Goal: Transaction & Acquisition: Purchase product/service

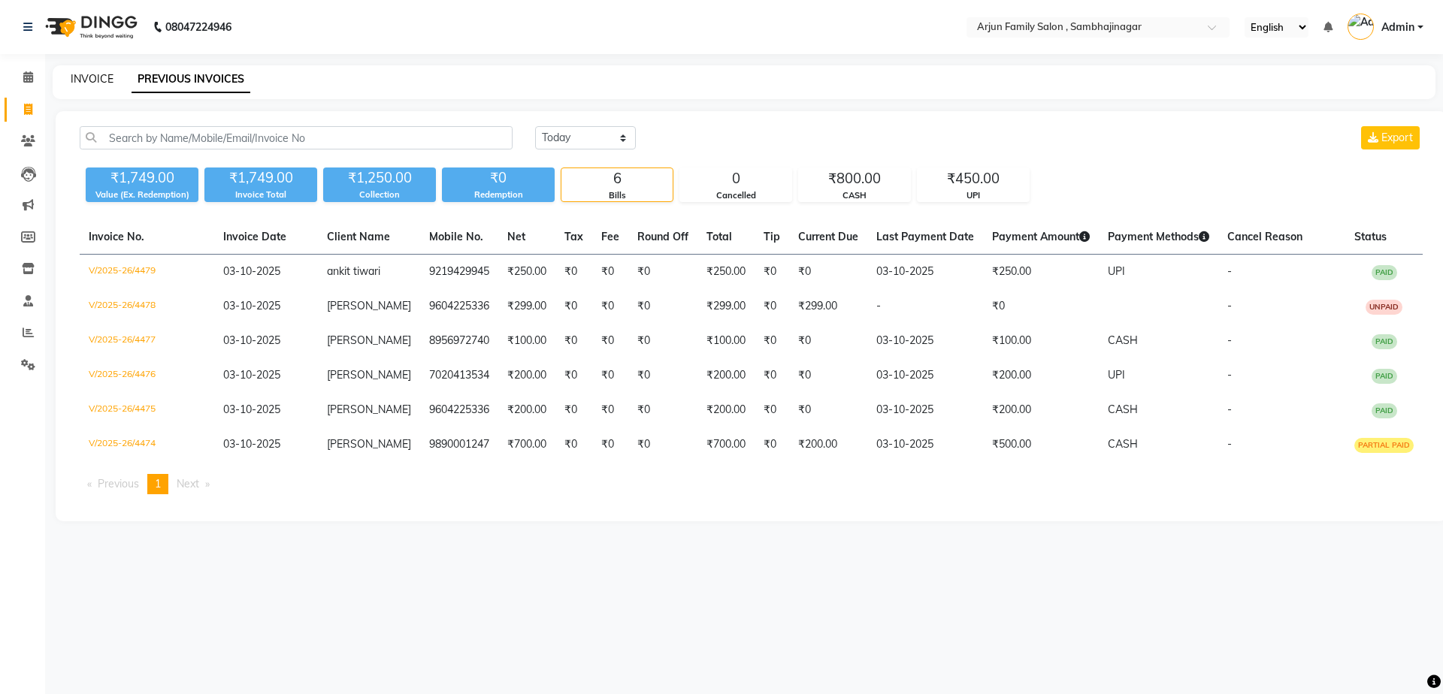
click at [84, 78] on link "INVOICE" at bounding box center [92, 79] width 43 height 14
select select "service"
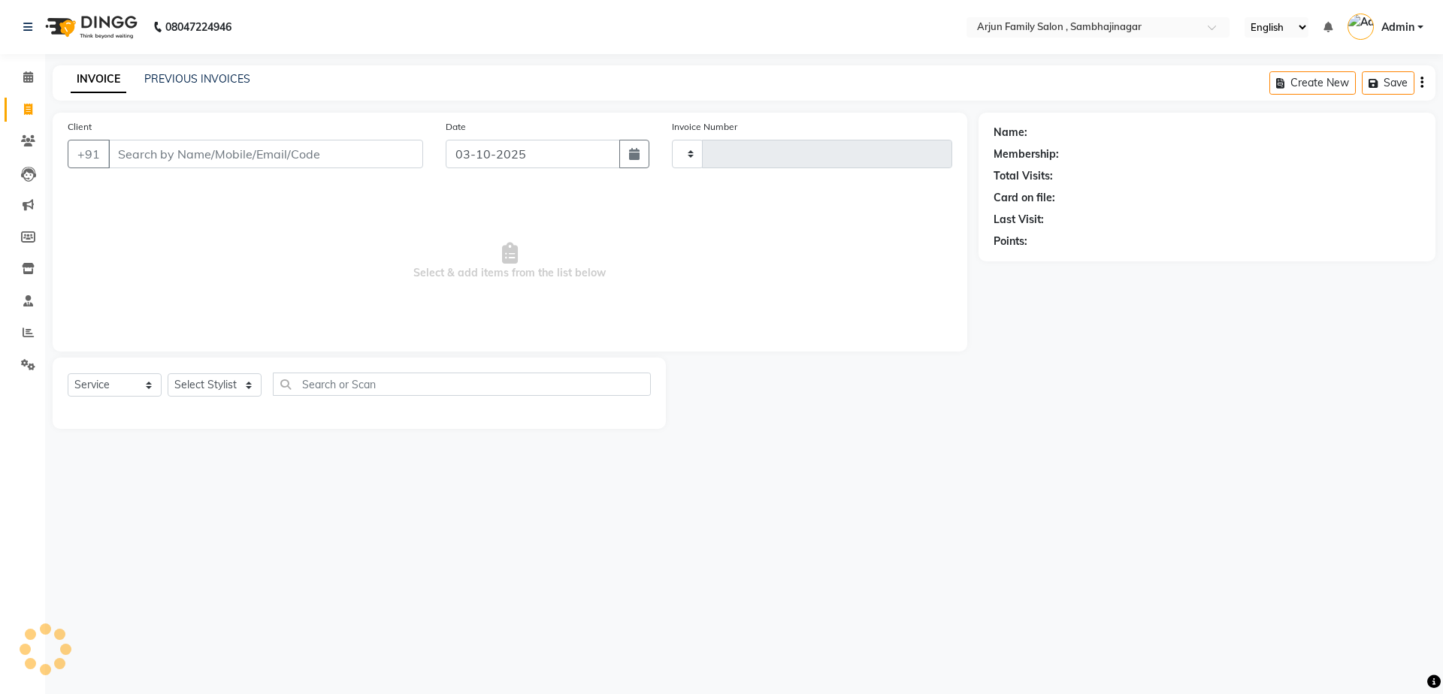
type input "4480"
select select "6947"
click at [106, 73] on link "INVOICE" at bounding box center [99, 79] width 56 height 27
click at [171, 156] on input "Client" at bounding box center [265, 154] width 315 height 29
type input "m"
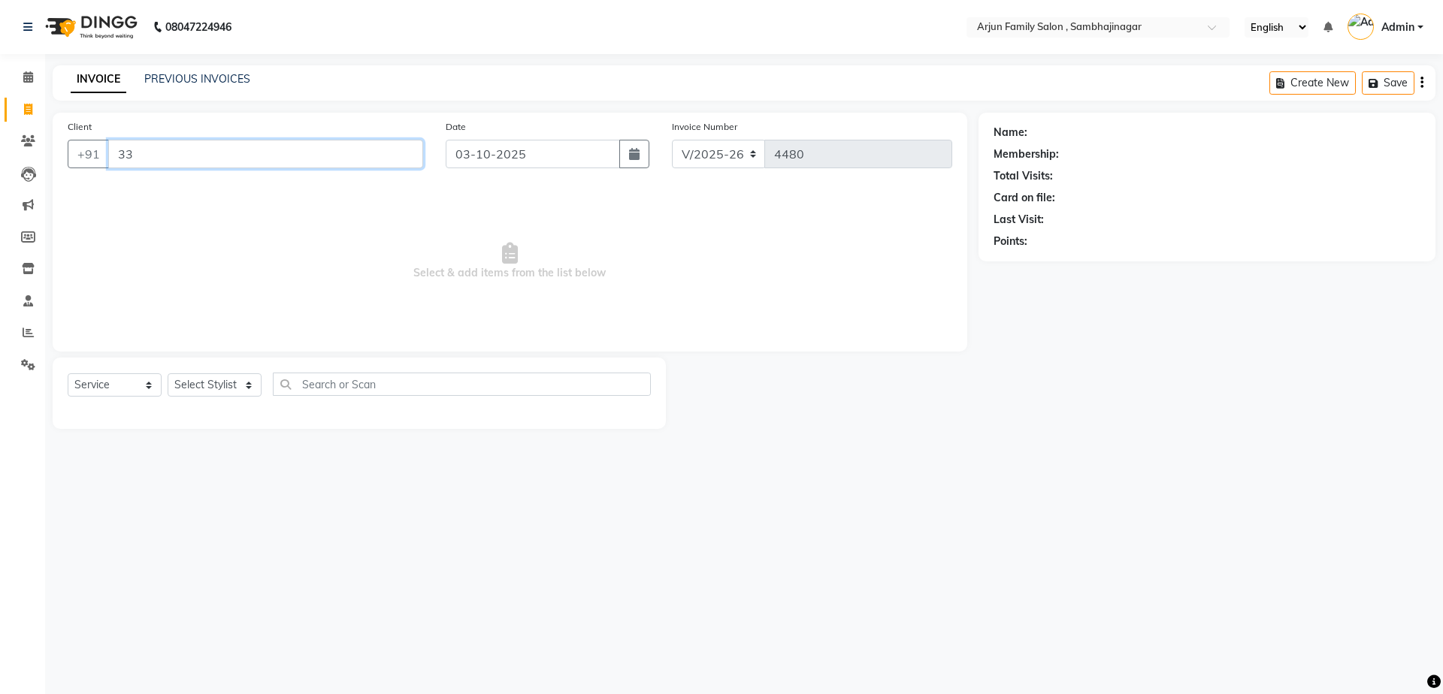
type input "3"
type input "7"
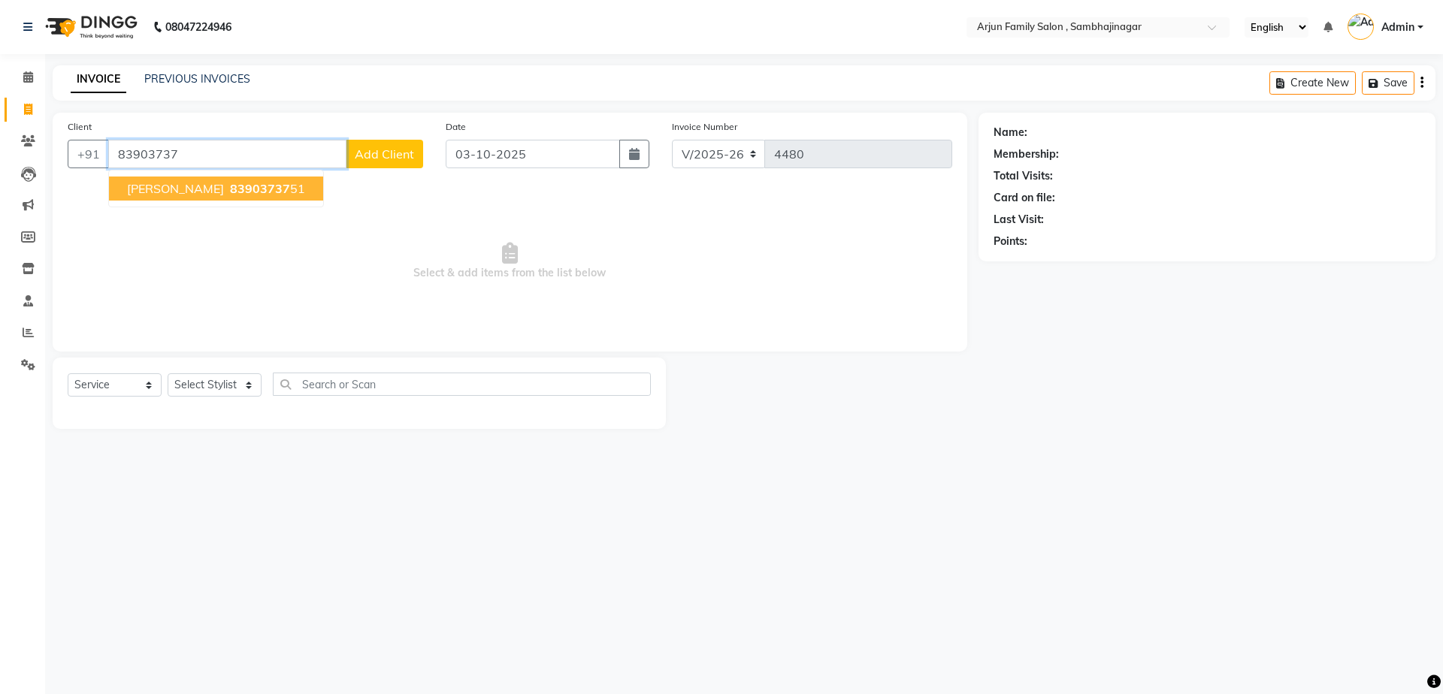
click at [138, 192] on span "[PERSON_NAME]" at bounding box center [175, 188] width 97 height 15
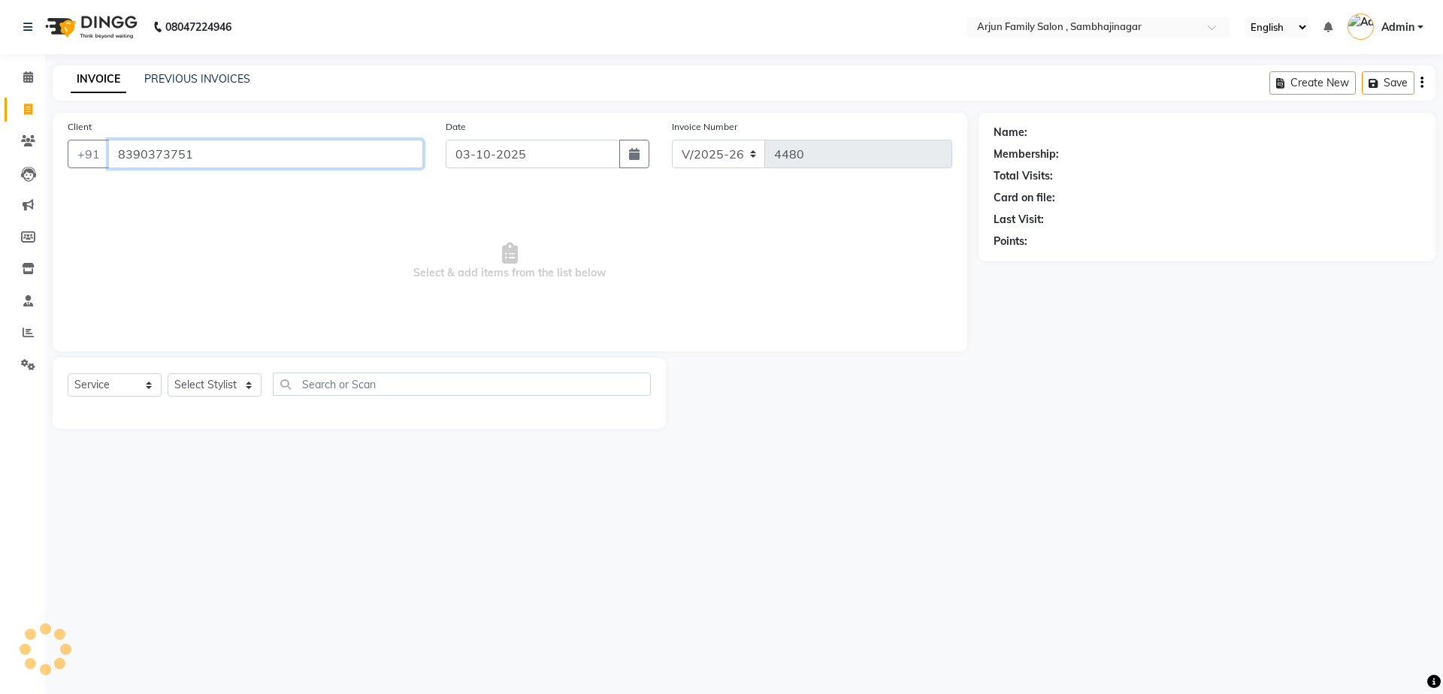
type input "8390373751"
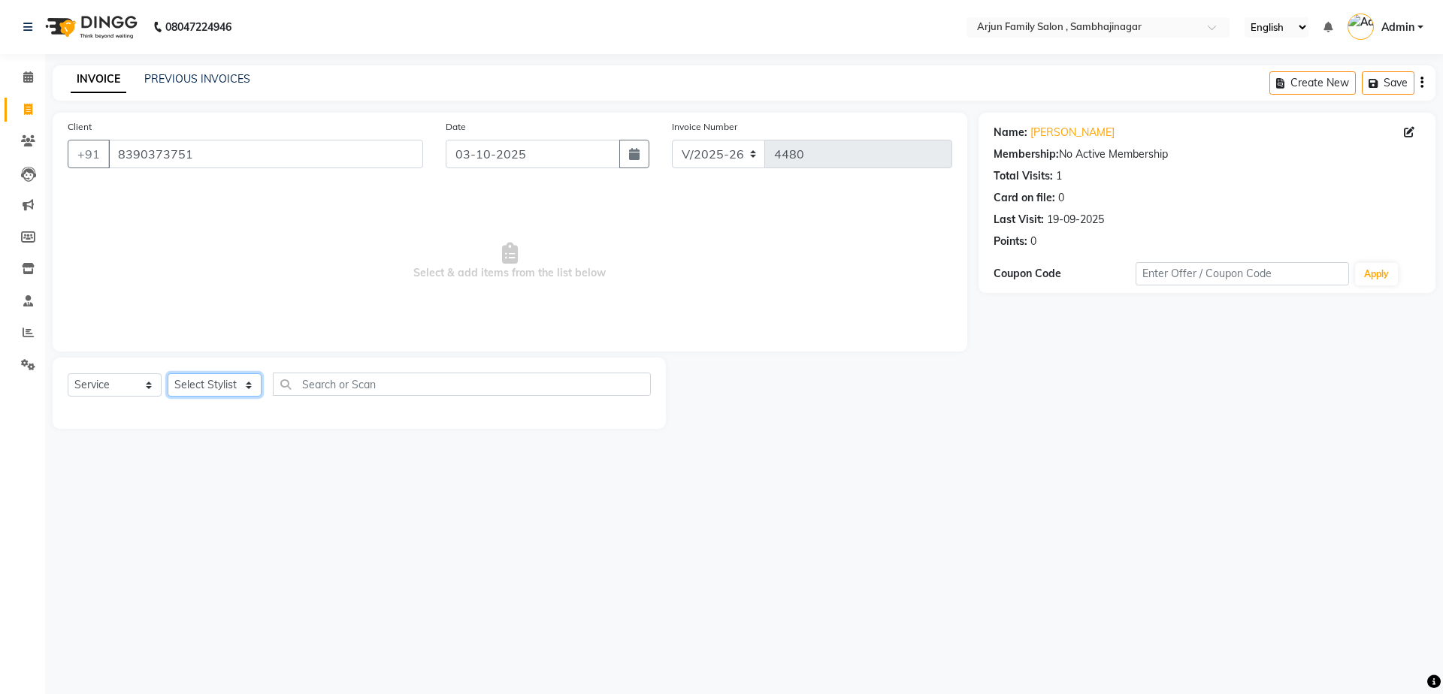
click at [207, 383] on select "Select Stylist arjun [PERSON_NAME] [PERSON_NAME] [PERSON_NAME] [PERSON_NAME]" at bounding box center [215, 385] width 94 height 23
select select "54803"
click at [168, 374] on select "Select Stylist arjun [PERSON_NAME] [PERSON_NAME] [PERSON_NAME] [PERSON_NAME]" at bounding box center [215, 385] width 94 height 23
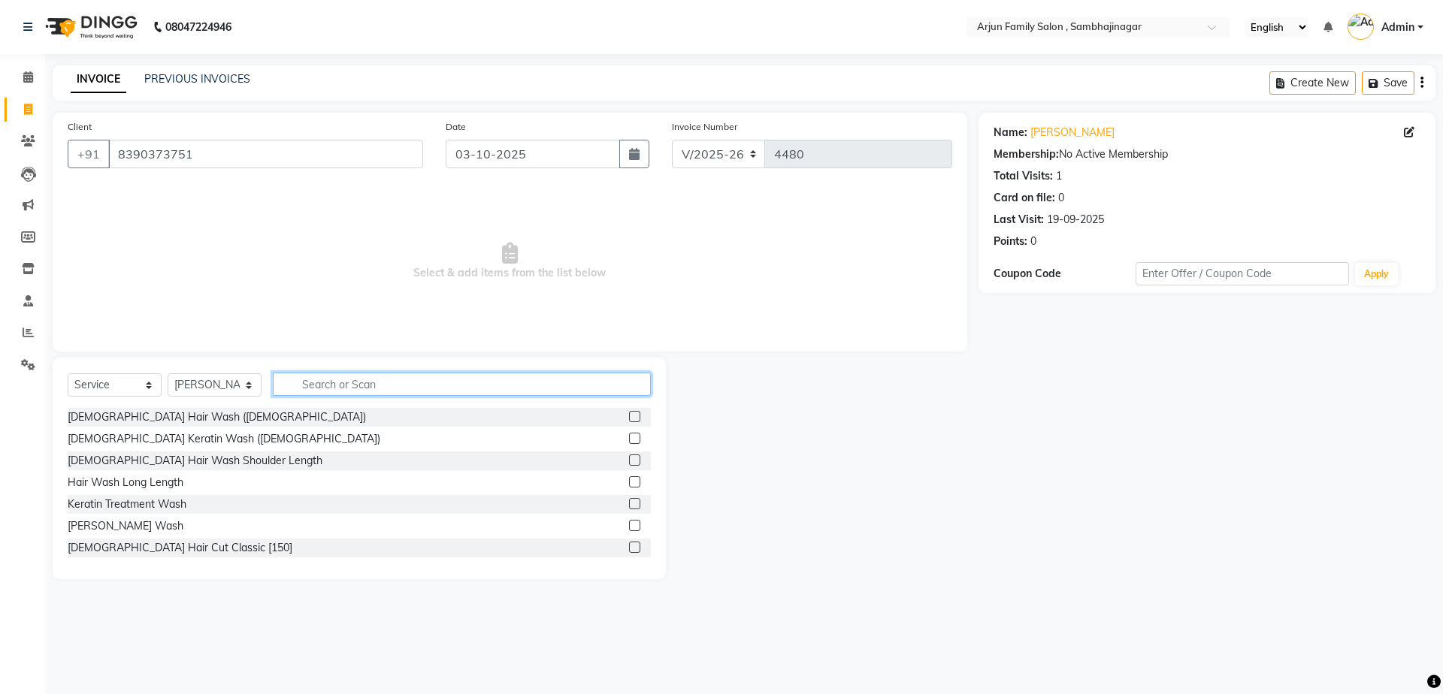
click at [331, 385] on input "text" at bounding box center [462, 384] width 378 height 23
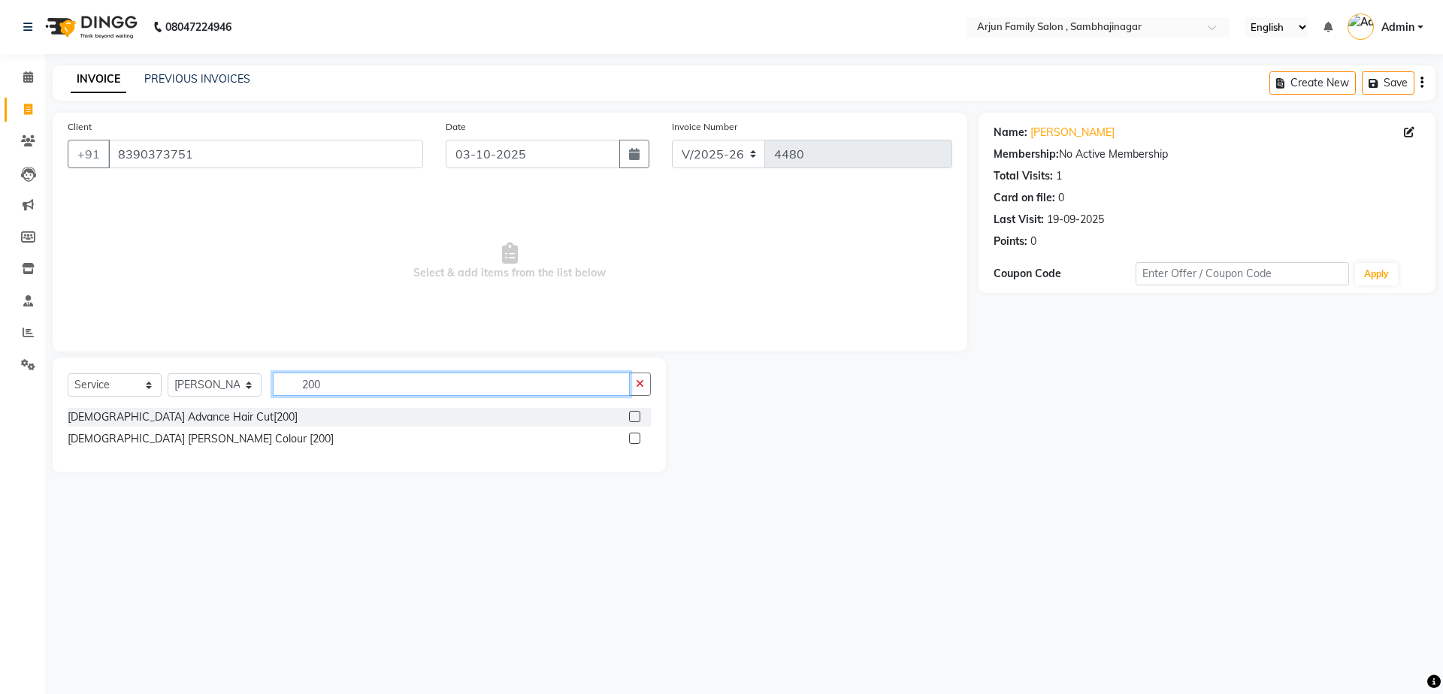
type input "200"
click at [634, 437] on label at bounding box center [634, 438] width 11 height 11
click at [634, 437] on input "checkbox" at bounding box center [634, 439] width 10 height 10
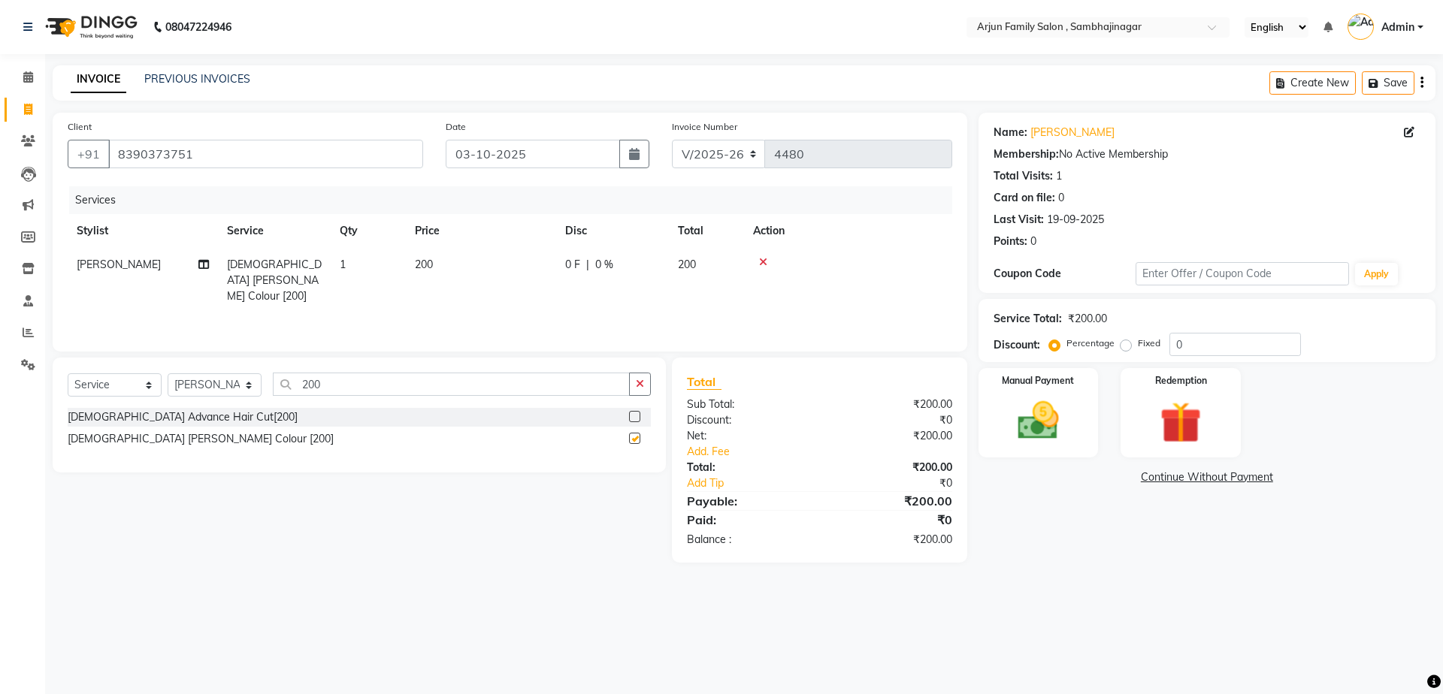
checkbox input "false"
click at [558, 372] on div "Select Service Product Membership Package Voucher Prepaid Gift Card Select Styl…" at bounding box center [359, 415] width 613 height 115
click at [512, 392] on input "200" at bounding box center [451, 384] width 357 height 23
type input "2"
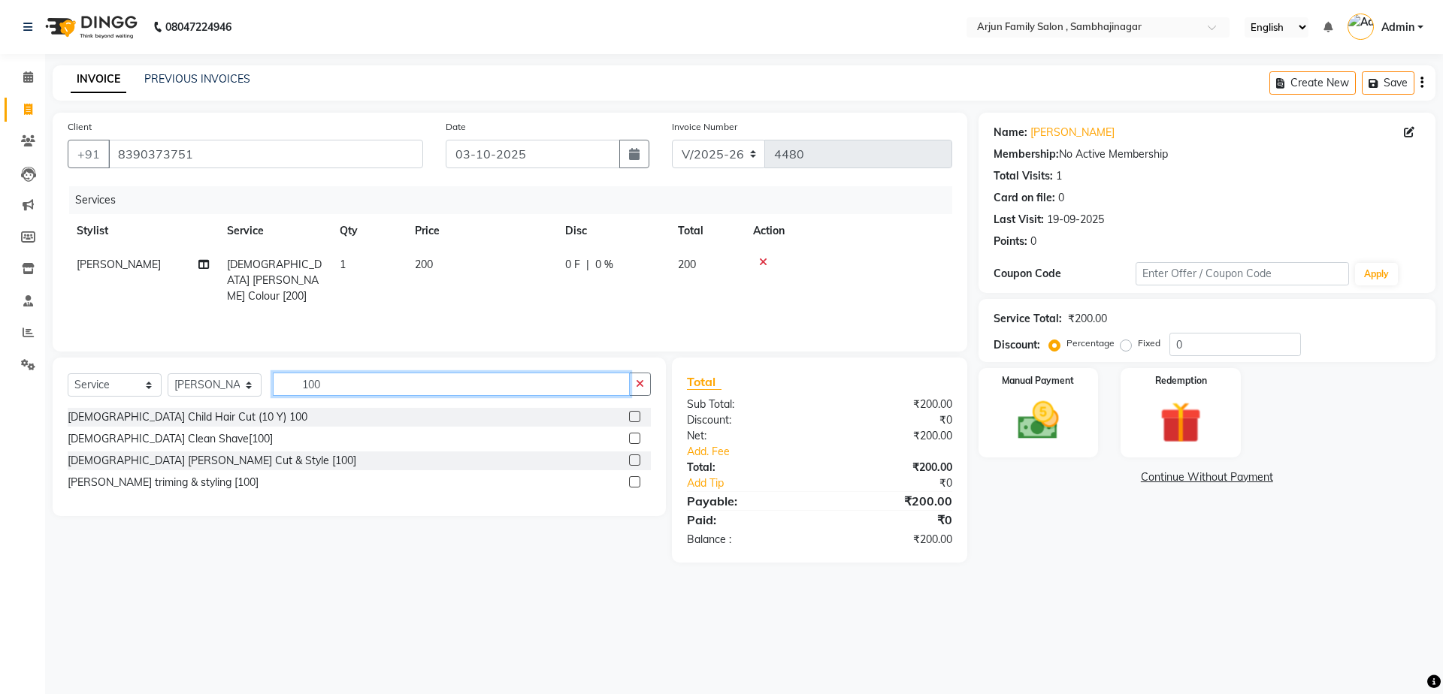
type input "100"
drag, startPoint x: 643, startPoint y: 443, endPoint x: 638, endPoint y: 451, distance: 9.8
click at [643, 446] on div at bounding box center [640, 439] width 22 height 19
click at [629, 462] on label at bounding box center [634, 460] width 11 height 11
click at [629, 462] on input "checkbox" at bounding box center [634, 461] width 10 height 10
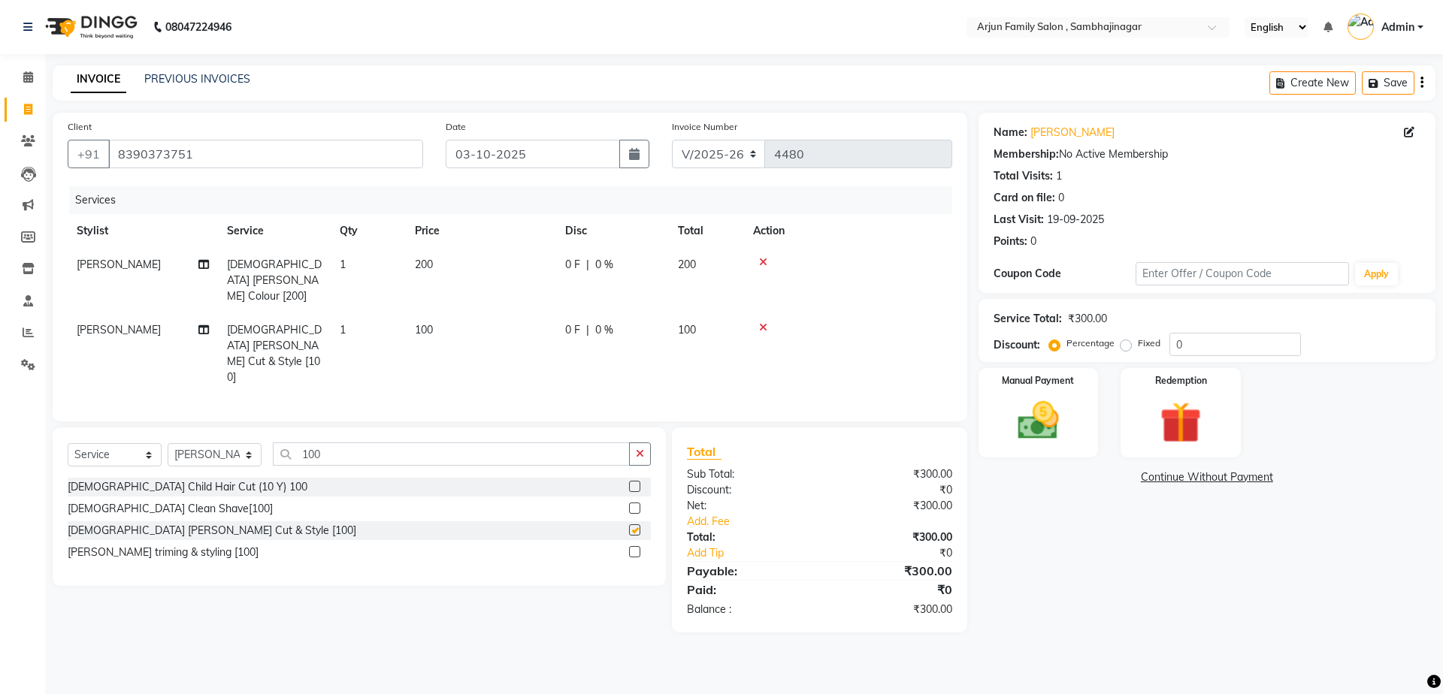
checkbox input "false"
click at [1006, 402] on img at bounding box center [1038, 421] width 70 height 50
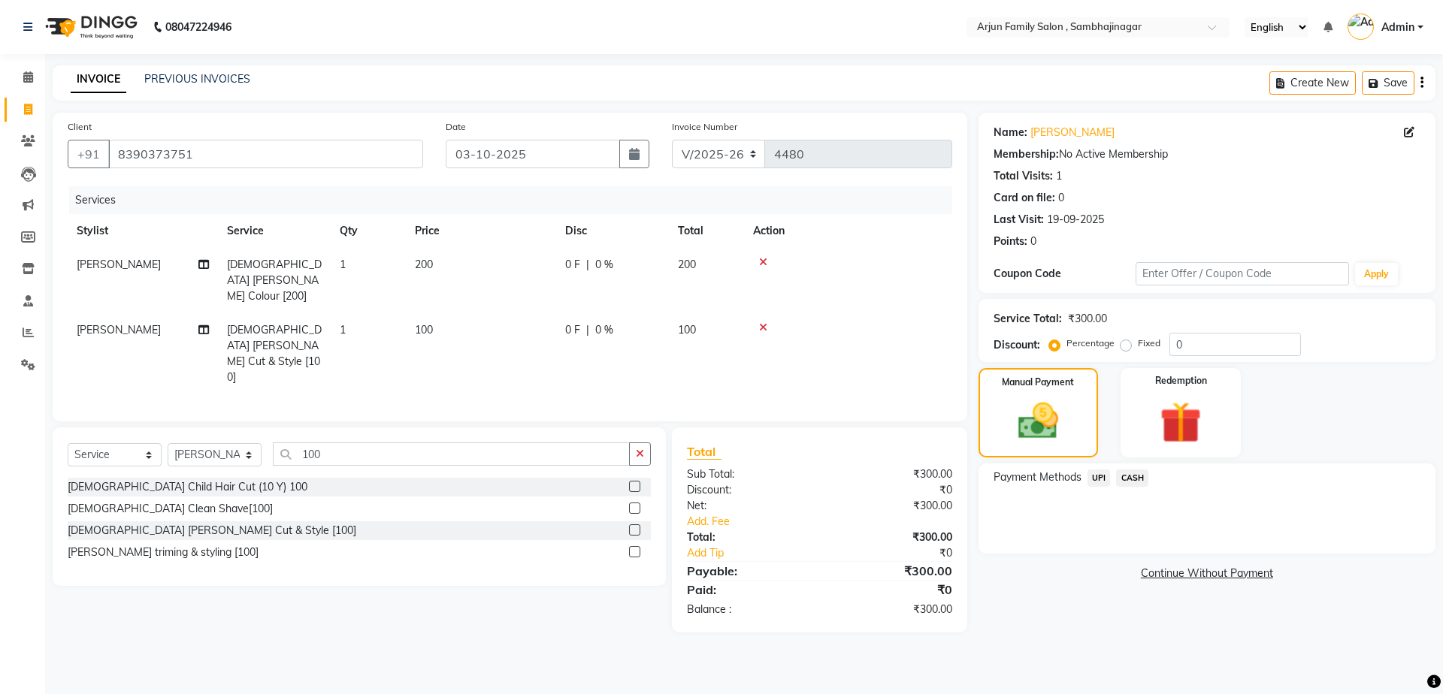
click at [1130, 474] on span "CASH" at bounding box center [1132, 478] width 32 height 17
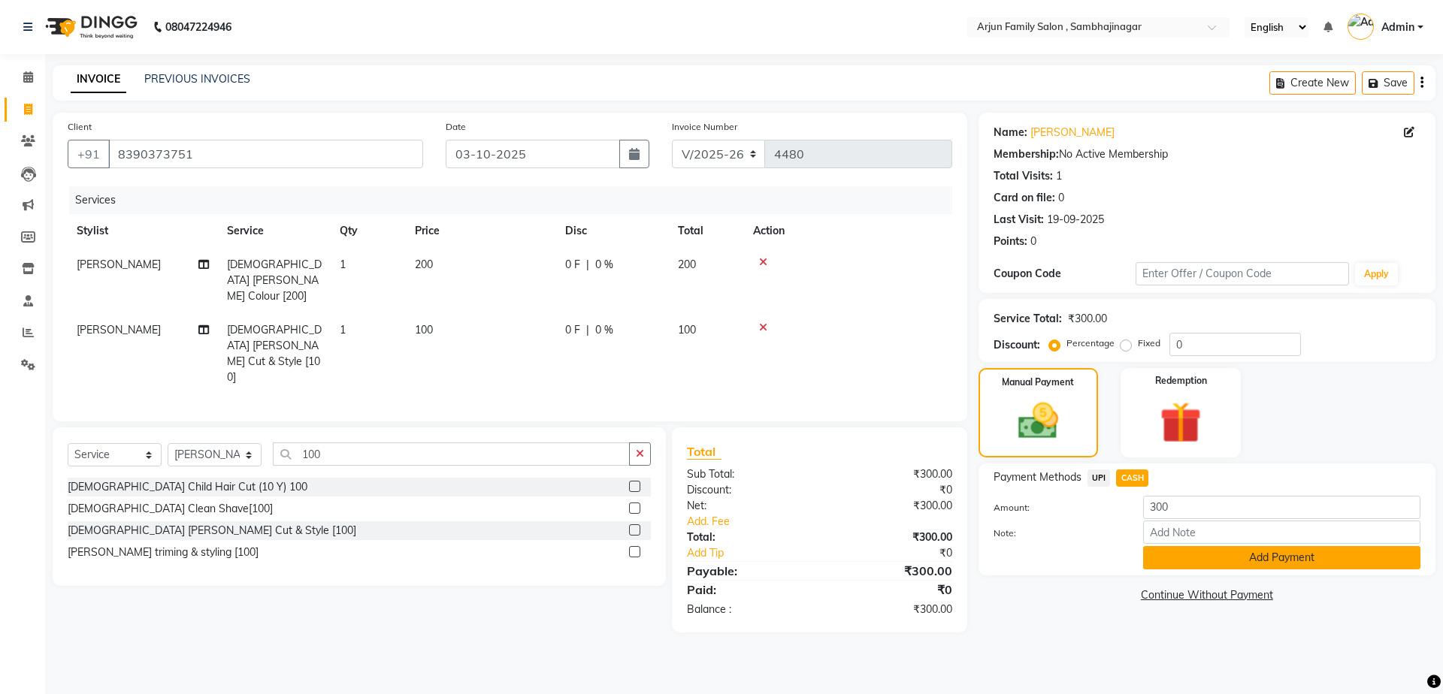
click at [1179, 552] on button "Add Payment" at bounding box center [1281, 557] width 277 height 23
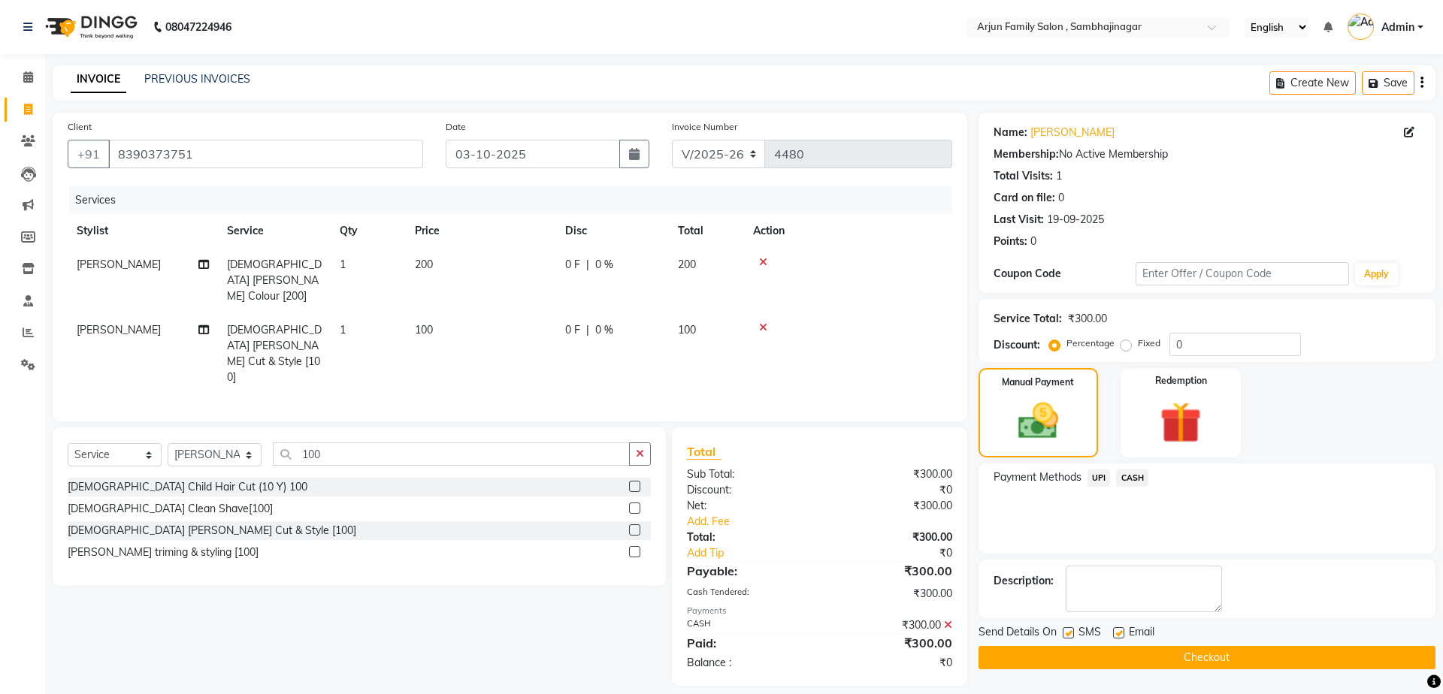
click at [1162, 667] on button "Checkout" at bounding box center [1207, 657] width 457 height 23
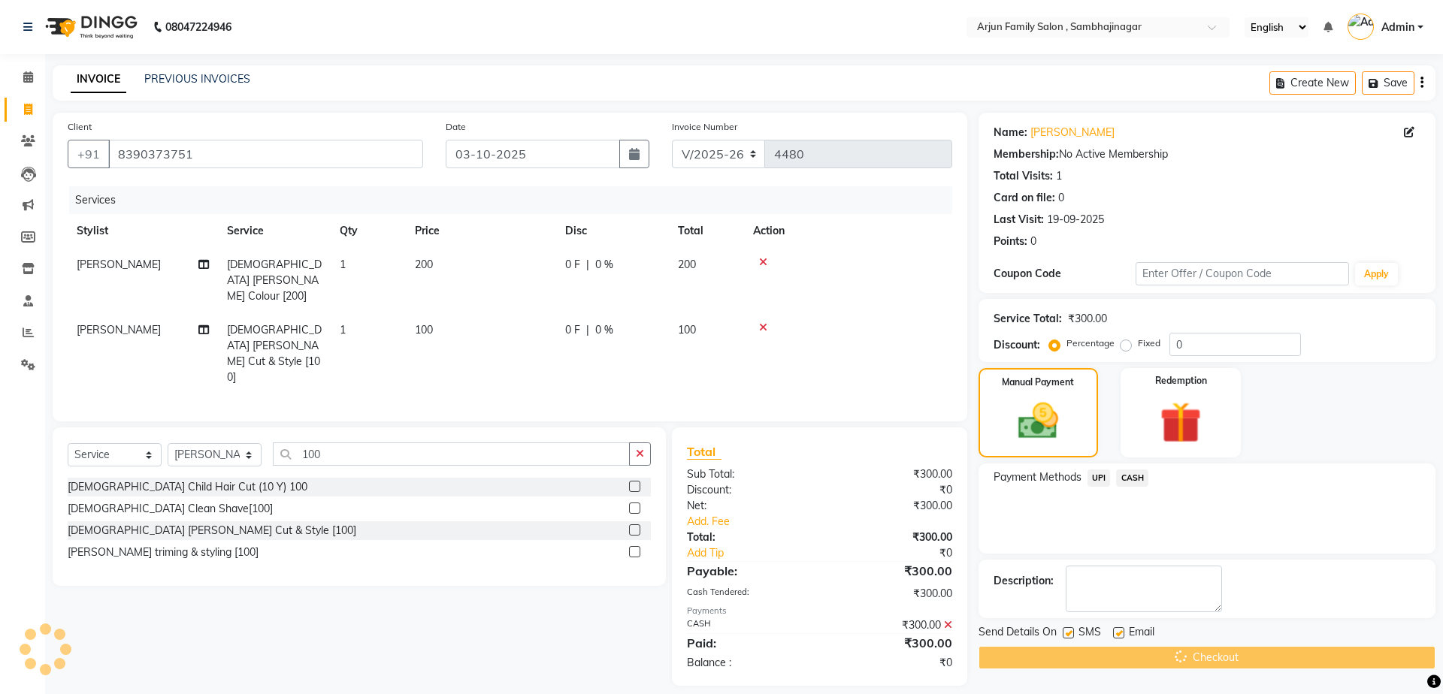
click at [1161, 660] on div "Checkout" at bounding box center [1207, 657] width 457 height 23
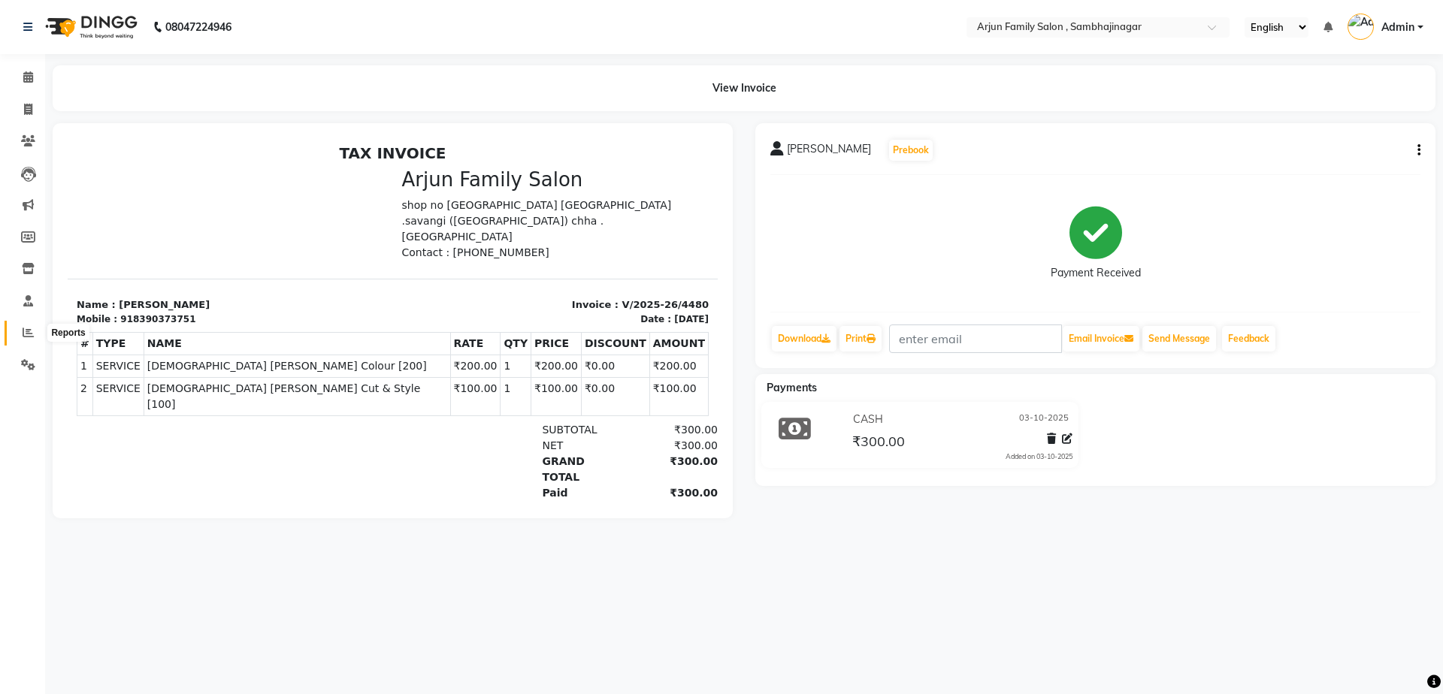
click at [23, 331] on icon at bounding box center [28, 332] width 11 height 11
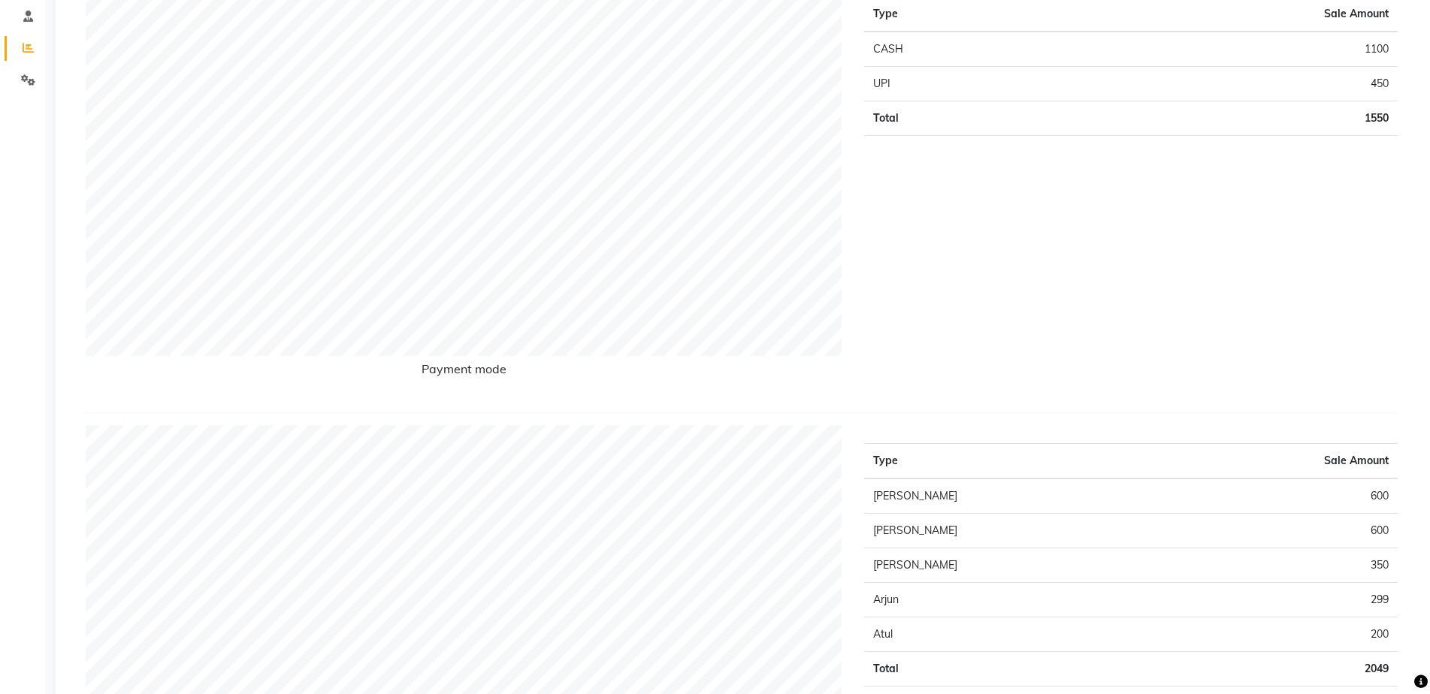
scroll to position [75, 0]
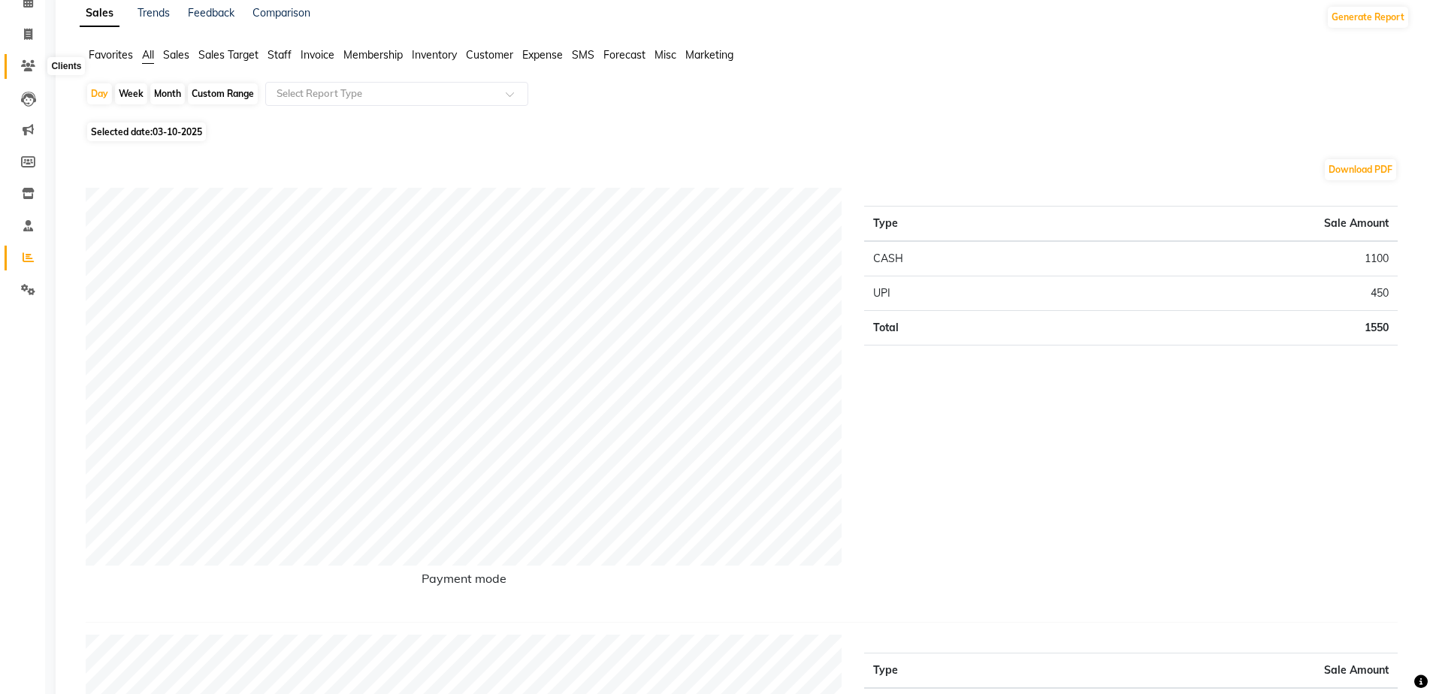
click at [28, 60] on icon at bounding box center [28, 65] width 14 height 11
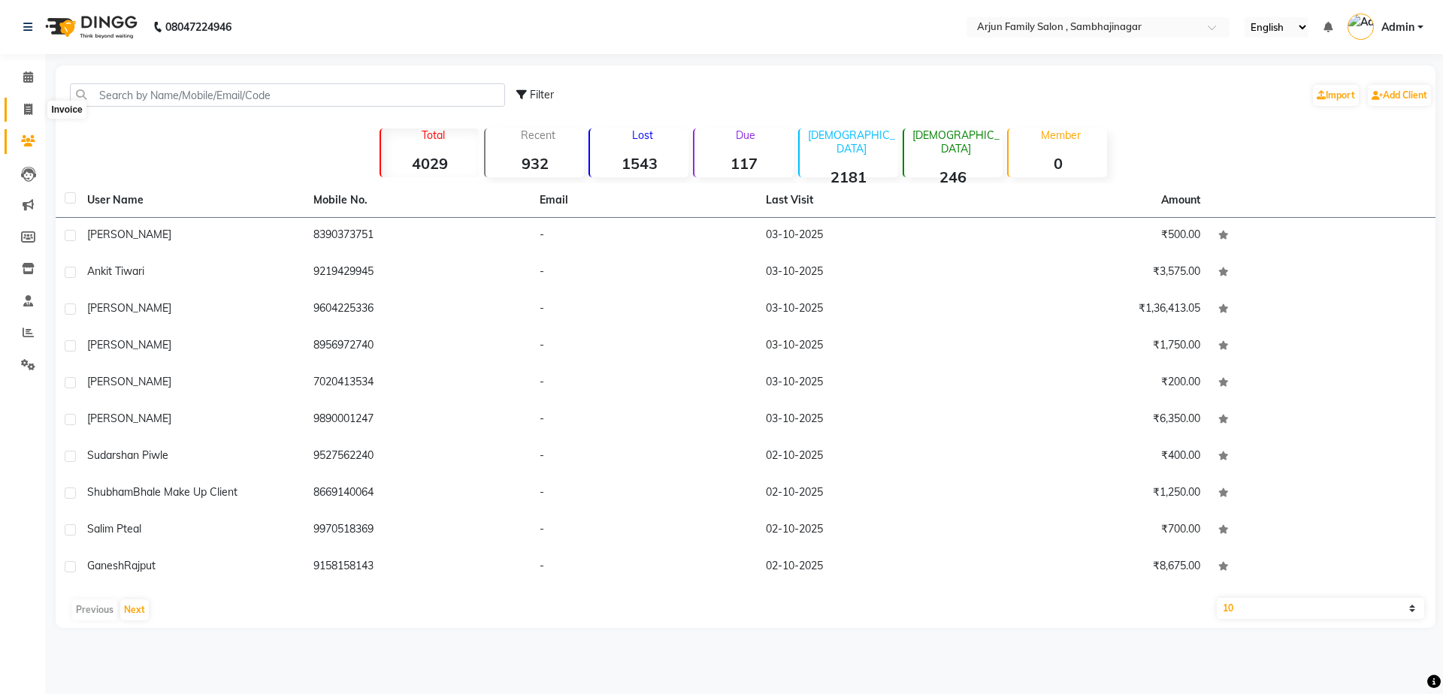
click at [27, 105] on icon at bounding box center [28, 109] width 8 height 11
select select "service"
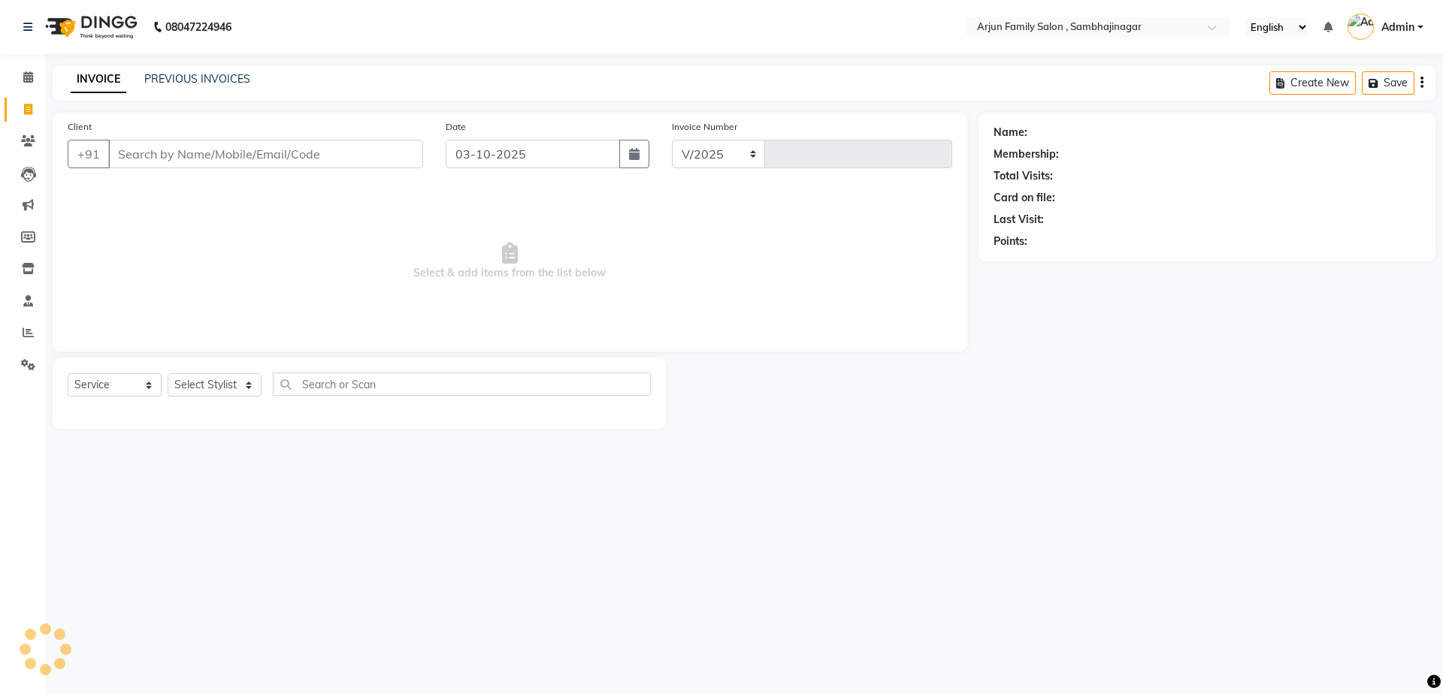
select select "6947"
type input "4481"
click at [173, 78] on link "PREVIOUS INVOICES" at bounding box center [197, 79] width 106 height 14
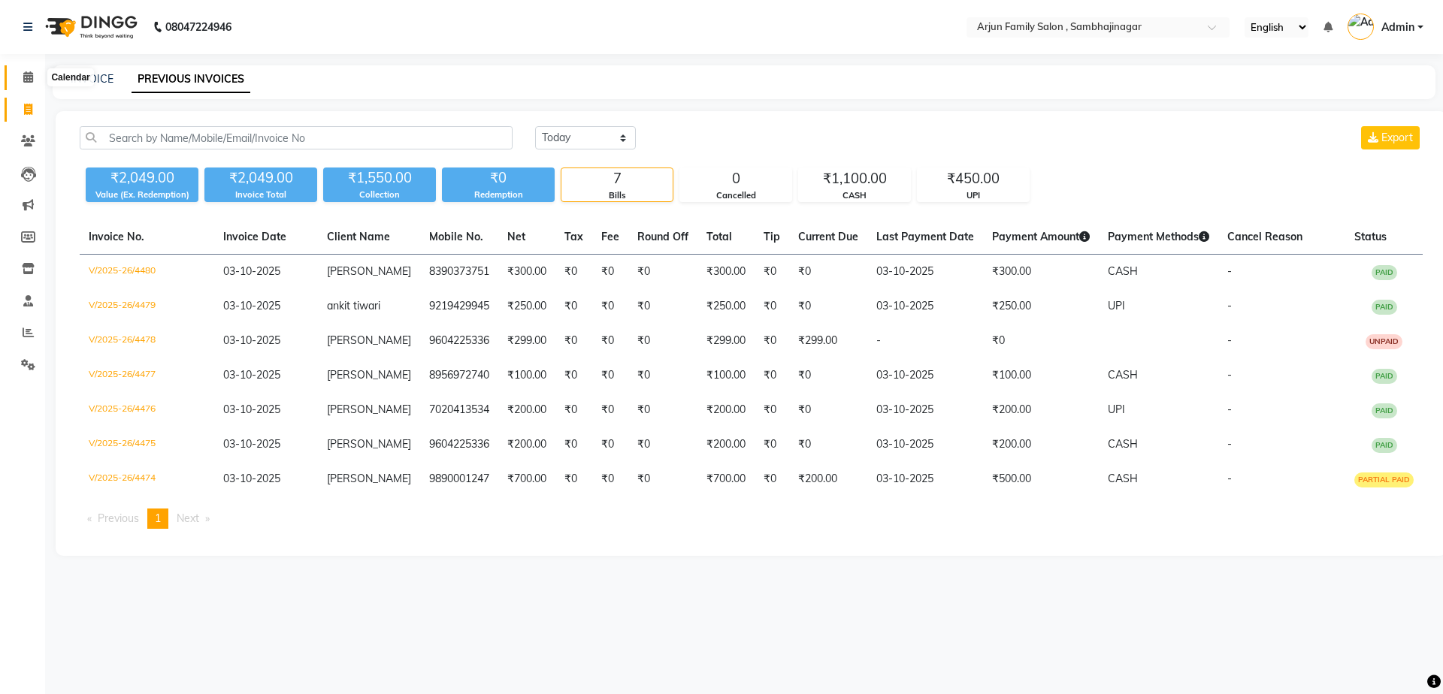
click at [23, 75] on icon at bounding box center [28, 76] width 10 height 11
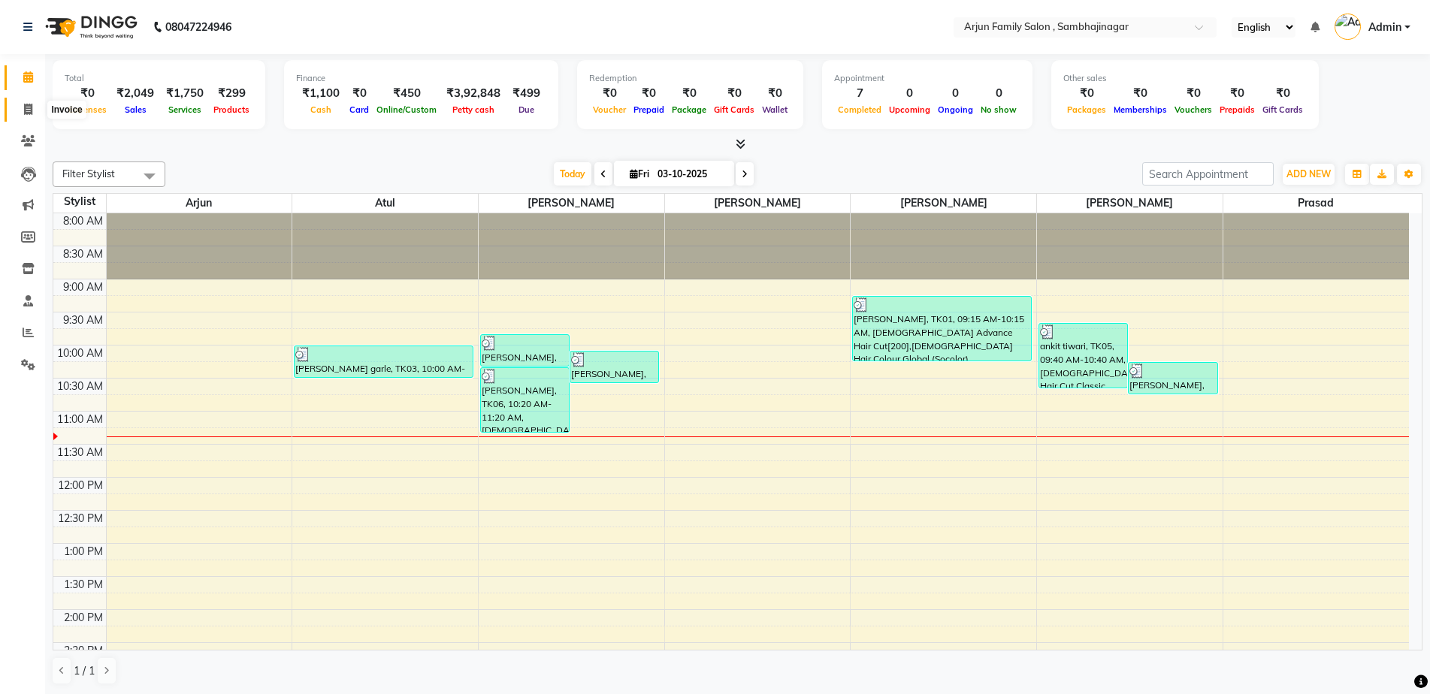
click at [26, 106] on icon at bounding box center [28, 109] width 8 height 11
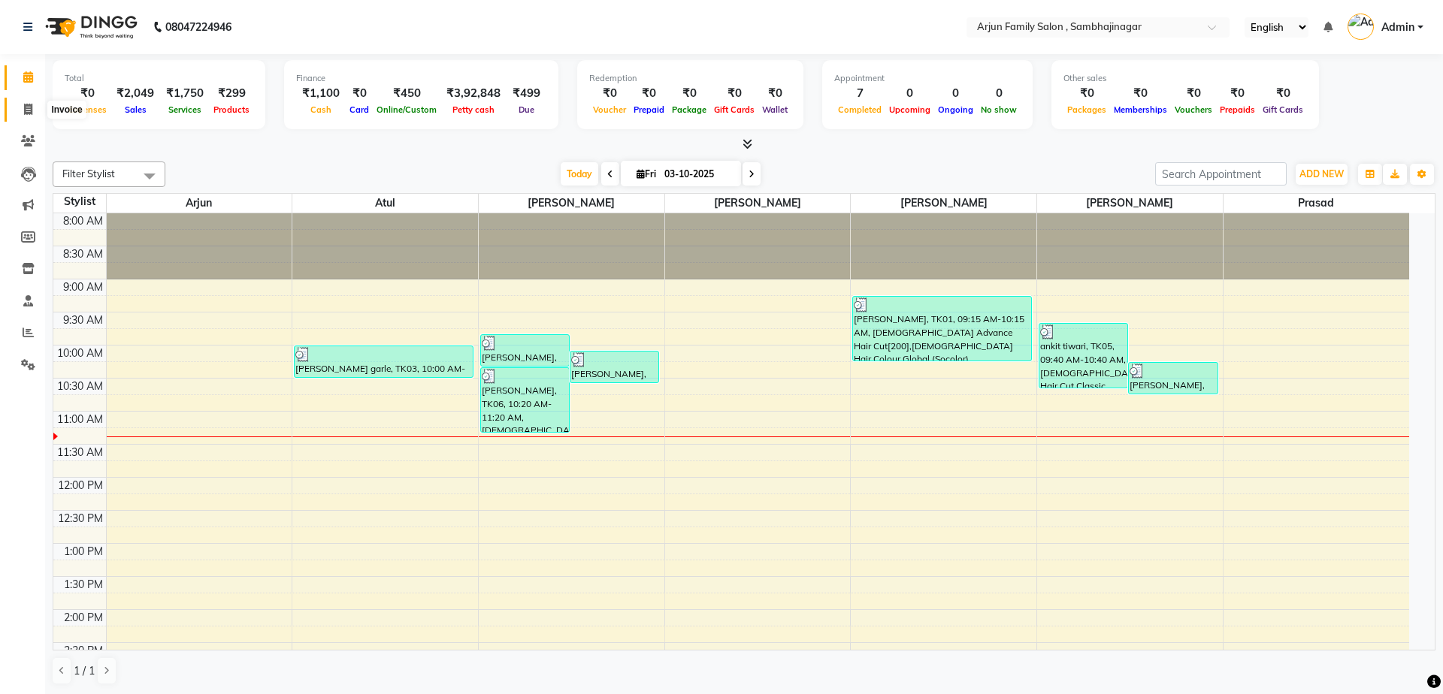
select select "service"
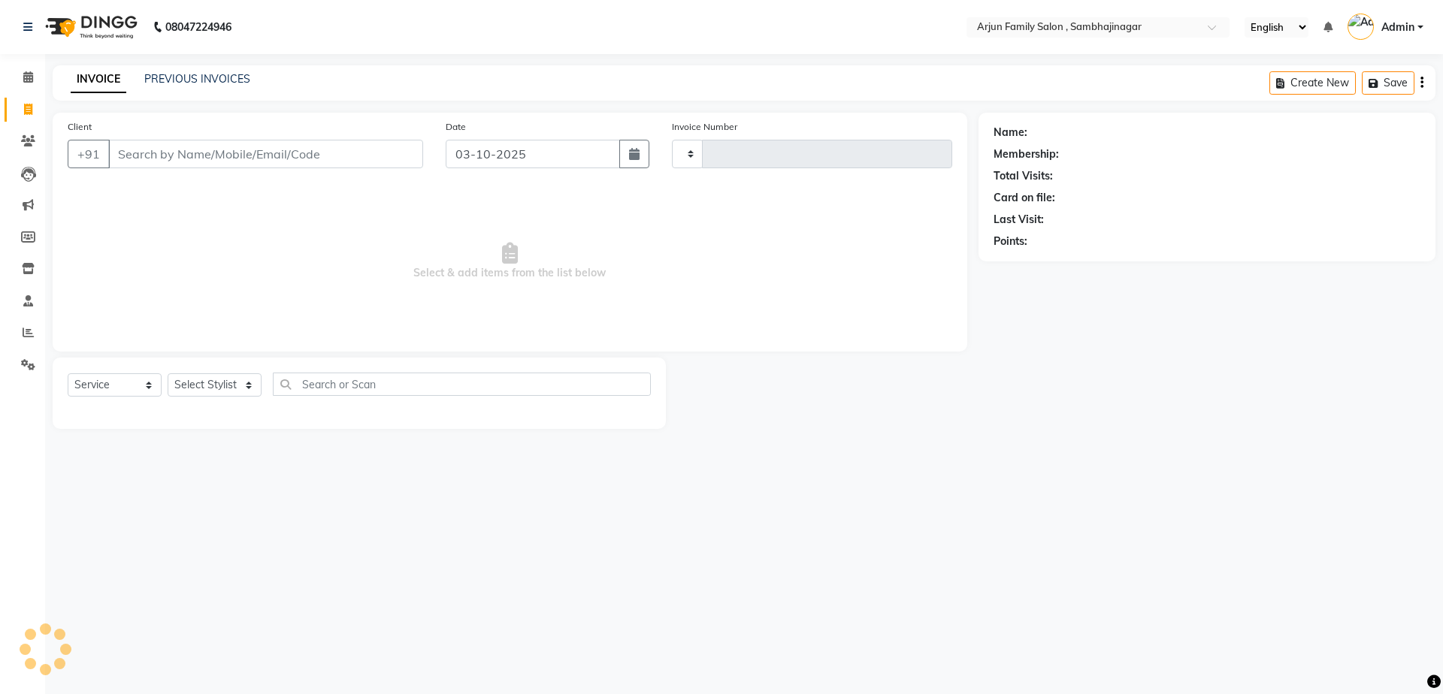
type input "4481"
select select "6947"
click at [168, 152] on input "Client" at bounding box center [265, 154] width 315 height 29
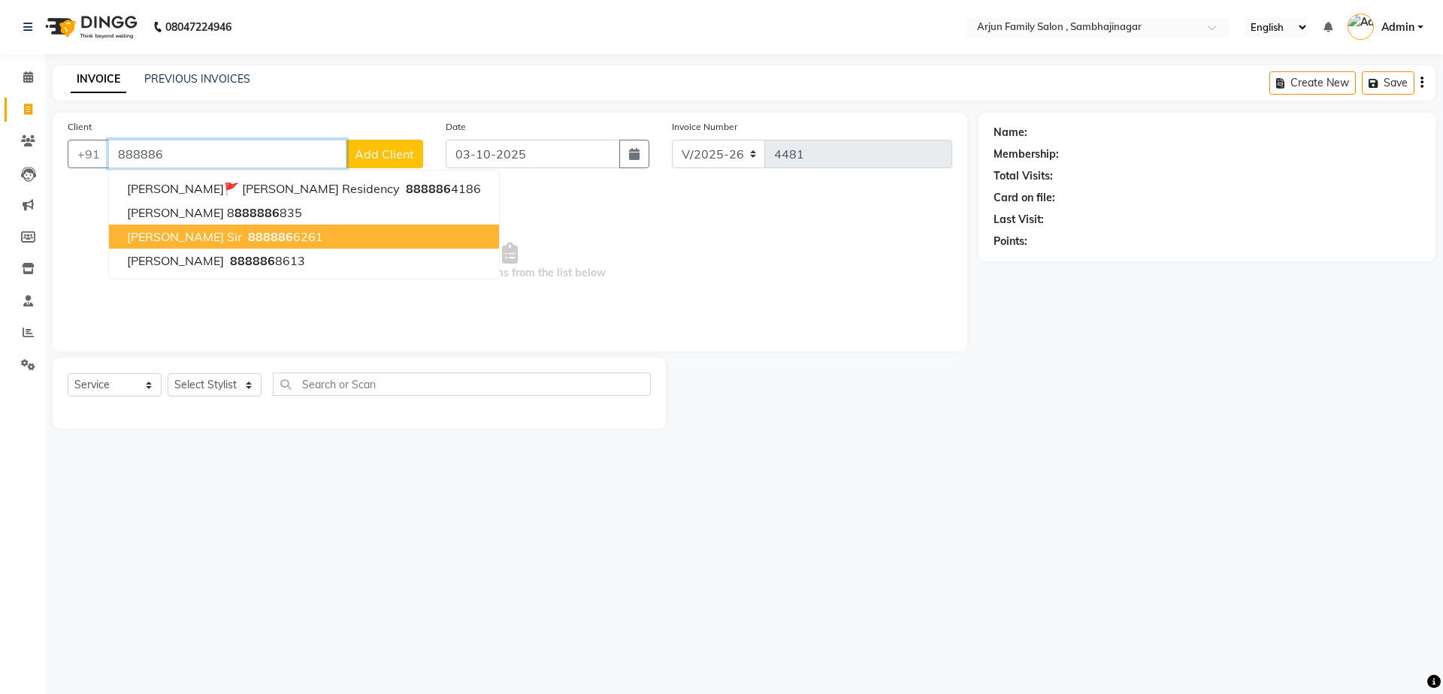
click at [251, 235] on ngb-highlight "888886 6261" at bounding box center [284, 236] width 78 height 15
type input "8888866261"
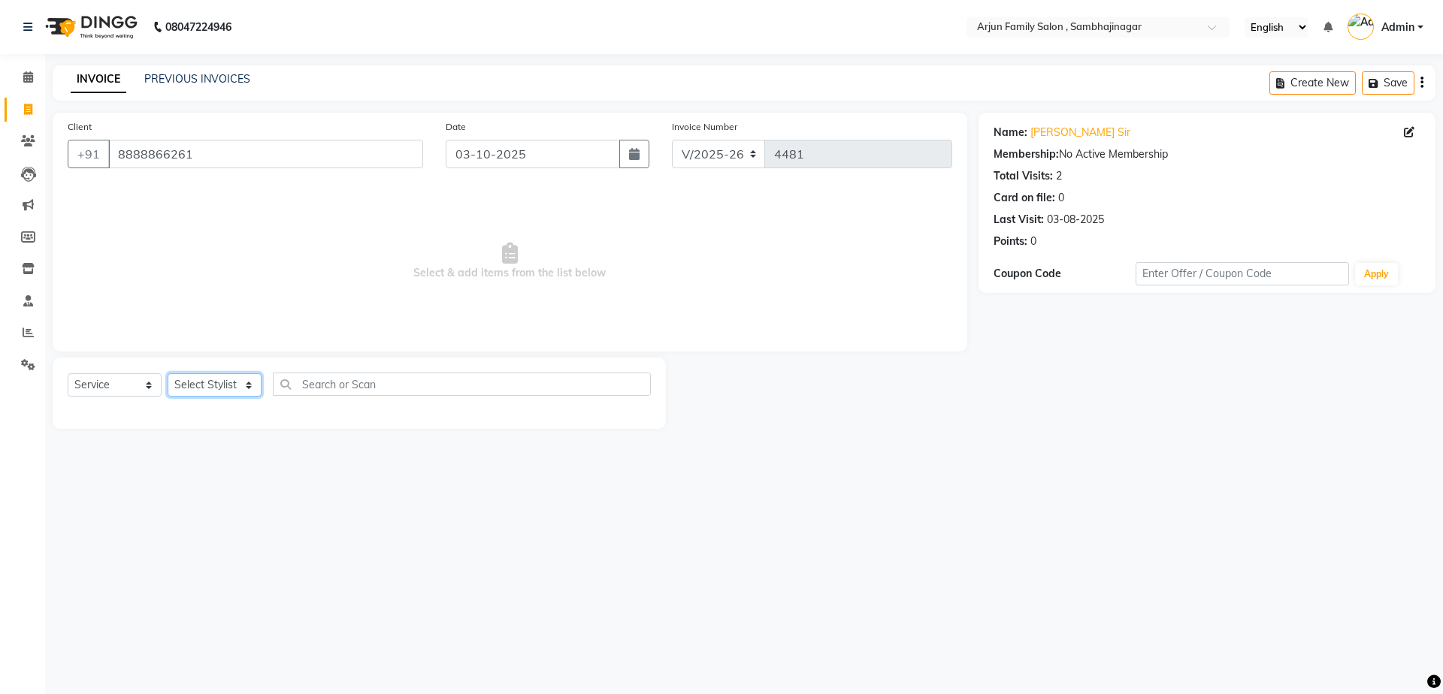
click at [216, 392] on select "Select Stylist arjun [PERSON_NAME] [PERSON_NAME] [PERSON_NAME] [PERSON_NAME]" at bounding box center [215, 385] width 94 height 23
select select "83793"
click at [168, 374] on select "Select Stylist arjun [PERSON_NAME] [PERSON_NAME] [PERSON_NAME] [PERSON_NAME]" at bounding box center [215, 385] width 94 height 23
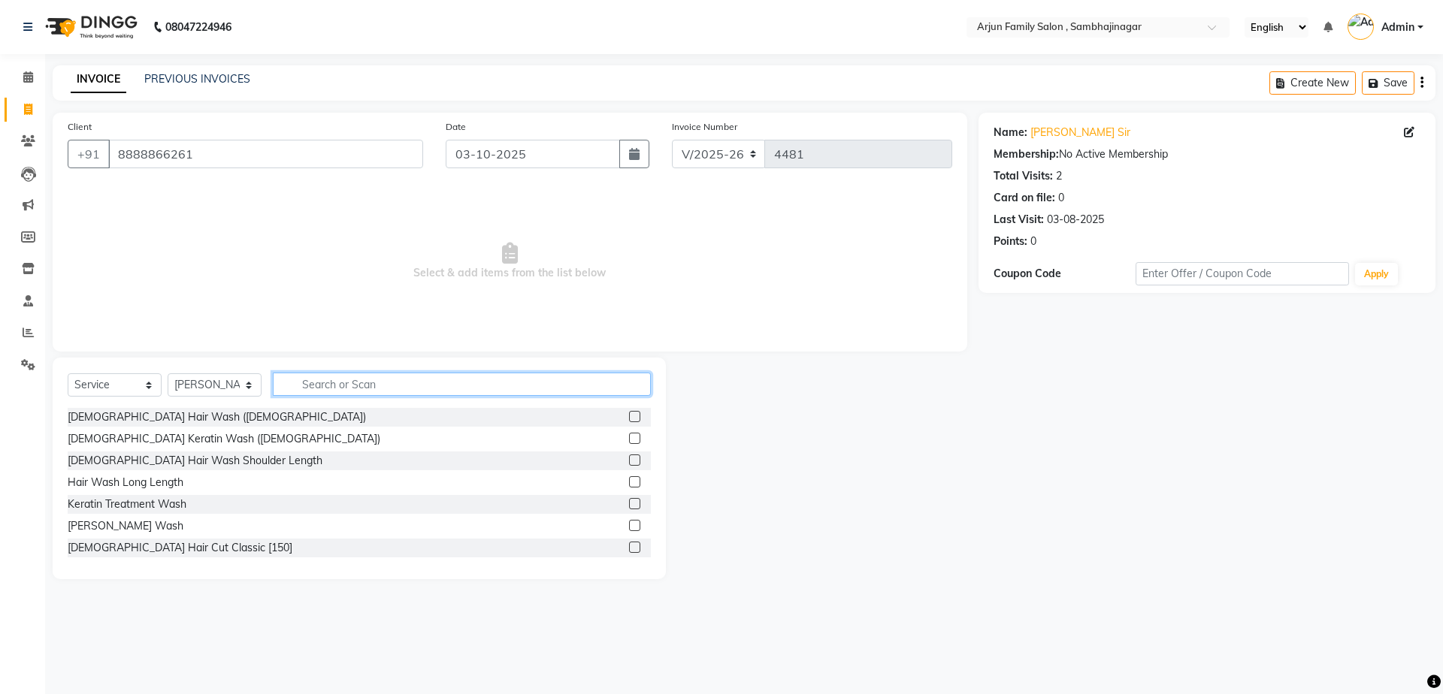
click at [299, 392] on input "text" at bounding box center [462, 384] width 378 height 23
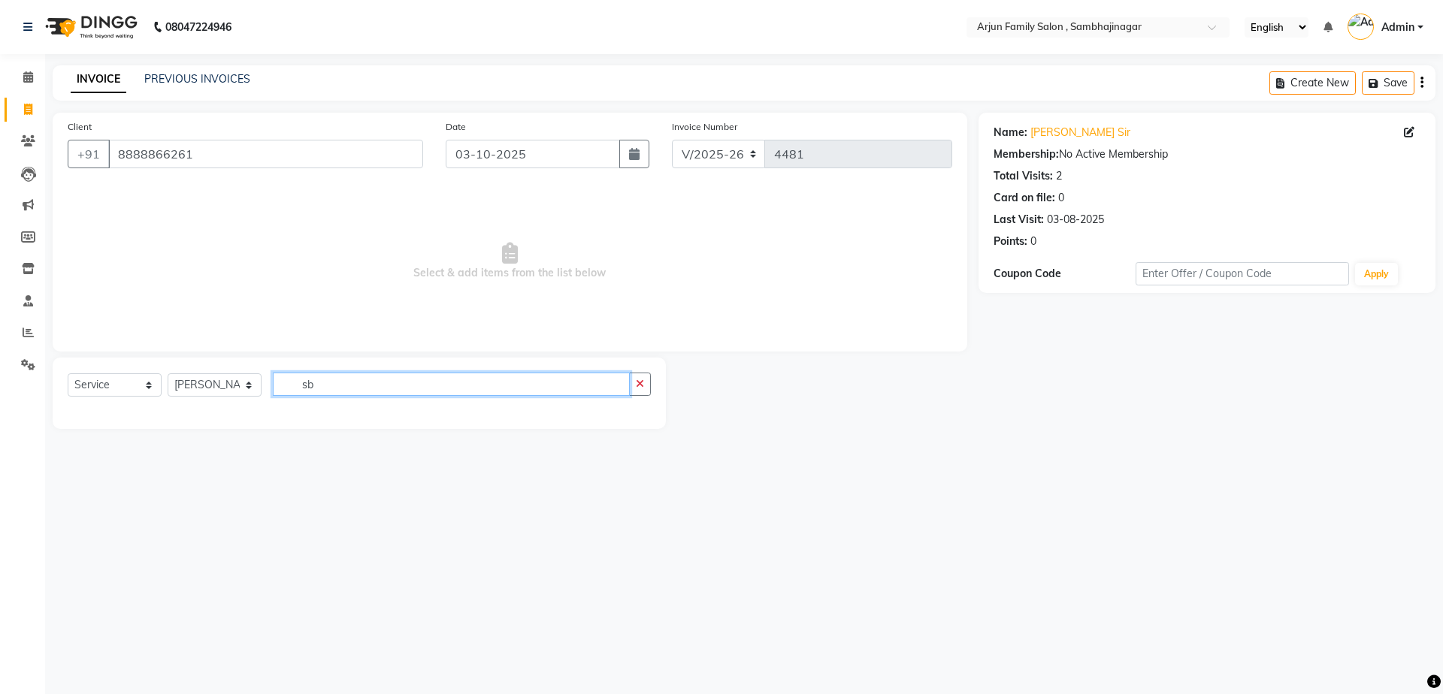
type input "s"
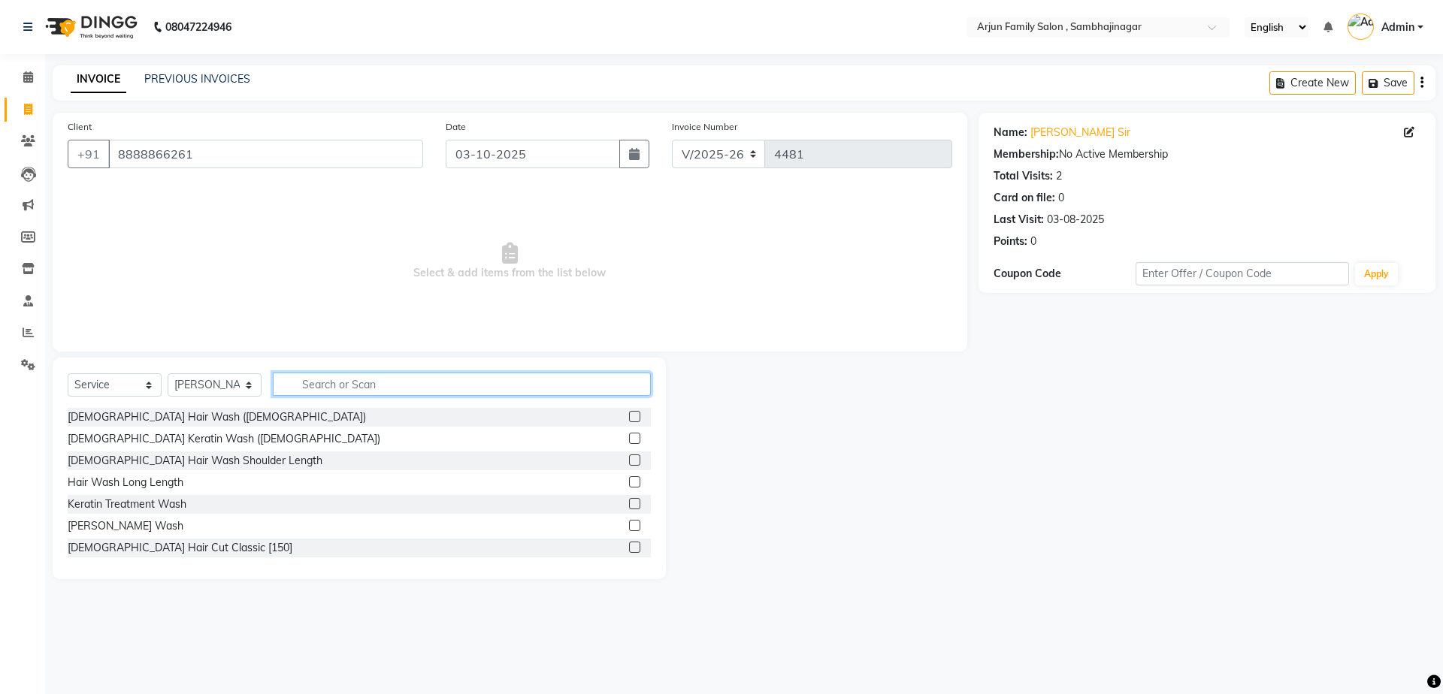
type input "s"
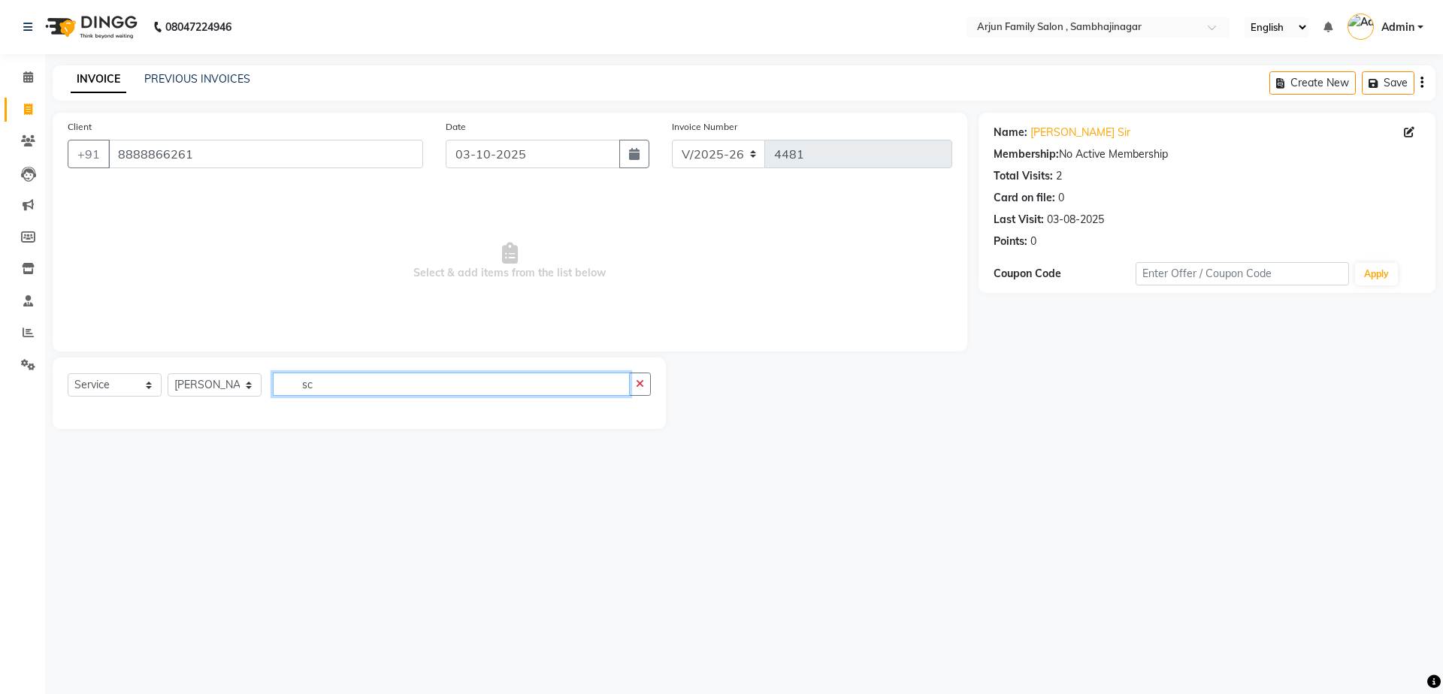
type input "s"
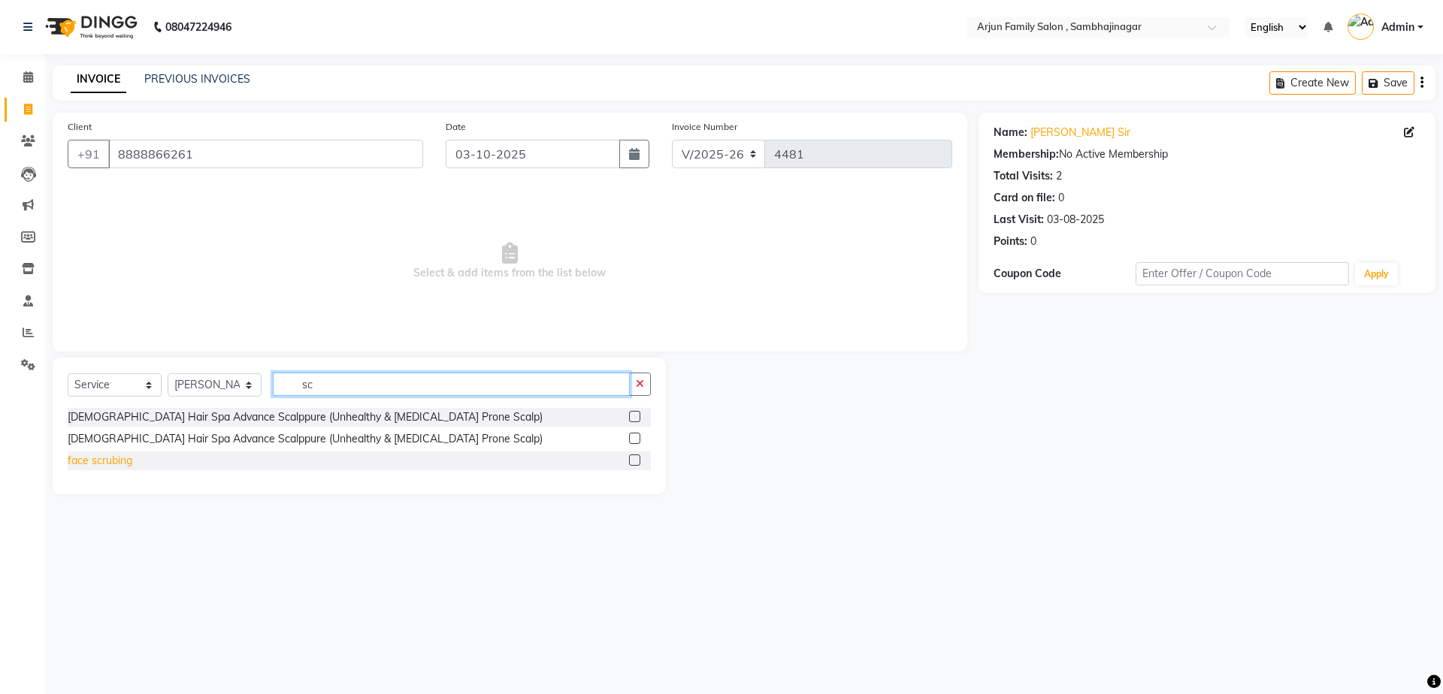
type input "sc"
click at [106, 465] on div "face scrubing" at bounding box center [100, 461] width 65 height 16
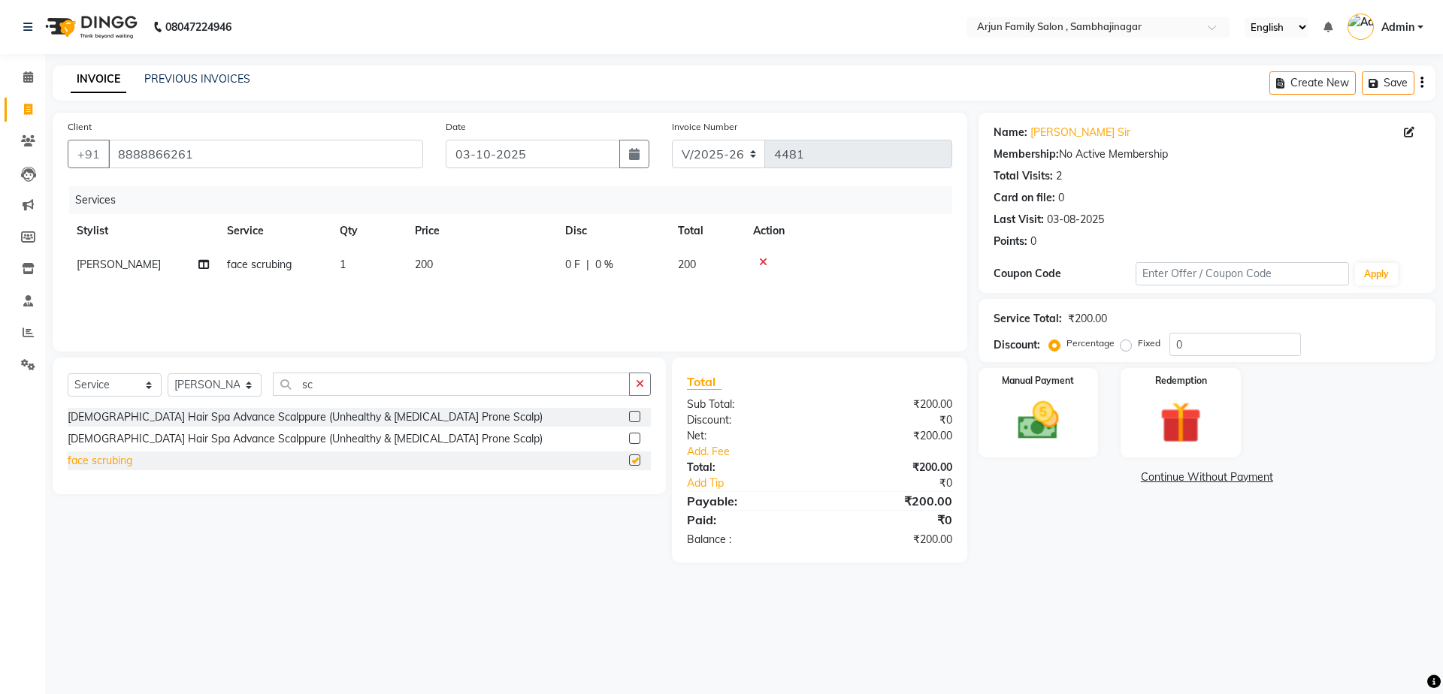
checkbox input "false"
click at [433, 257] on td "200" at bounding box center [481, 265] width 150 height 34
select select "83793"
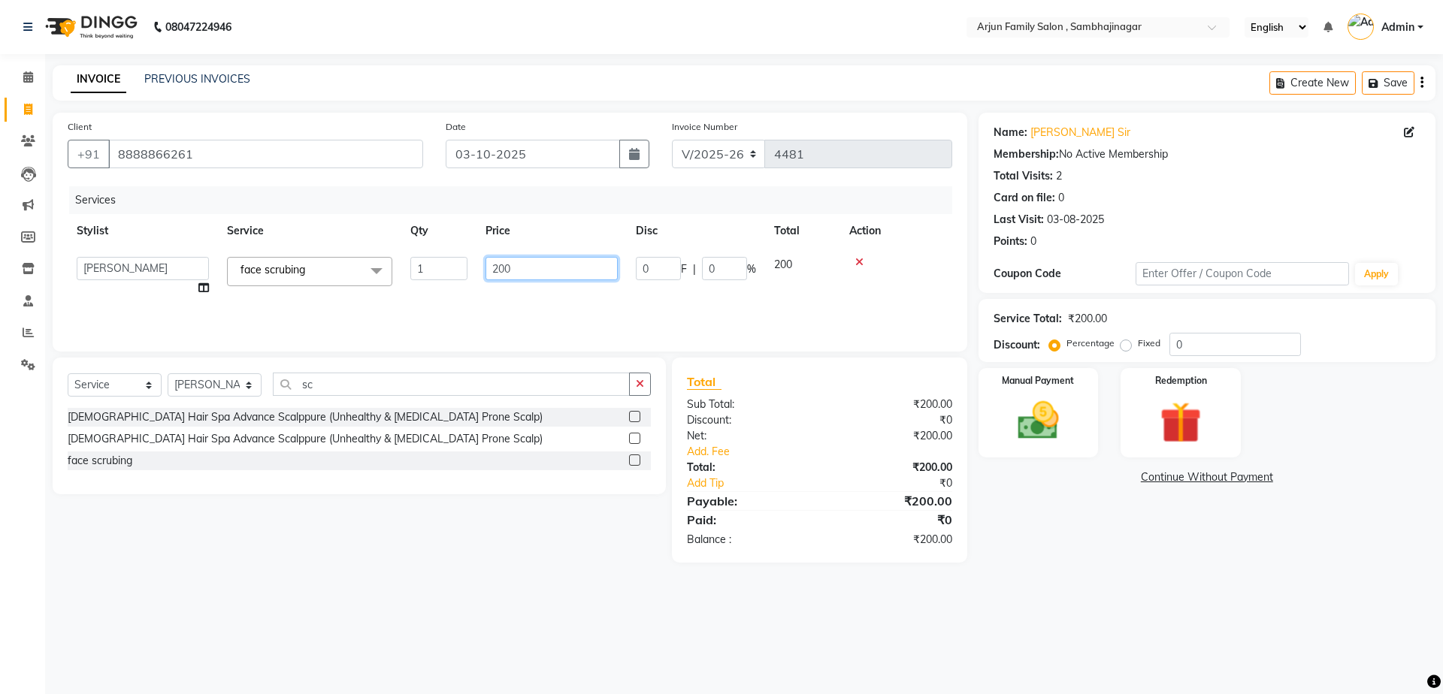
click at [525, 267] on input "200" at bounding box center [552, 268] width 132 height 23
type input "2"
type input "500"
click at [1025, 678] on div "08047224946 Select Location × Arjun Family Salon , Sambhajinagar English ENGLIS…" at bounding box center [721, 347] width 1443 height 694
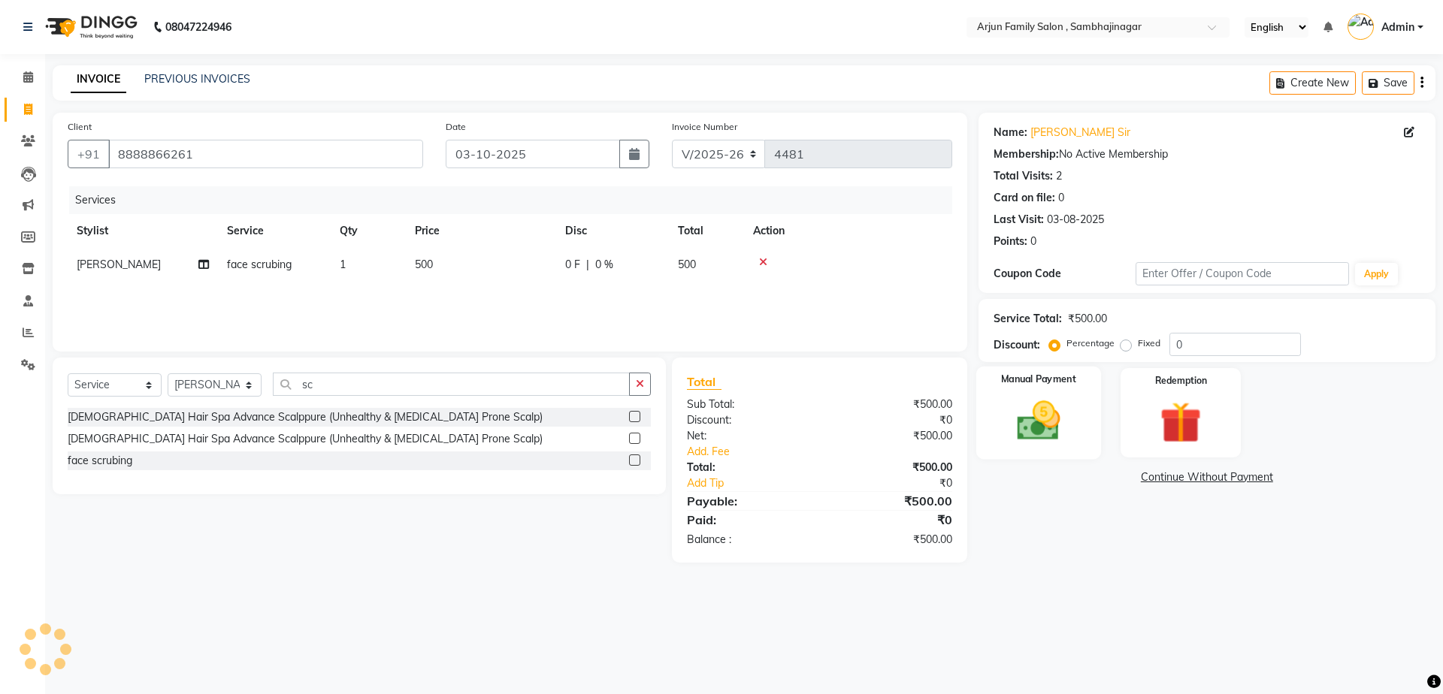
click at [1064, 431] on div "Manual Payment" at bounding box center [1038, 413] width 125 height 92
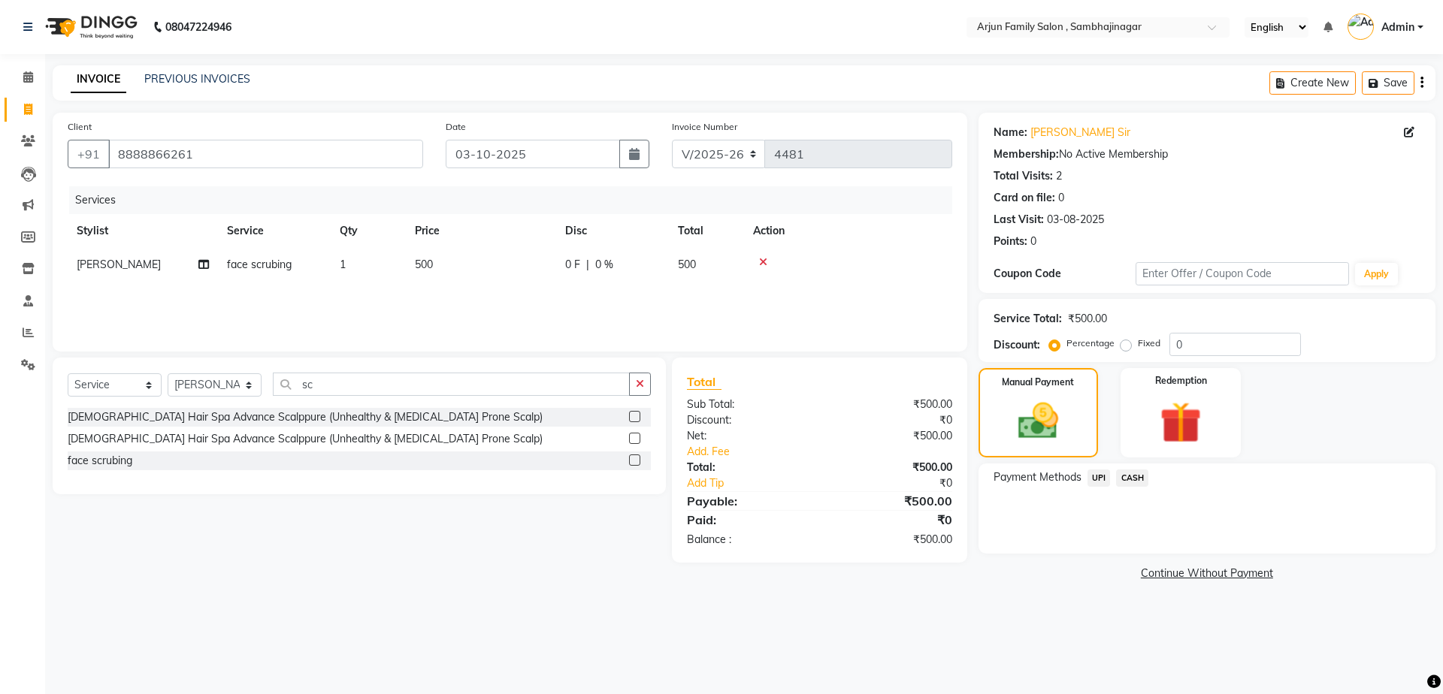
click at [1138, 479] on span "CASH" at bounding box center [1132, 478] width 32 height 17
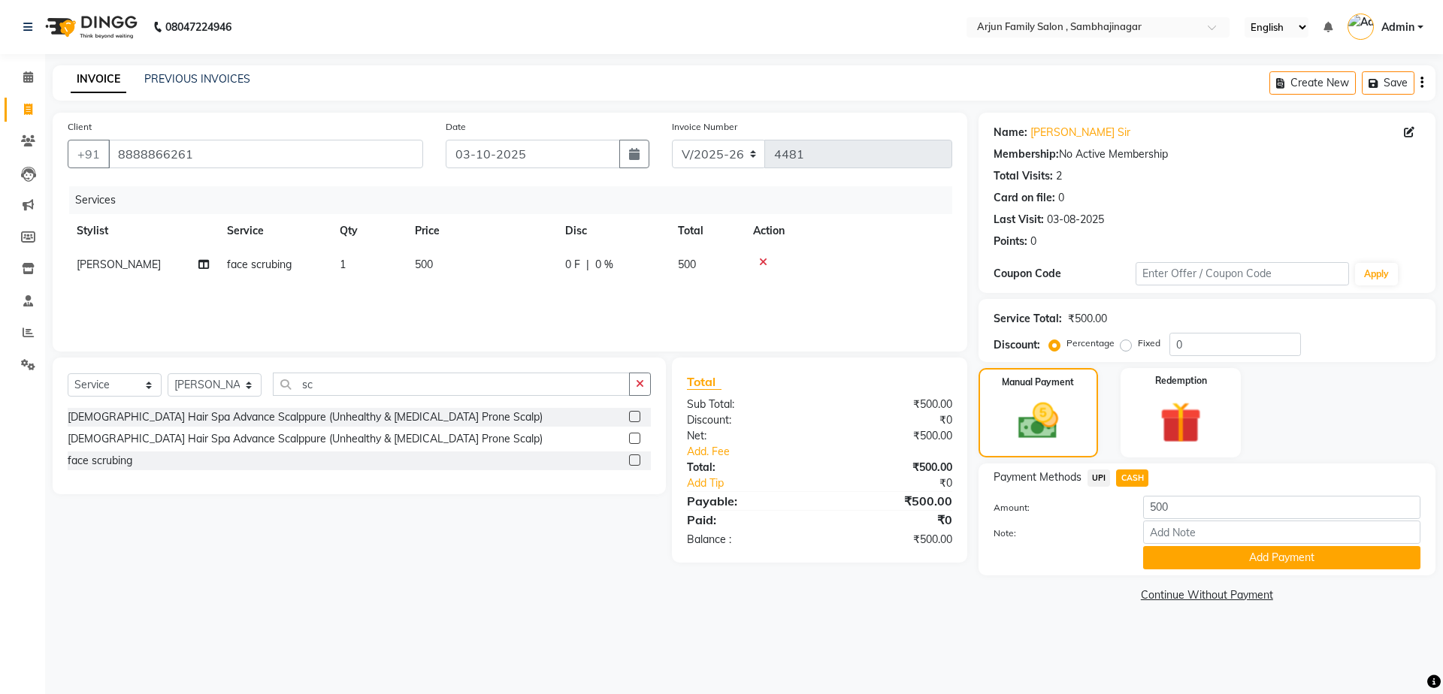
drag, startPoint x: 1240, startPoint y: 548, endPoint x: 1246, endPoint y: 558, distance: 12.1
click at [1242, 550] on button "Add Payment" at bounding box center [1281, 557] width 277 height 23
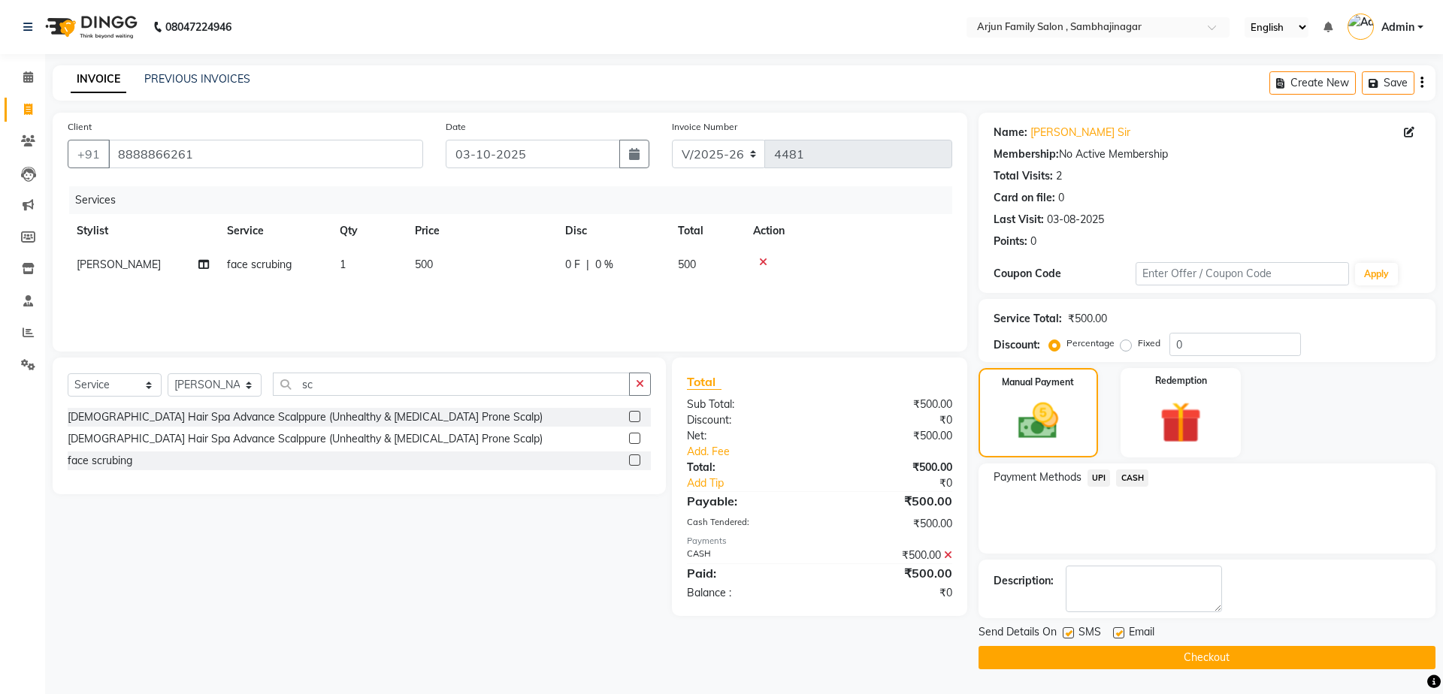
click at [1254, 662] on button "Checkout" at bounding box center [1207, 657] width 457 height 23
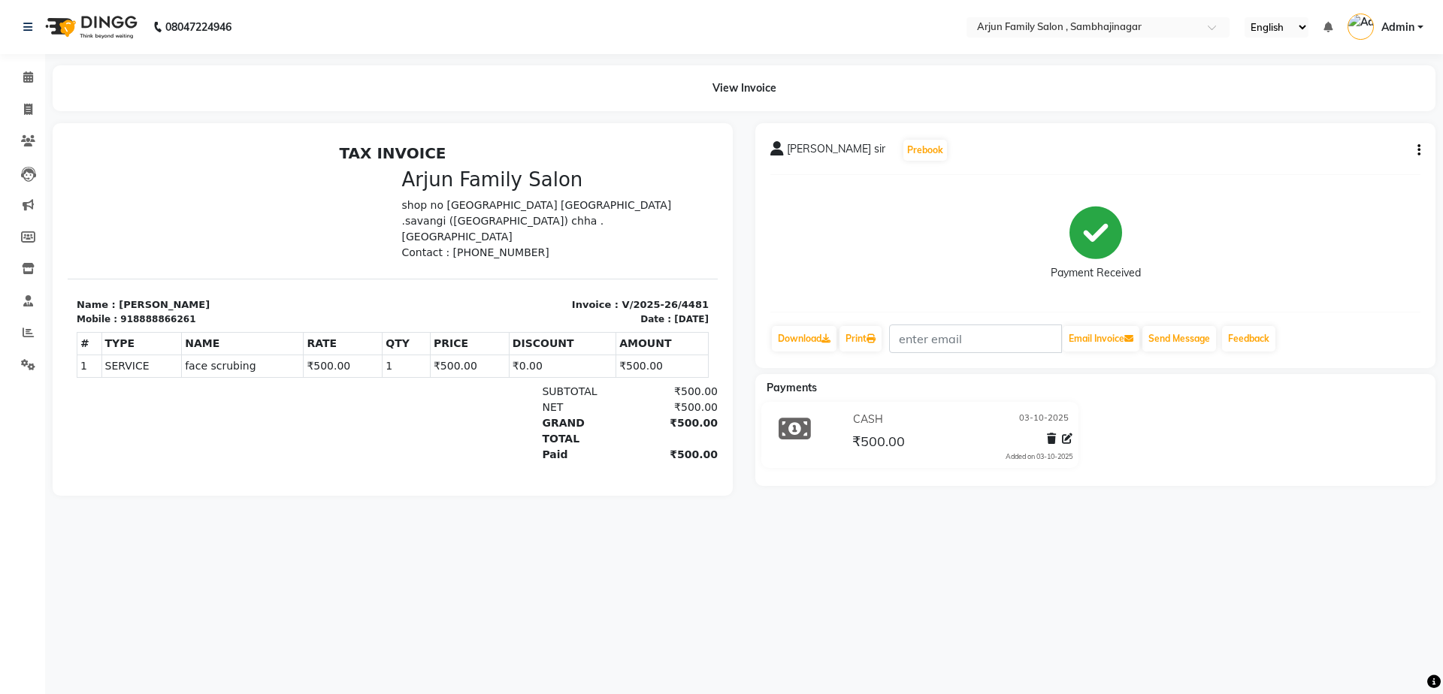
click at [1252, 662] on div "08047224946 Select Location × Arjun Family Salon , Sambhajinagar English ENGLIS…" at bounding box center [721, 347] width 1443 height 694
drag, startPoint x: 1258, startPoint y: 641, endPoint x: 1265, endPoint y: 655, distance: 15.1
click at [1260, 642] on div "08047224946 Select Location × Arjun Family Salon , Sambhajinagar English ENGLIS…" at bounding box center [721, 347] width 1443 height 694
click at [26, 109] on icon at bounding box center [28, 109] width 8 height 11
select select "service"
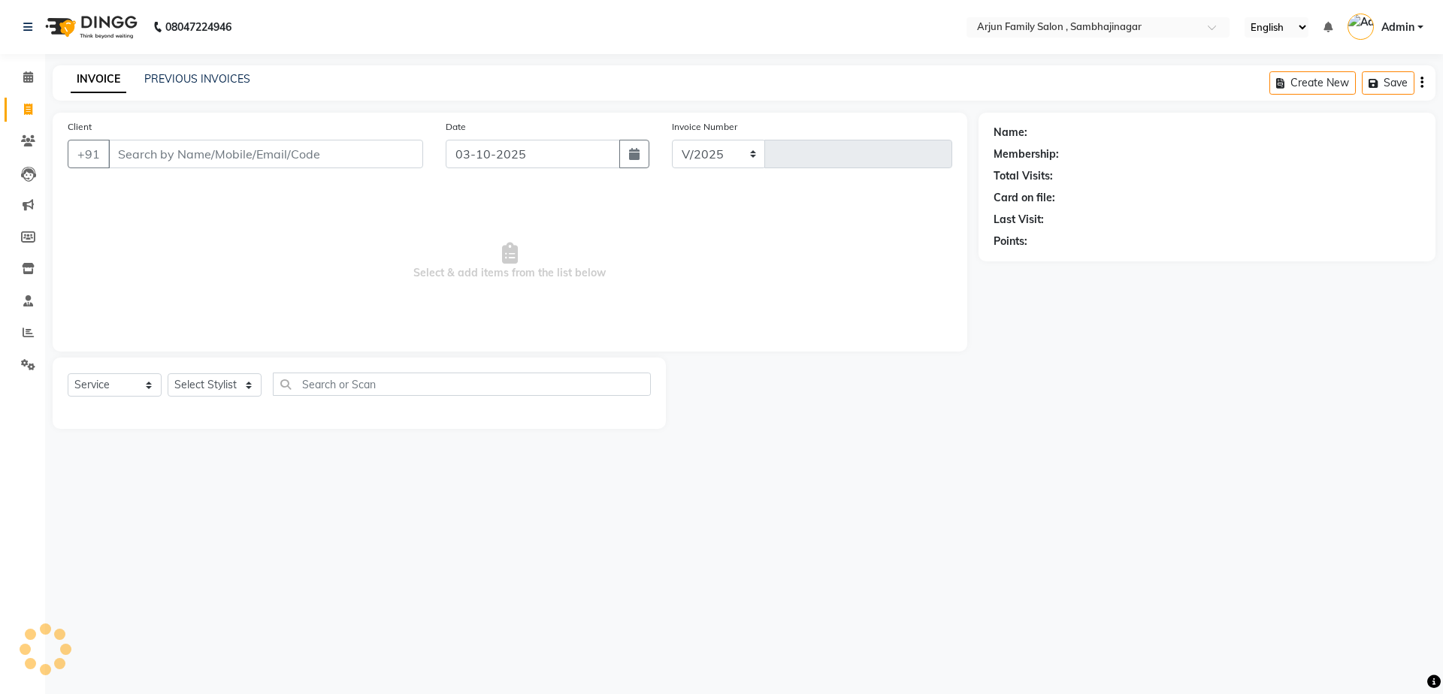
select select "6947"
type input "4482"
click at [205, 144] on input "Client" at bounding box center [265, 154] width 315 height 29
type input "9960307964"
click at [369, 149] on span "Add Client" at bounding box center [384, 154] width 59 height 15
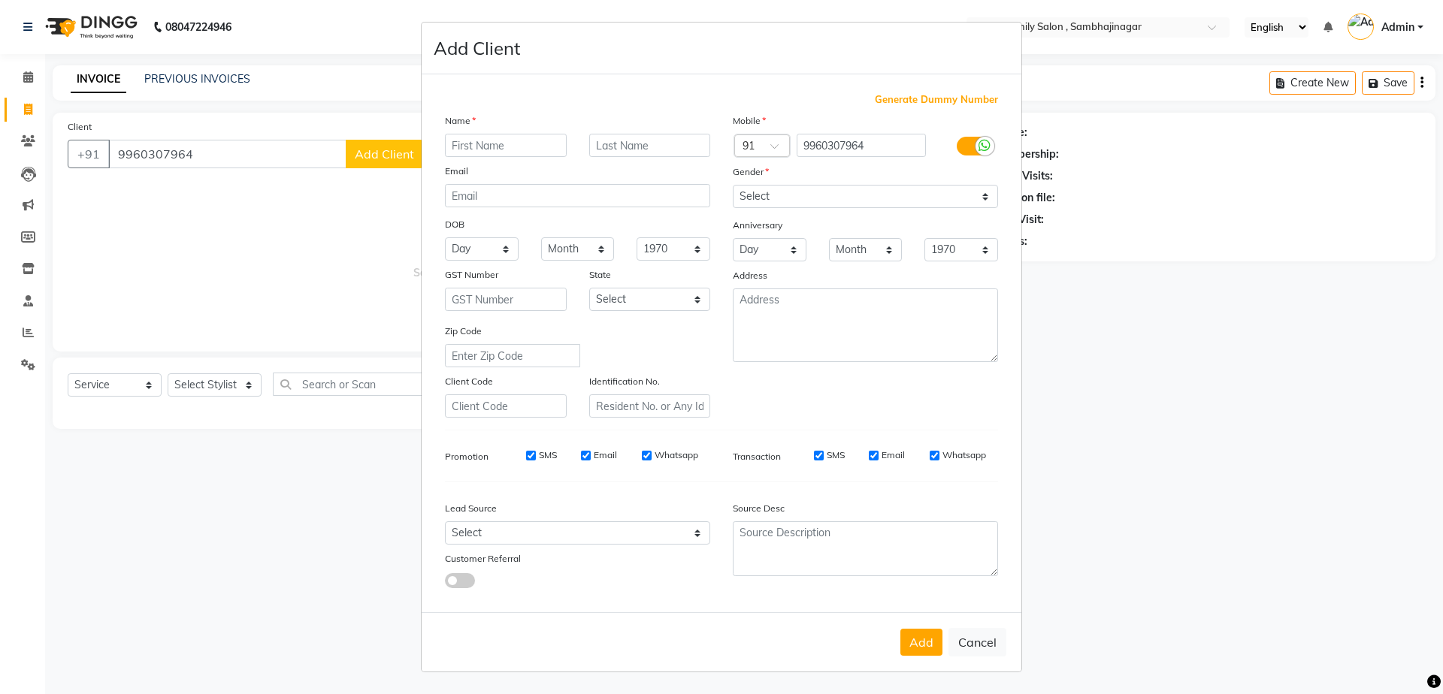
click at [509, 147] on input "text" at bounding box center [506, 145] width 122 height 23
click at [509, 152] on input "text" at bounding box center [506, 145] width 122 height 23
click at [509, 153] on input "text" at bounding box center [506, 145] width 122 height 23
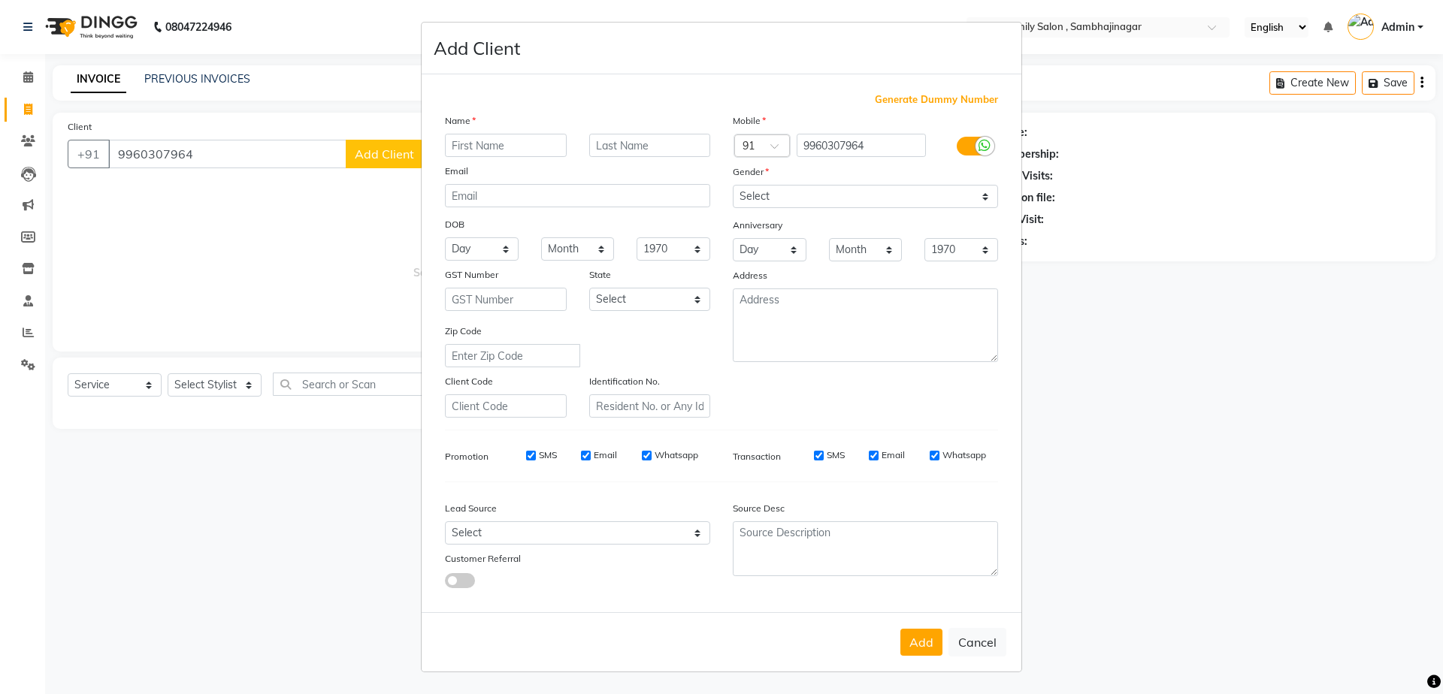
click at [509, 153] on input "text" at bounding box center [506, 145] width 122 height 23
click at [502, 144] on input "text" at bounding box center [506, 145] width 122 height 23
click at [507, 144] on input "text" at bounding box center [506, 145] width 122 height 23
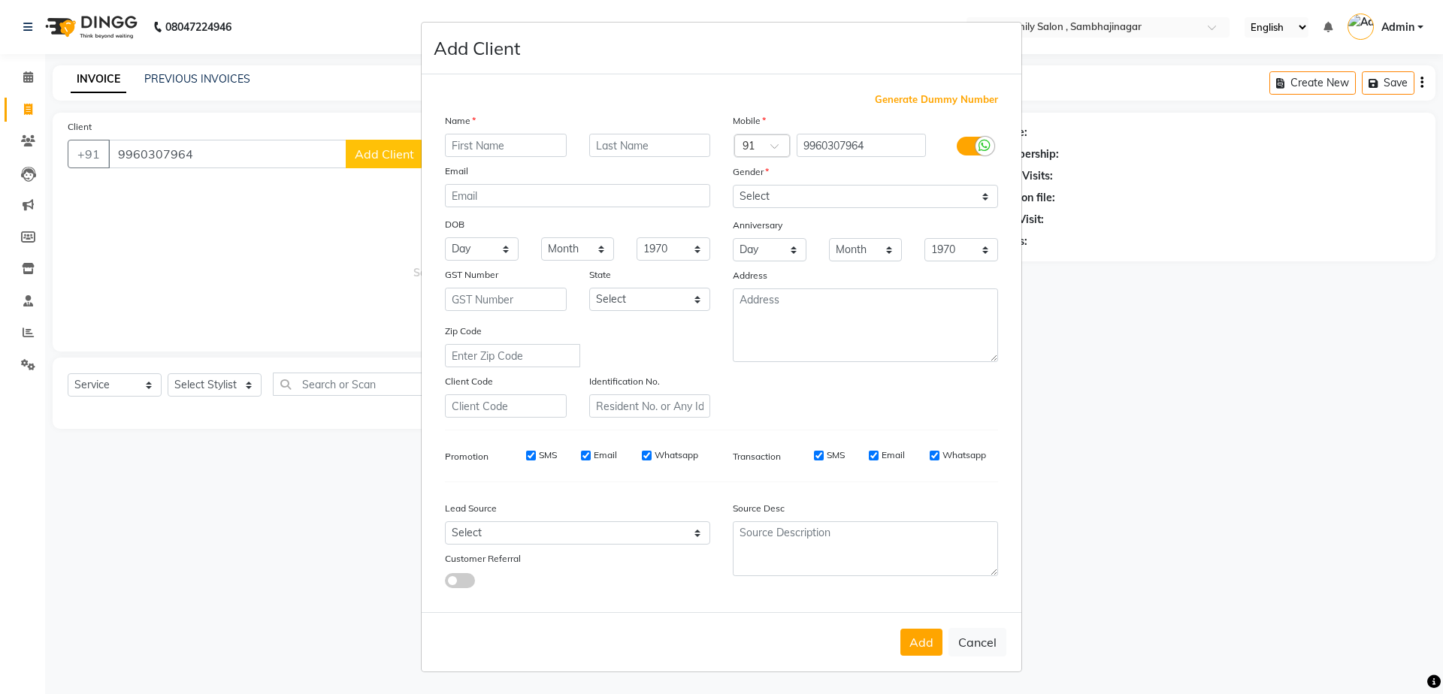
click at [507, 144] on input "text" at bounding box center [506, 145] width 122 height 23
click at [885, 147] on input "9960307964" at bounding box center [862, 145] width 130 height 23
drag, startPoint x: 884, startPoint y: 145, endPoint x: 844, endPoint y: 188, distance: 58.5
click at [844, 188] on select "Select [DEMOGRAPHIC_DATA] [DEMOGRAPHIC_DATA] Other Prefer Not To Say" at bounding box center [865, 196] width 265 height 23
click at [806, 150] on input "9960307964" at bounding box center [862, 145] width 130 height 23
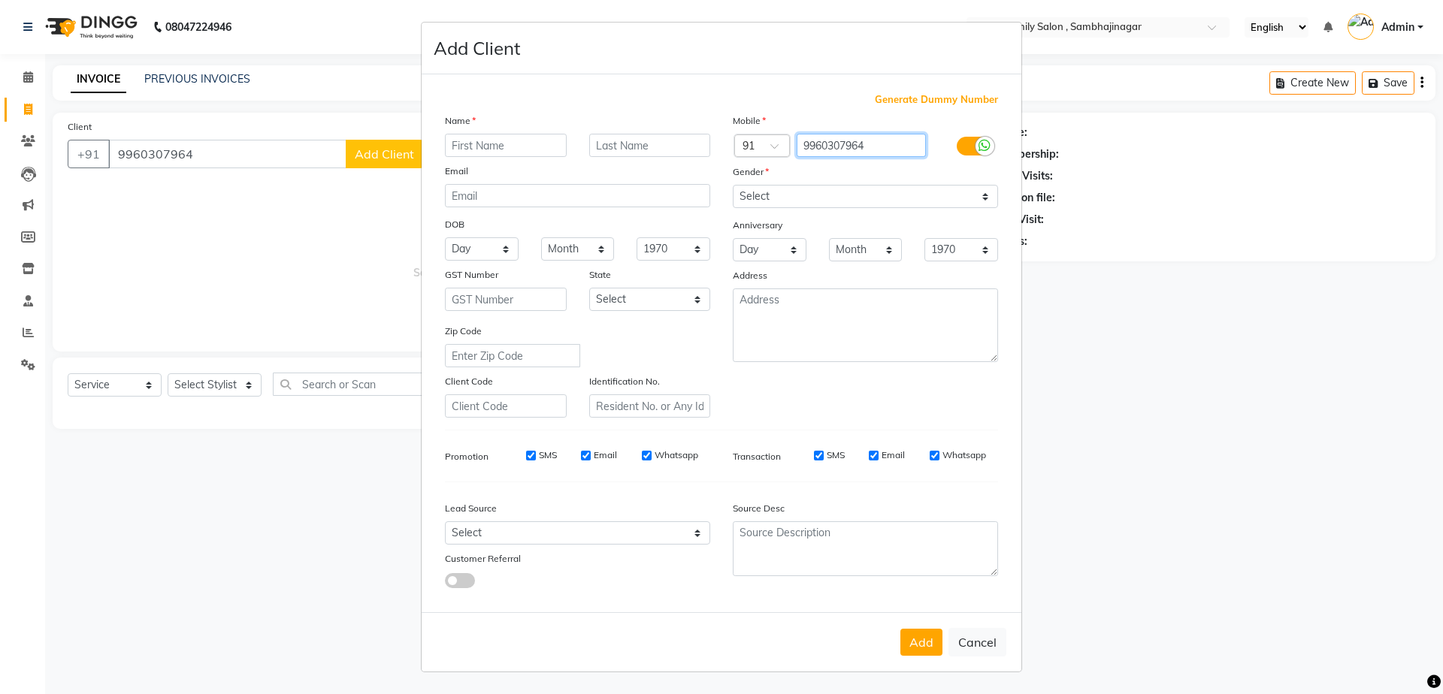
drag, startPoint x: 803, startPoint y: 144, endPoint x: 866, endPoint y: 142, distance: 63.2
click at [866, 142] on input "9960307964" at bounding box center [862, 145] width 130 height 23
click at [1199, 369] on ngb-modal-window "Add Client Generate Dummy Number Name Email DOB Day 01 02 03 04 05 06 07 08 09 …" at bounding box center [721, 347] width 1443 height 694
click at [201, 154] on ngb-modal-window "Add Client Generate Dummy Number Name Email DOB Day 01 02 03 04 05 06 07 08 09 …" at bounding box center [721, 347] width 1443 height 694
click at [23, 105] on ngb-modal-window "Add Client Generate Dummy Number Name Email DOB Day 01 02 03 04 05 06 07 08 09 …" at bounding box center [721, 347] width 1443 height 694
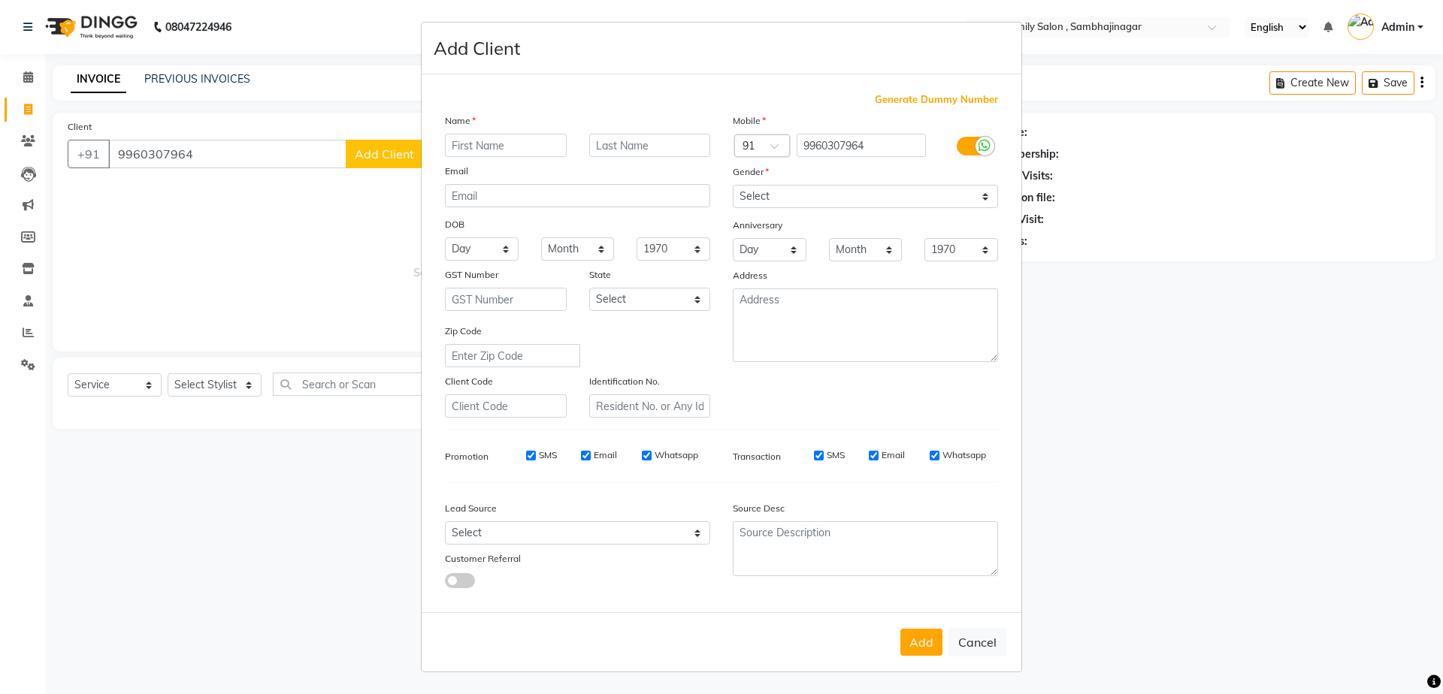
click at [209, 157] on ngb-modal-window "Add Client Generate Dummy Number Name Email DOB Day 01 02 03 04 05 06 07 08 09 …" at bounding box center [721, 347] width 1443 height 694
click at [210, 168] on ngb-modal-window "Add Client Generate Dummy Number Name Email DOB Day 01 02 03 04 05 06 07 08 09 …" at bounding box center [721, 347] width 1443 height 694
click at [975, 646] on button "Cancel" at bounding box center [978, 642] width 58 height 29
select select
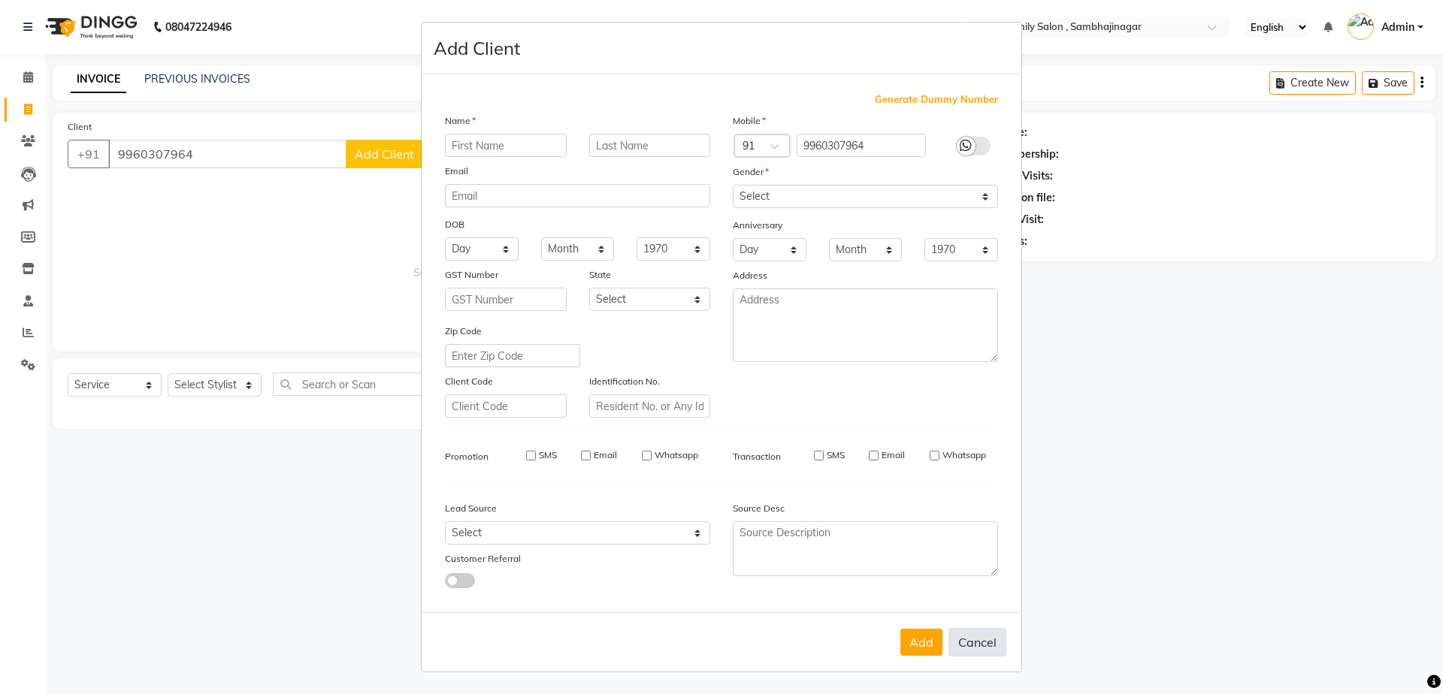
select select
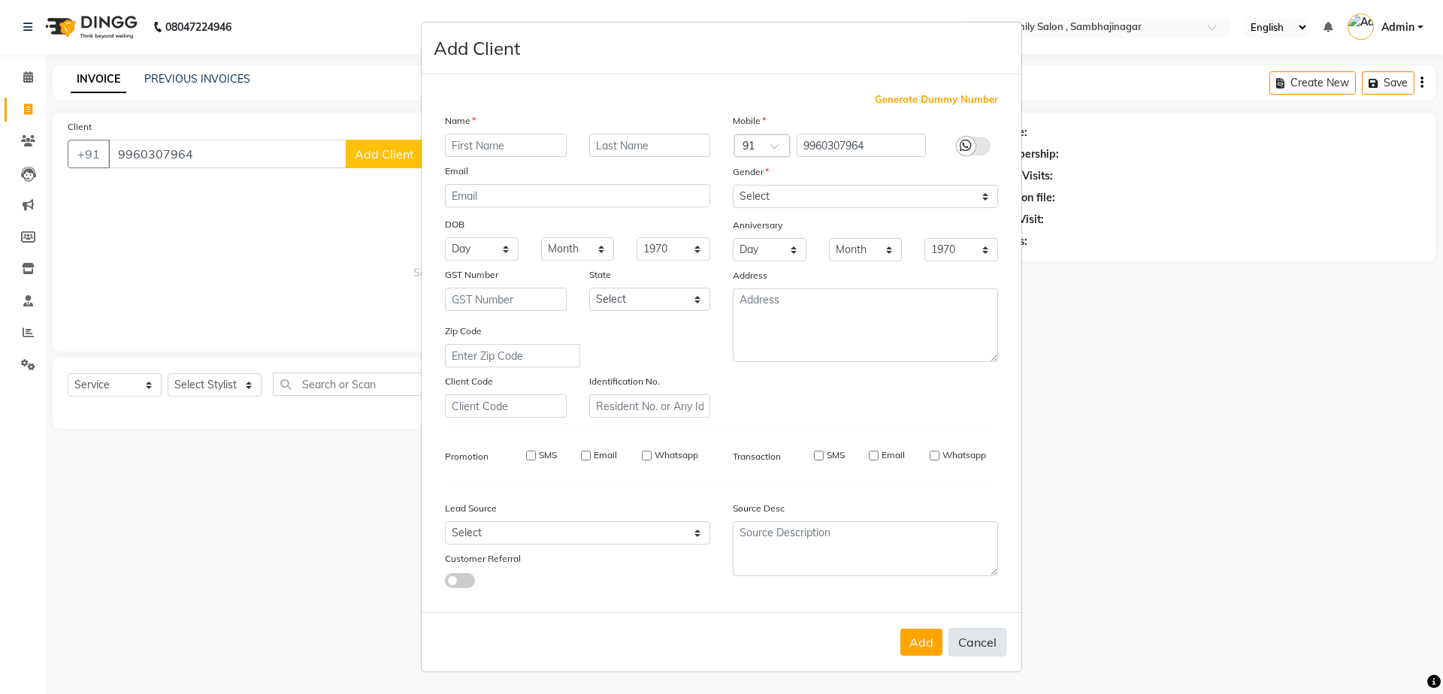
checkbox input "false"
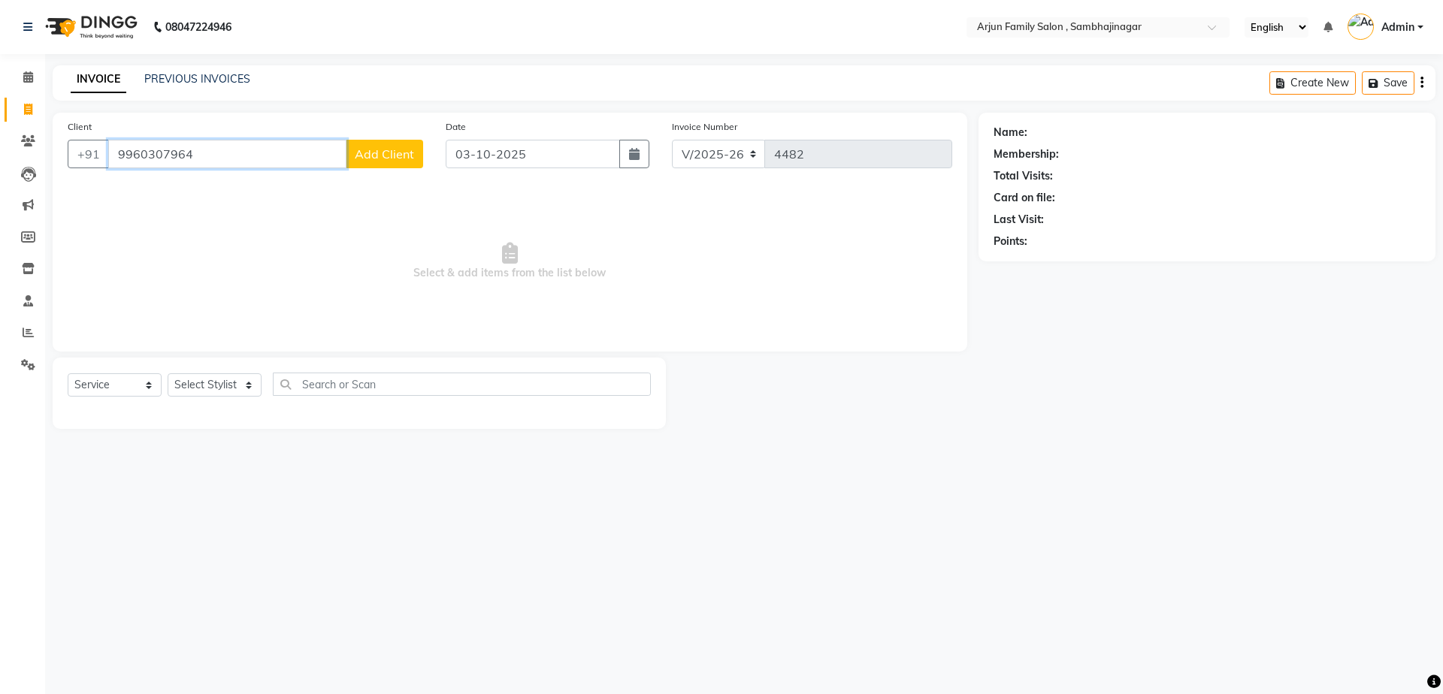
click at [253, 156] on input "9960307964" at bounding box center [227, 154] width 238 height 29
type input "9"
click at [204, 190] on span "[PERSON_NAME]" at bounding box center [175, 188] width 97 height 15
type input "7030825888"
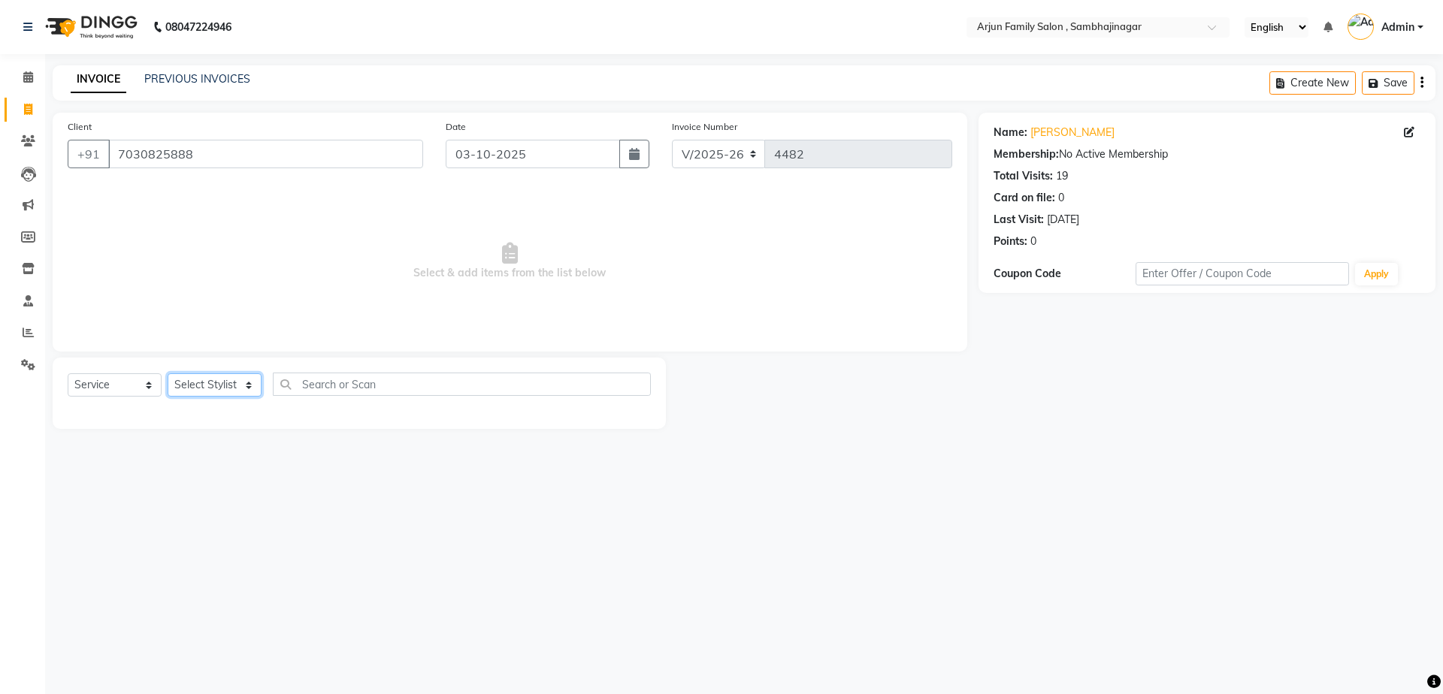
click at [218, 390] on select "Select Stylist arjun [PERSON_NAME] [PERSON_NAME] [PERSON_NAME] [PERSON_NAME]" at bounding box center [215, 385] width 94 height 23
select select "54803"
click at [168, 374] on select "Select Stylist arjun [PERSON_NAME] [PERSON_NAME] [PERSON_NAME] [PERSON_NAME]" at bounding box center [215, 385] width 94 height 23
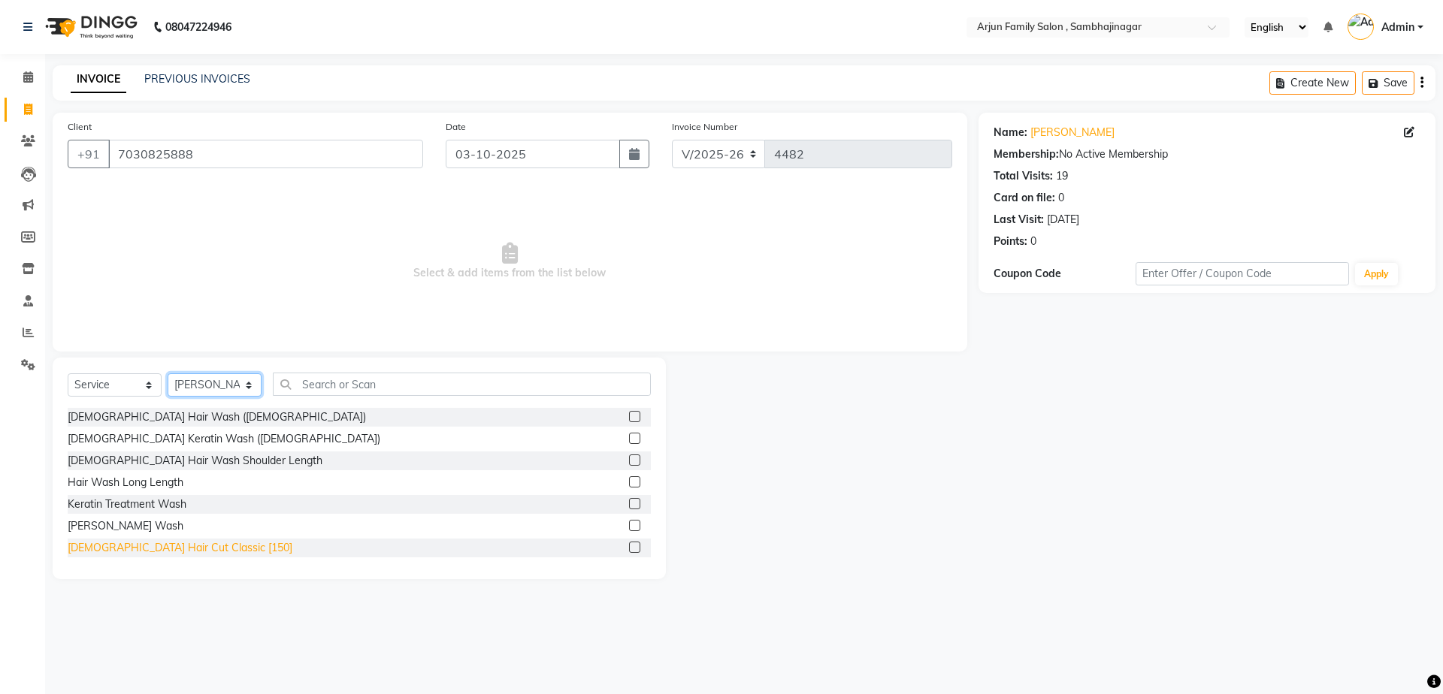
scroll to position [75, 0]
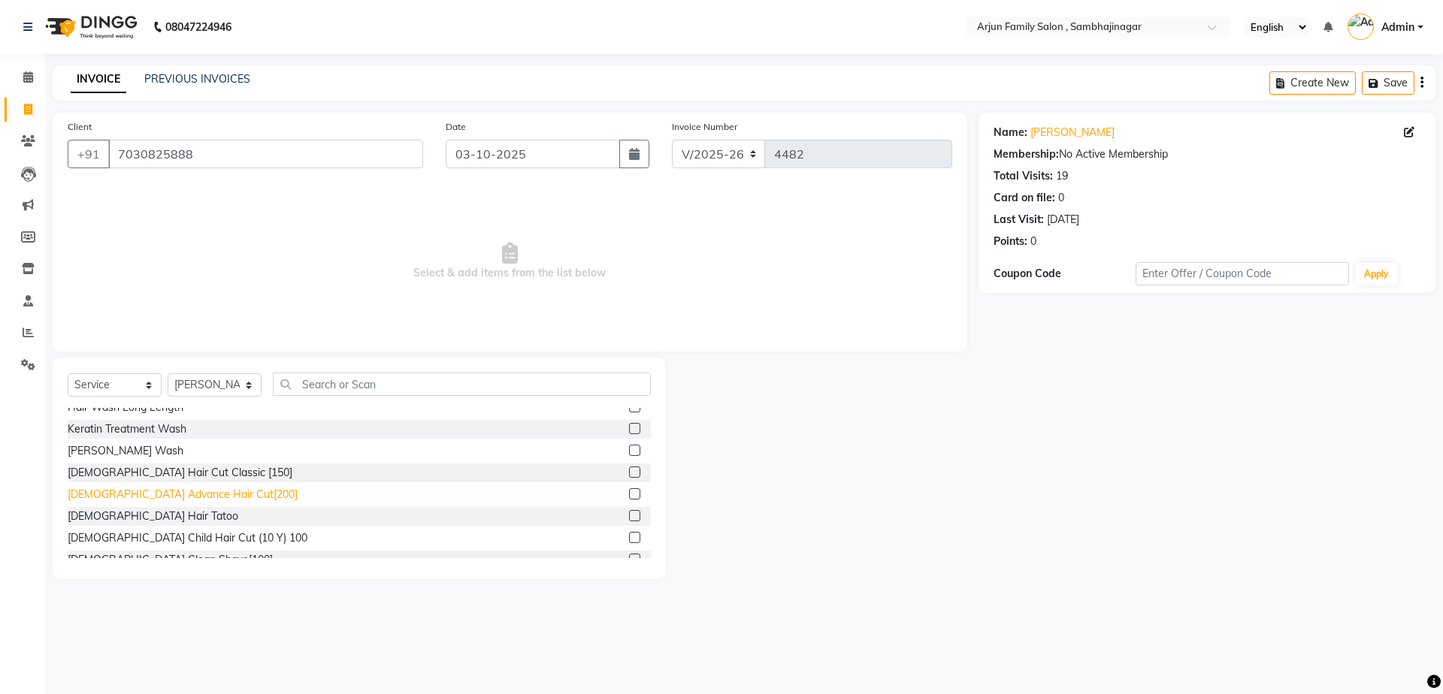
click at [185, 497] on div "[DEMOGRAPHIC_DATA] Advance Hair Cut[200]" at bounding box center [183, 495] width 230 height 16
checkbox input "false"
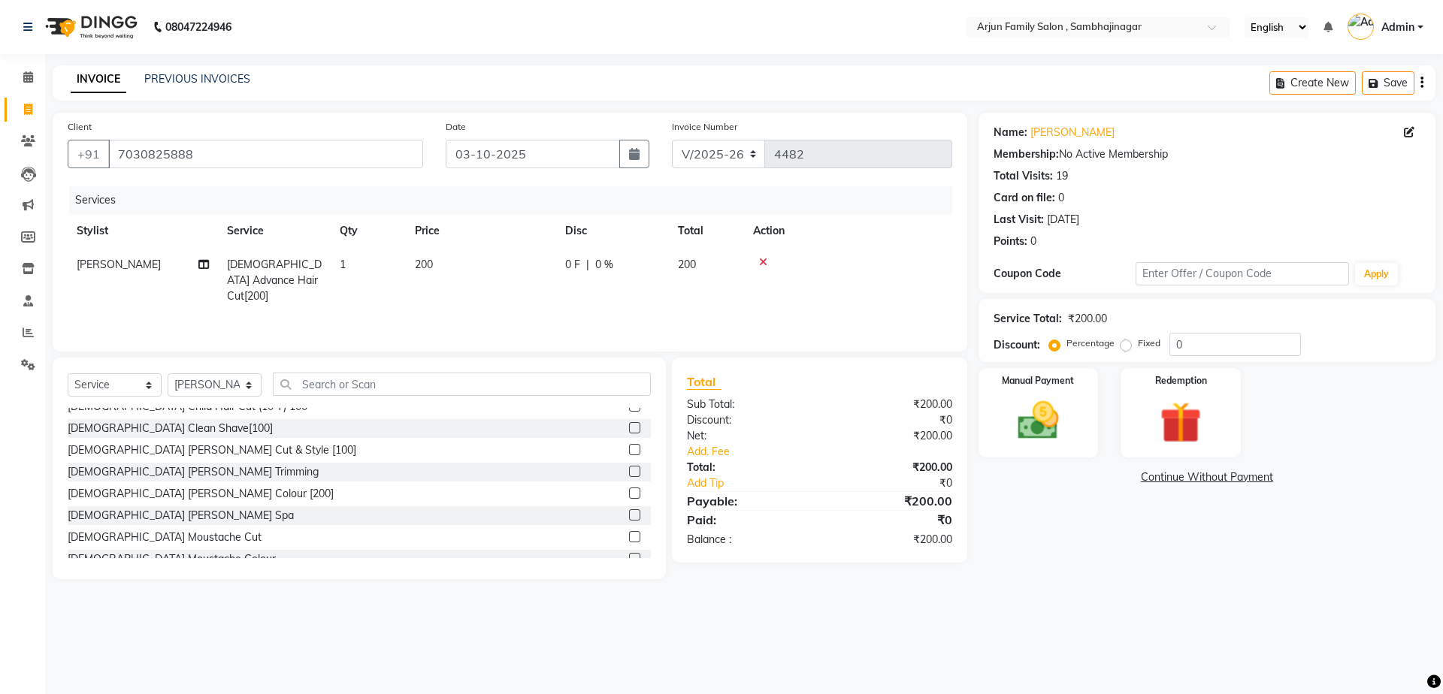
scroll to position [225, 0]
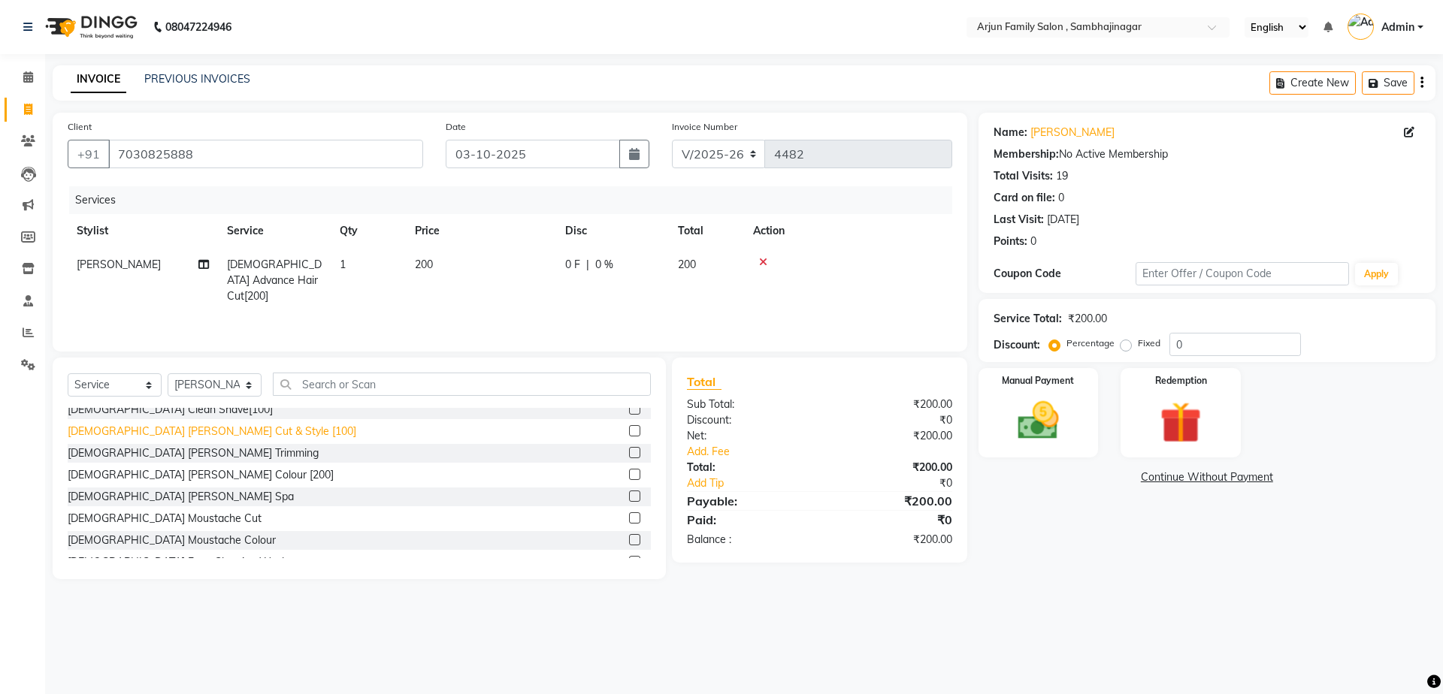
click at [173, 433] on div "[DEMOGRAPHIC_DATA] [PERSON_NAME] Cut & Style [100]" at bounding box center [212, 432] width 289 height 16
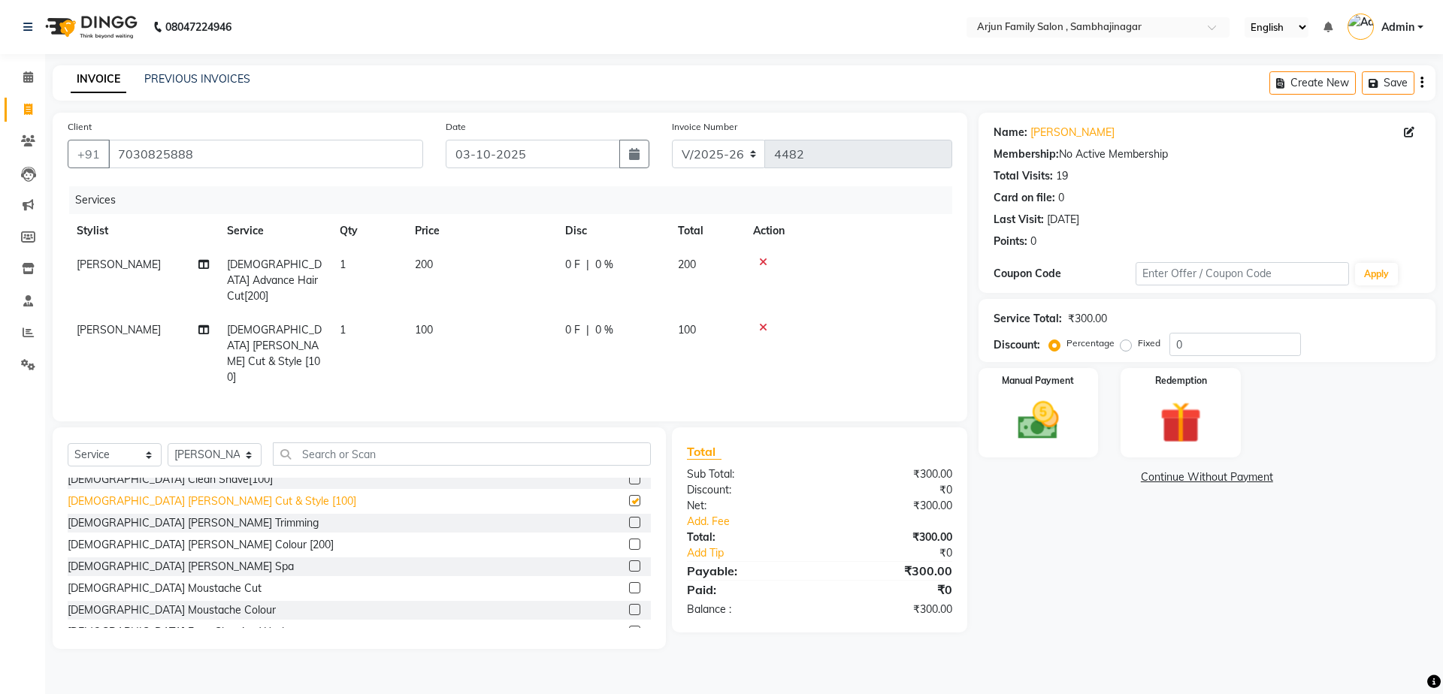
checkbox input "false"
click at [1039, 434] on img at bounding box center [1038, 421] width 70 height 50
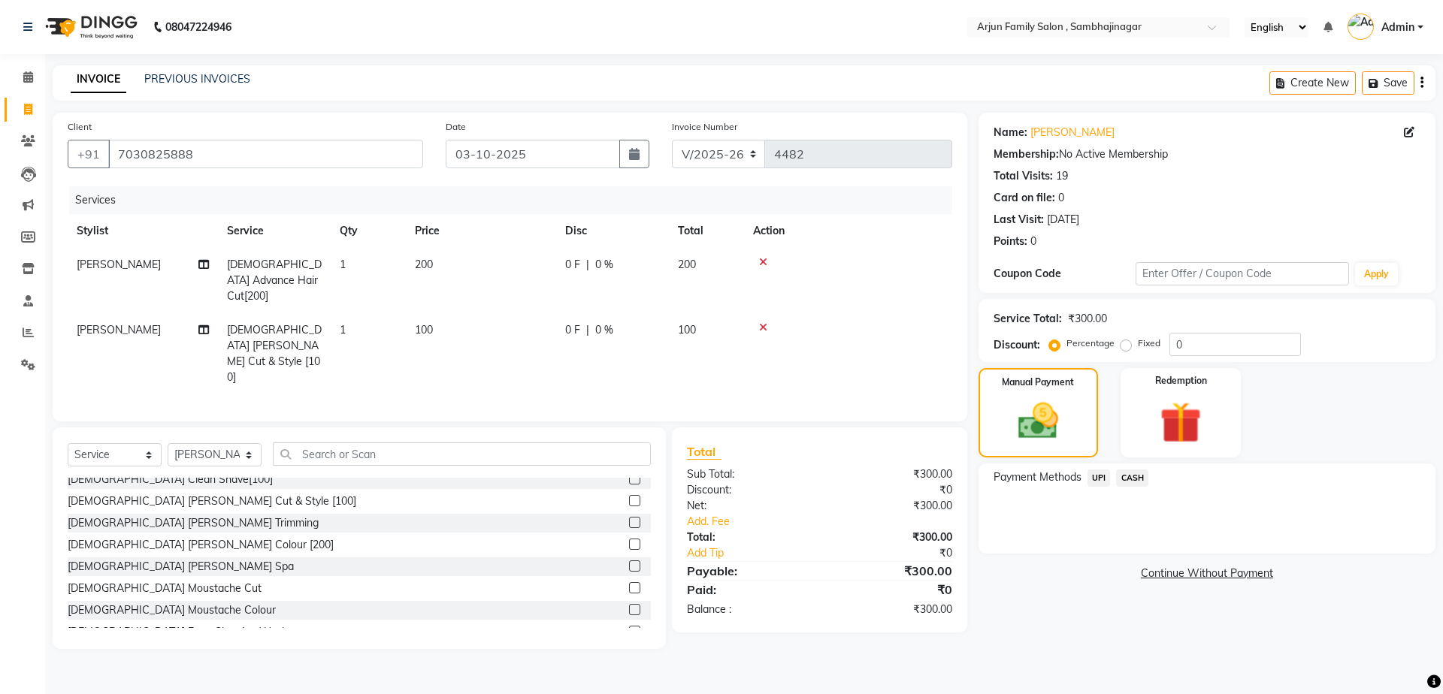
click at [1098, 475] on span "UPI" at bounding box center [1099, 478] width 23 height 17
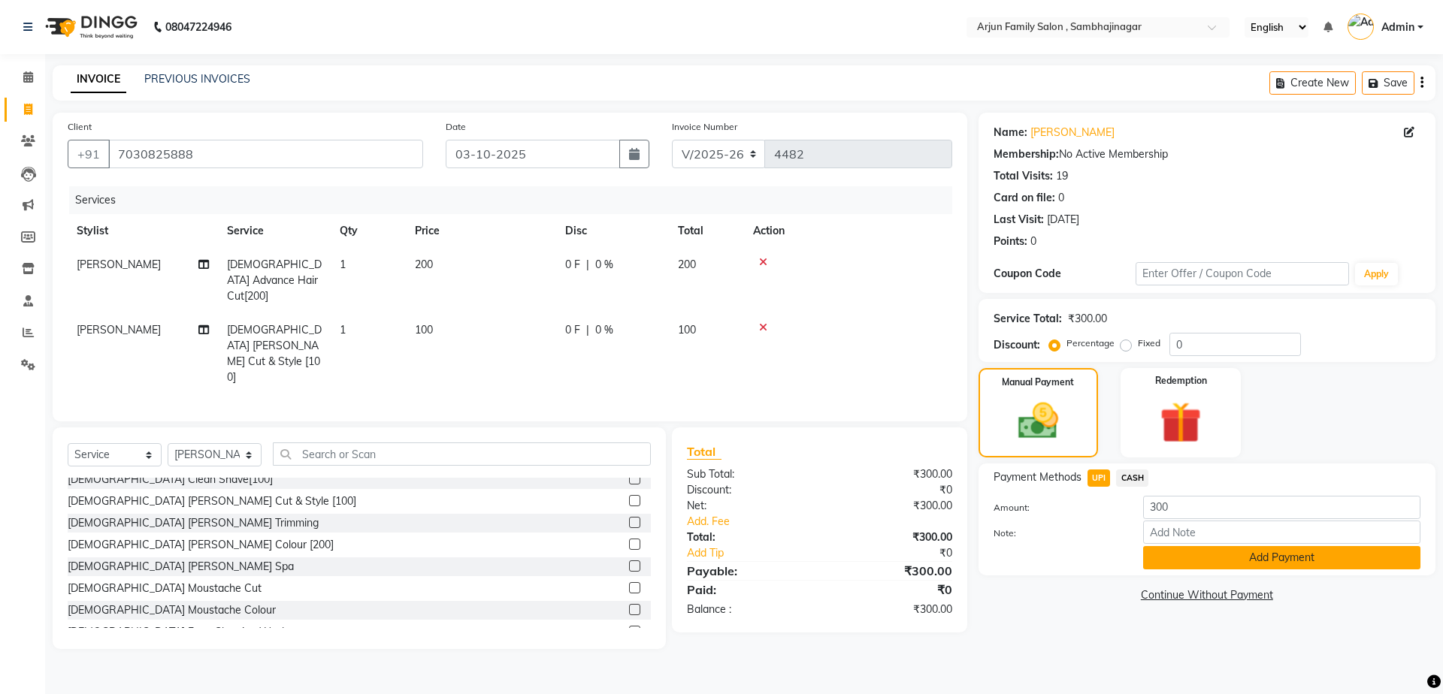
click at [1156, 559] on button "Add Payment" at bounding box center [1281, 557] width 277 height 23
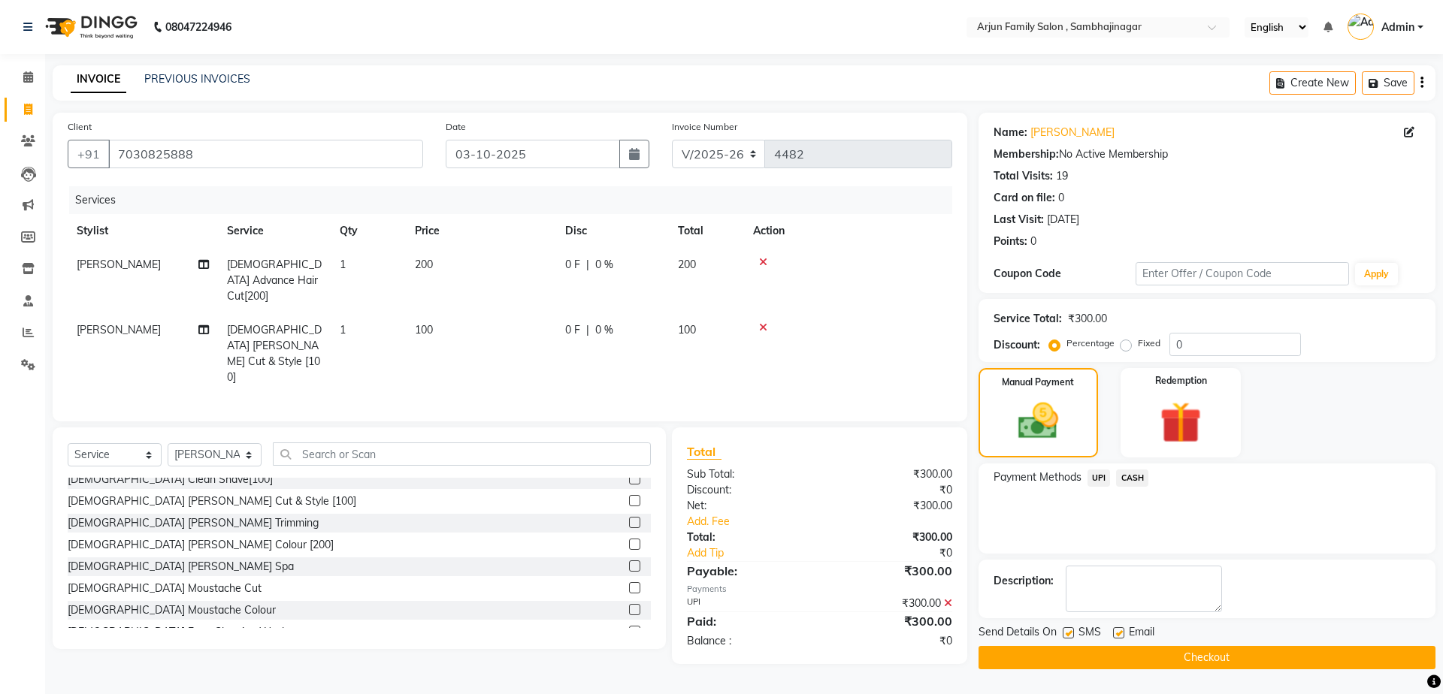
click at [1166, 649] on button "Checkout" at bounding box center [1207, 657] width 457 height 23
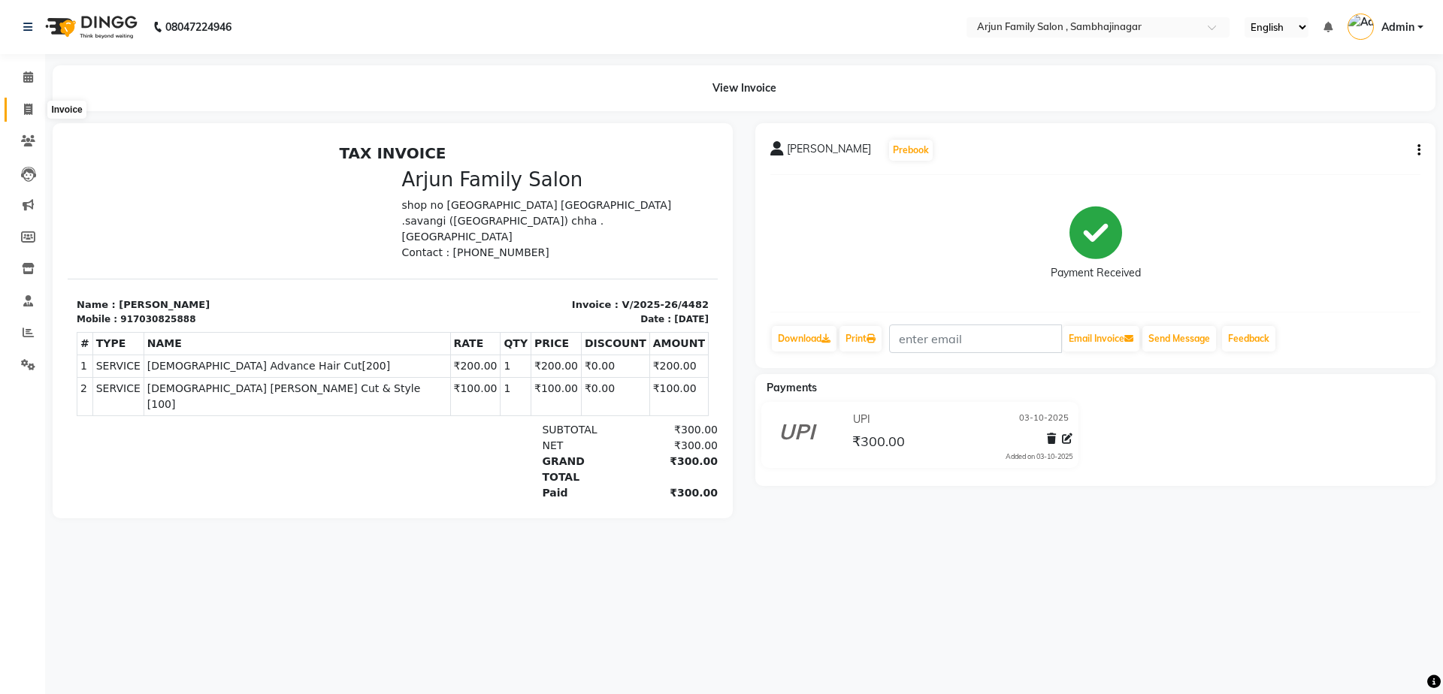
click at [32, 106] on icon at bounding box center [28, 109] width 8 height 11
select select "service"
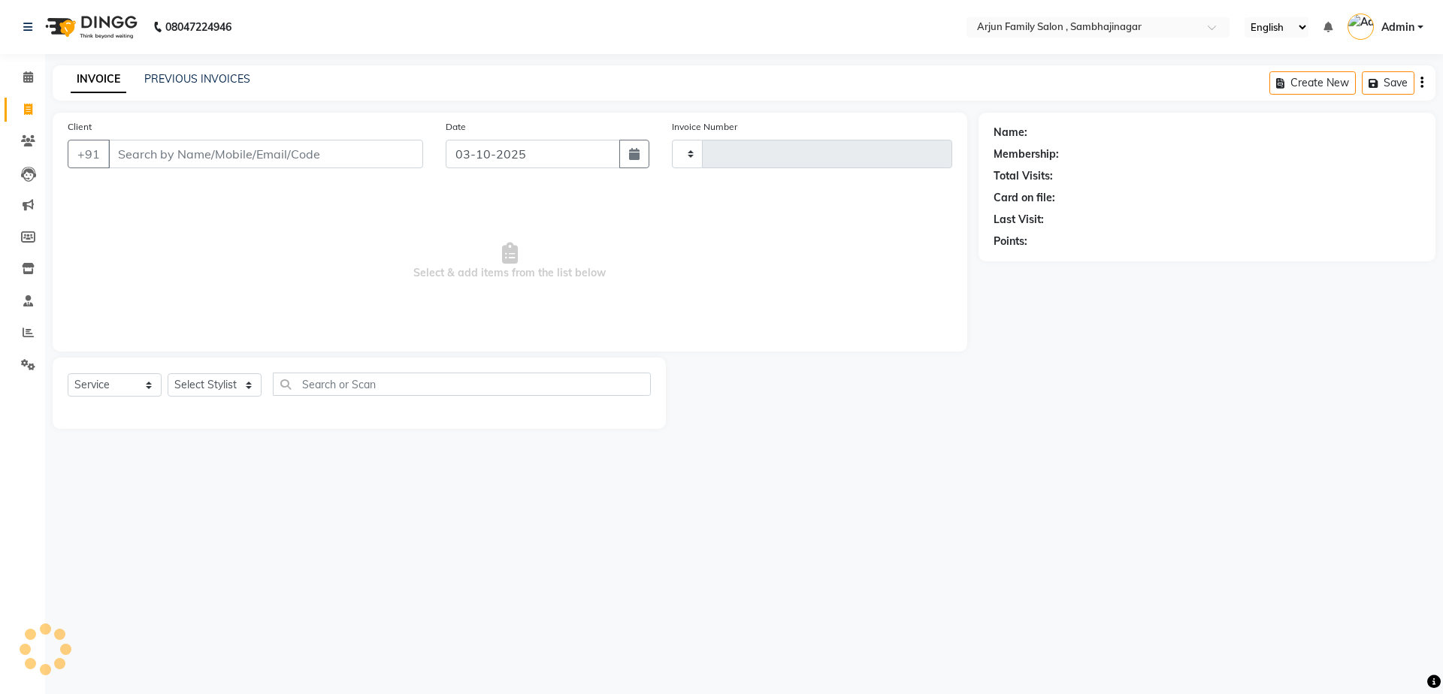
type input "4483"
select select "6947"
click at [219, 74] on link "PREVIOUS INVOICES" at bounding box center [197, 79] width 106 height 14
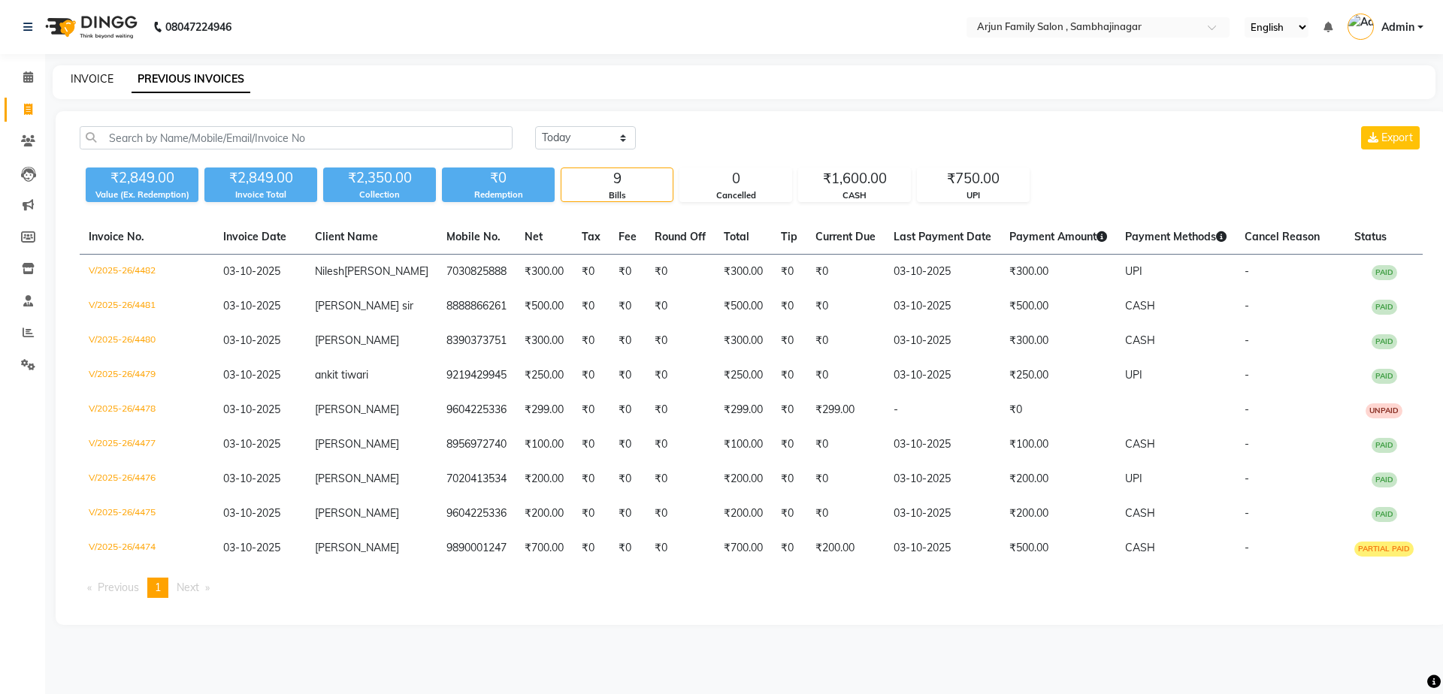
click at [101, 80] on link "INVOICE" at bounding box center [92, 79] width 43 height 14
select select "service"
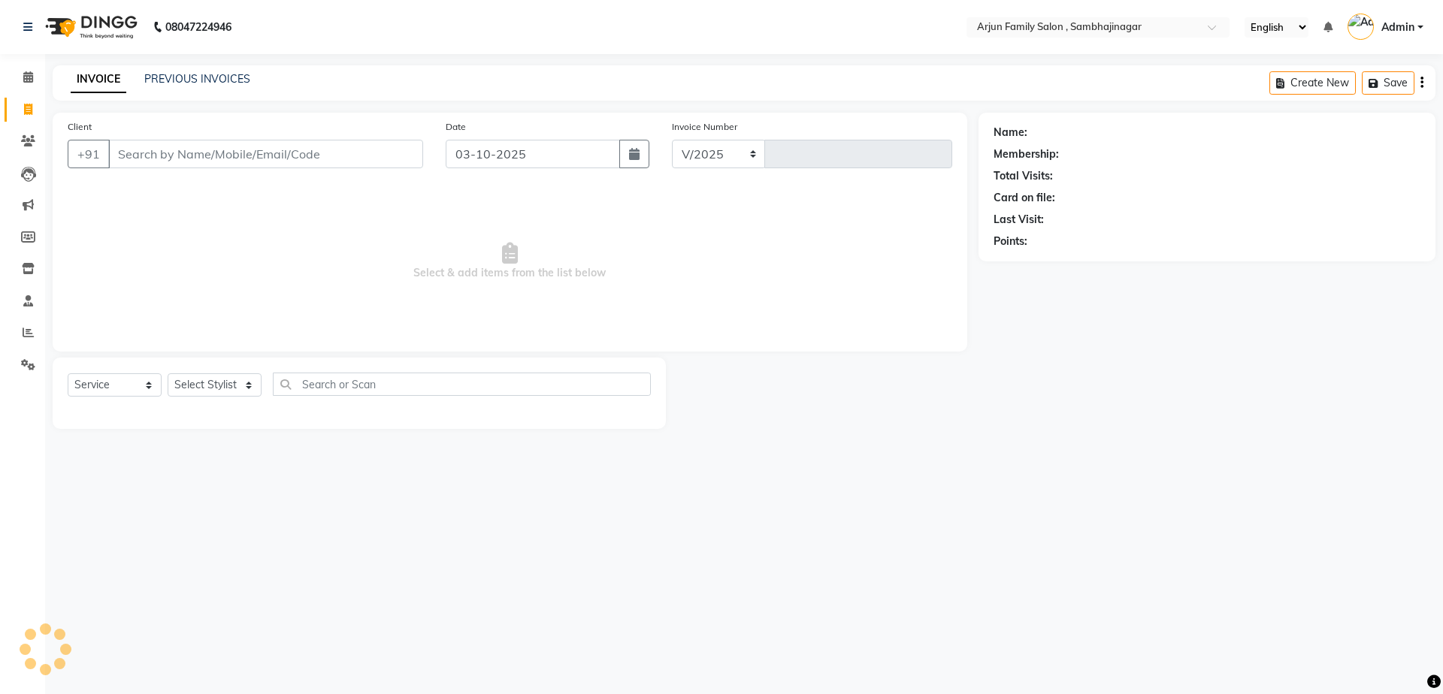
select select "6947"
type input "4483"
click at [376, 153] on input "Client" at bounding box center [265, 154] width 315 height 29
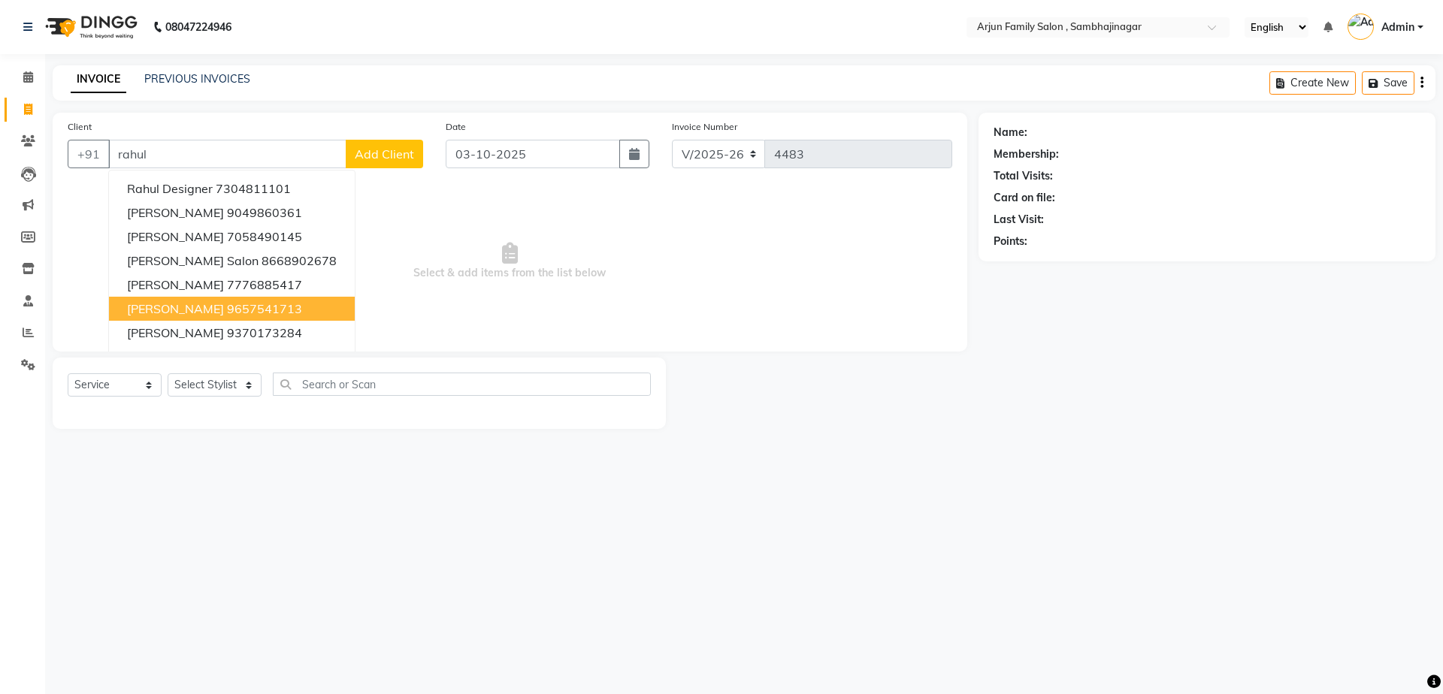
click at [262, 307] on ngb-highlight "9657541713" at bounding box center [264, 308] width 75 height 15
type input "9657541713"
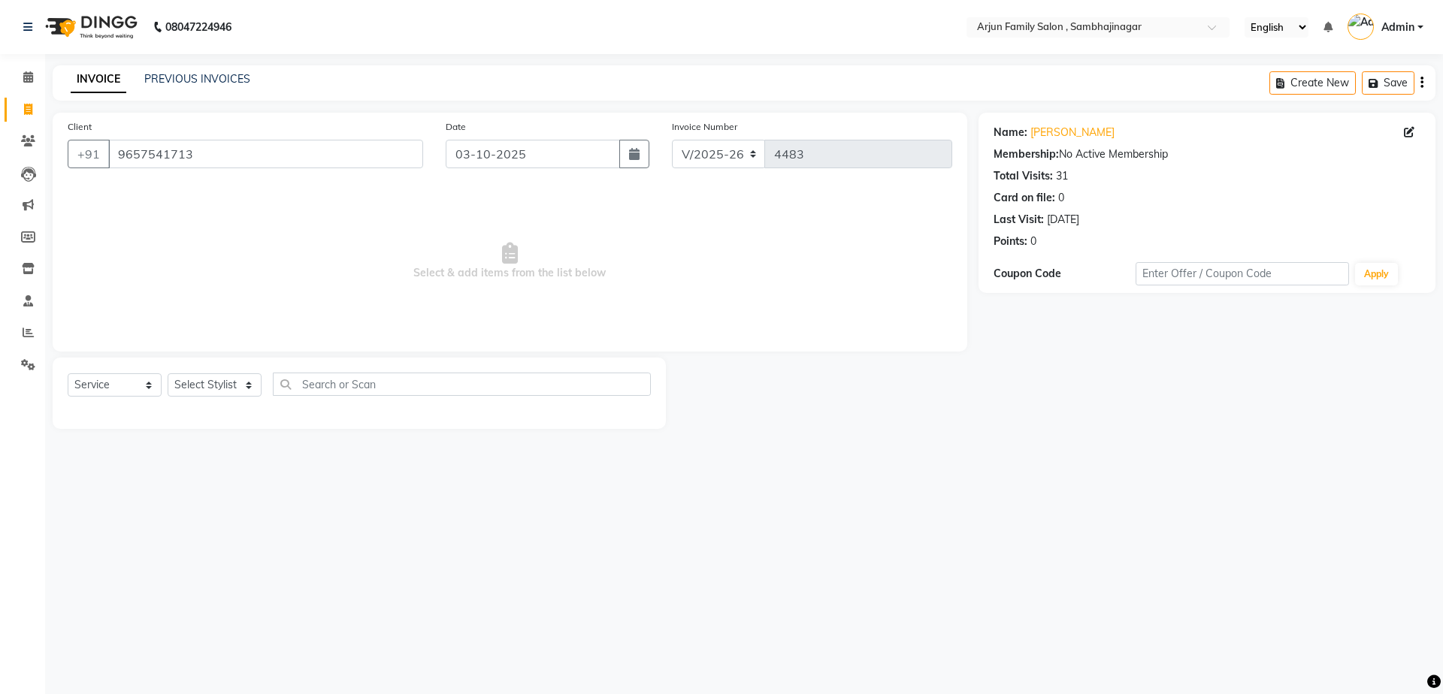
drag, startPoint x: 271, startPoint y: 266, endPoint x: 418, endPoint y: 80, distance: 236.5
click at [328, 168] on div "Client [PHONE_NUMBER] Date [DATE] Invoice Number V/2025 V/[PHONE_NUMBER] Select…" at bounding box center [510, 232] width 915 height 239
drag, startPoint x: 1021, startPoint y: 516, endPoint x: 1442, endPoint y: 209, distance: 520.8
click at [1027, 511] on div "08047224946 Select Location × Arjun Family Salon , Sambhajinagar English ENGLIS…" at bounding box center [721, 347] width 1443 height 694
click at [1415, 128] on span at bounding box center [1412, 133] width 17 height 16
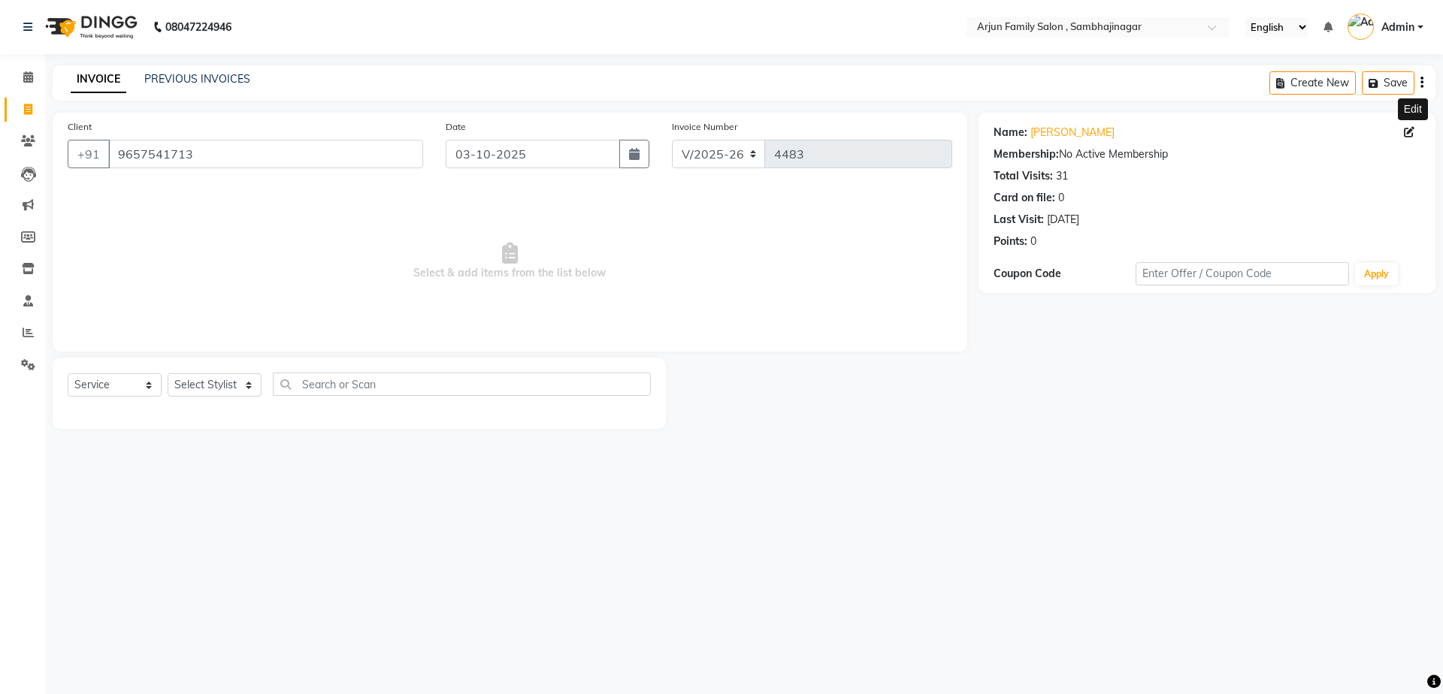
click at [1406, 129] on icon at bounding box center [1409, 132] width 11 height 11
select select "[DEMOGRAPHIC_DATA]"
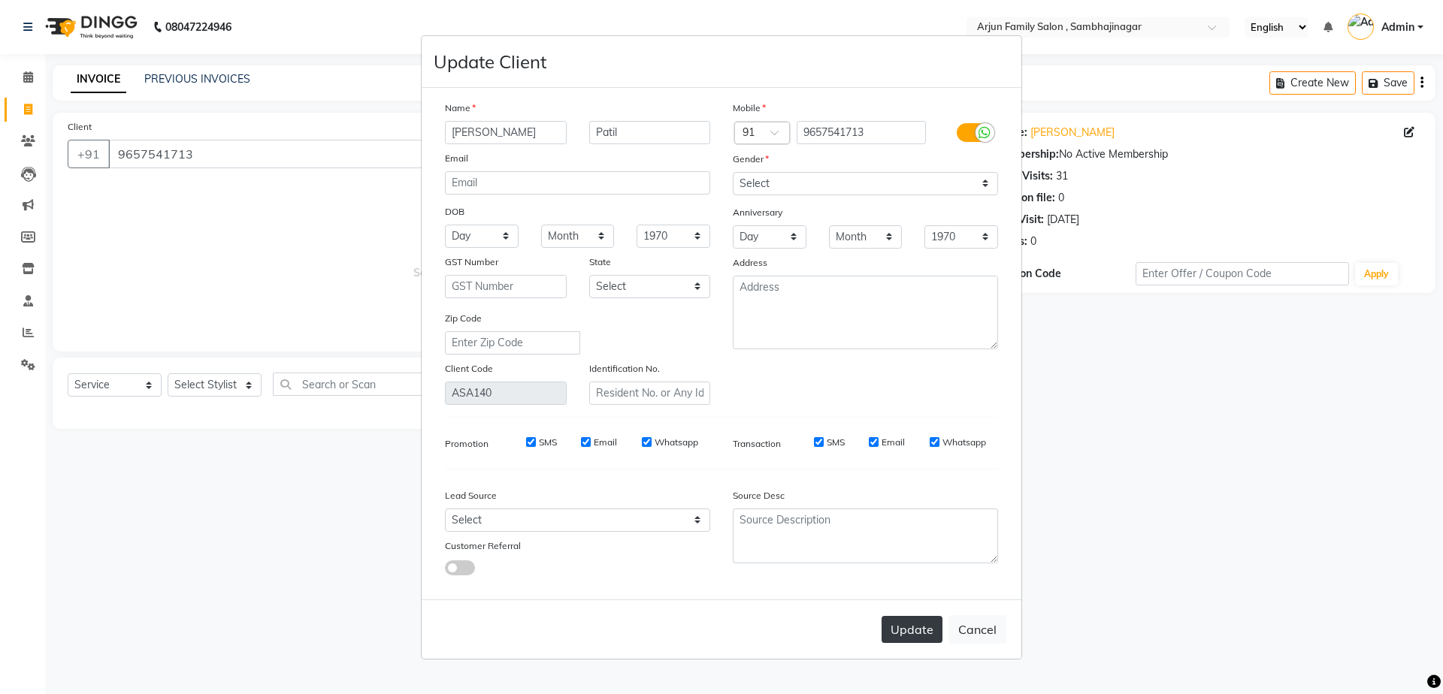
type input "[PERSON_NAME]"
click at [933, 640] on button "Update" at bounding box center [912, 629] width 61 height 27
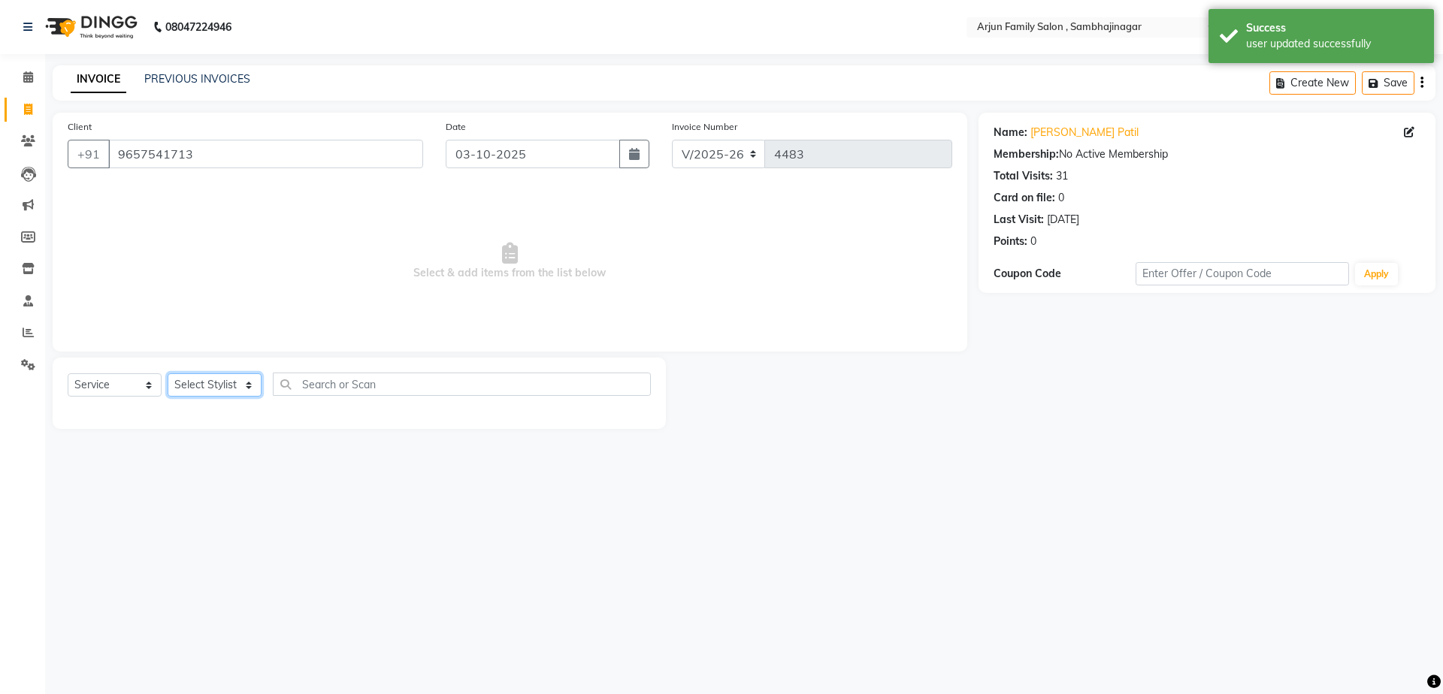
click at [208, 387] on select "Select Stylist arjun [PERSON_NAME] [PERSON_NAME] [PERSON_NAME] [PERSON_NAME]" at bounding box center [215, 385] width 94 height 23
select select "54666"
click at [168, 374] on select "Select Stylist arjun [PERSON_NAME] [PERSON_NAME] [PERSON_NAME] [PERSON_NAME]" at bounding box center [215, 385] width 94 height 23
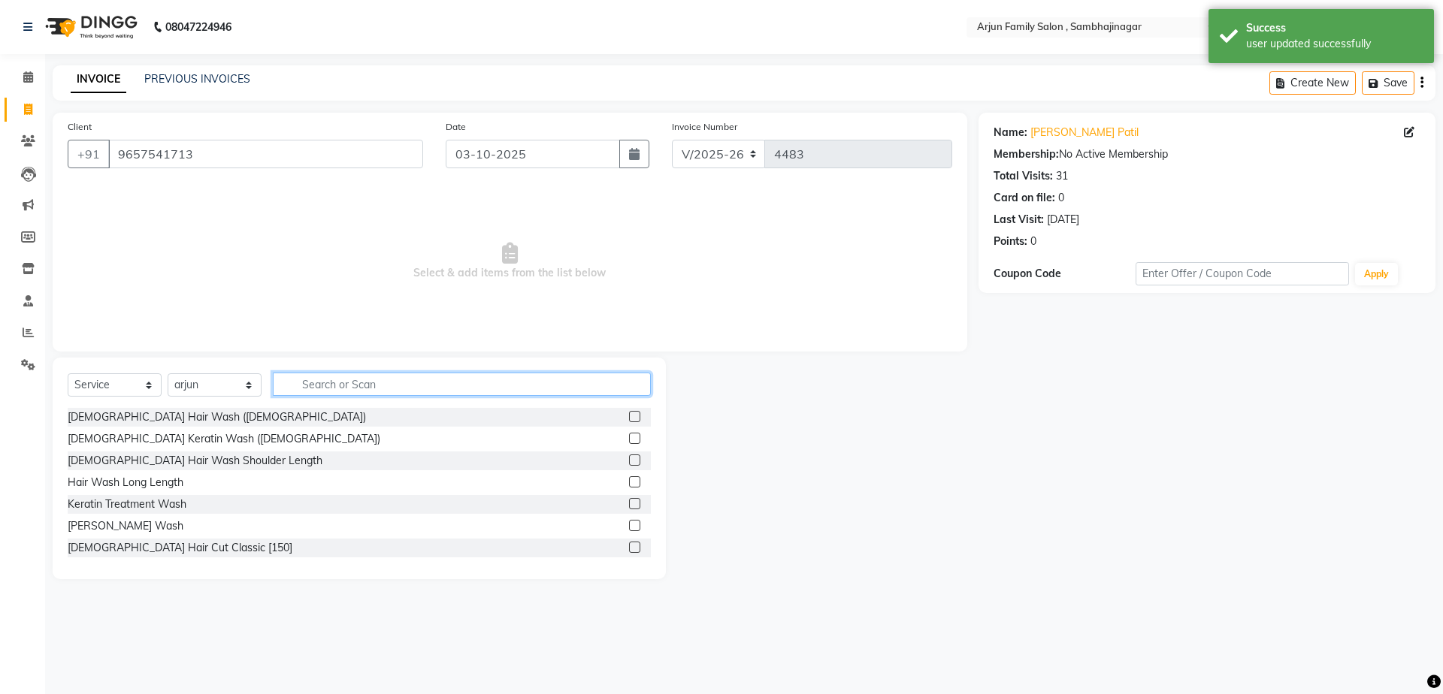
click at [419, 390] on input "text" at bounding box center [462, 384] width 378 height 23
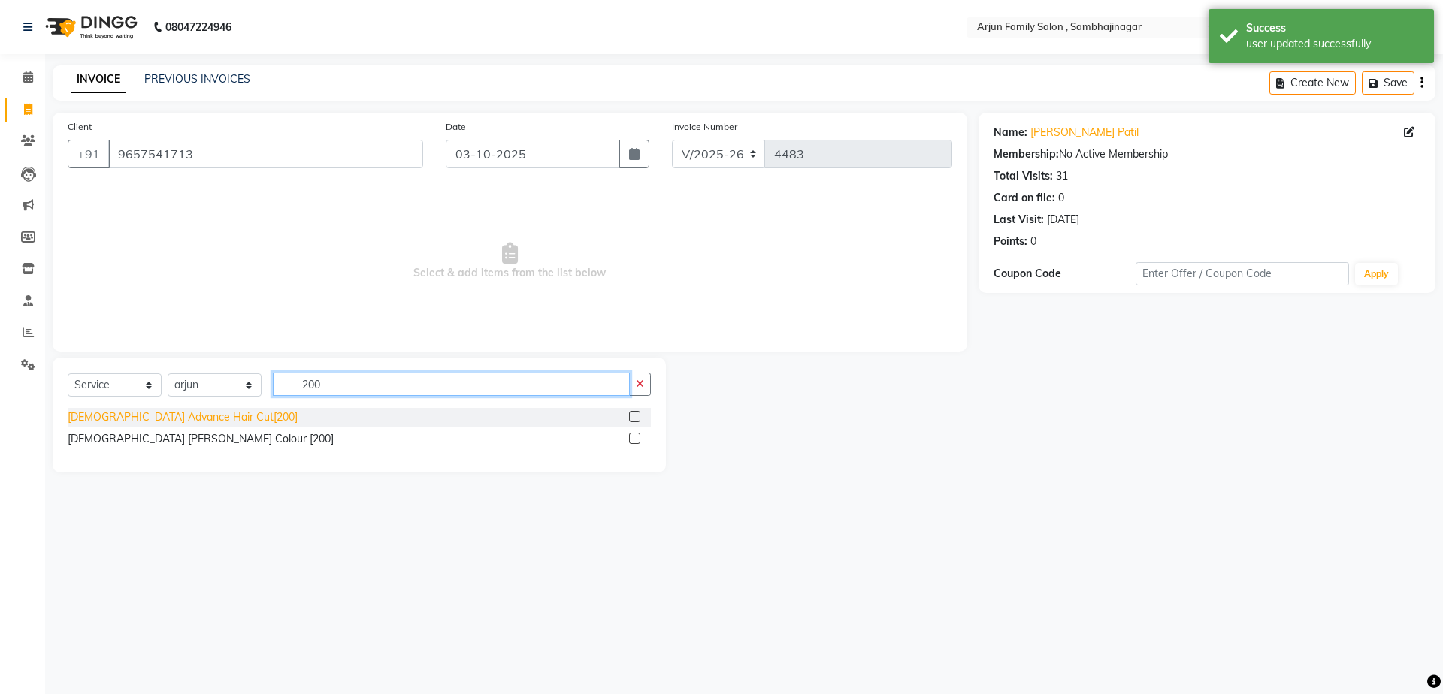
type input "200"
click at [139, 413] on div "[DEMOGRAPHIC_DATA] Advance Hair Cut[200]" at bounding box center [183, 418] width 230 height 16
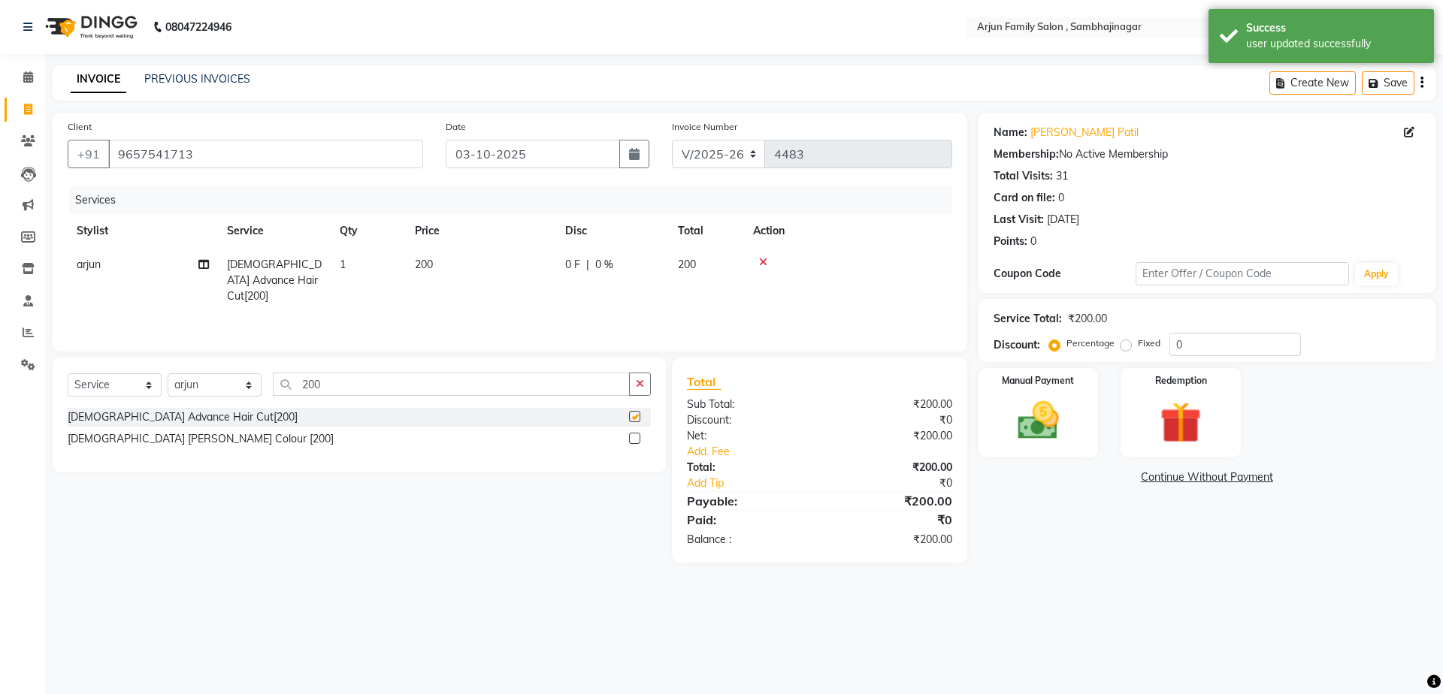
checkbox input "false"
click at [486, 390] on input "200" at bounding box center [451, 384] width 357 height 23
type input "2"
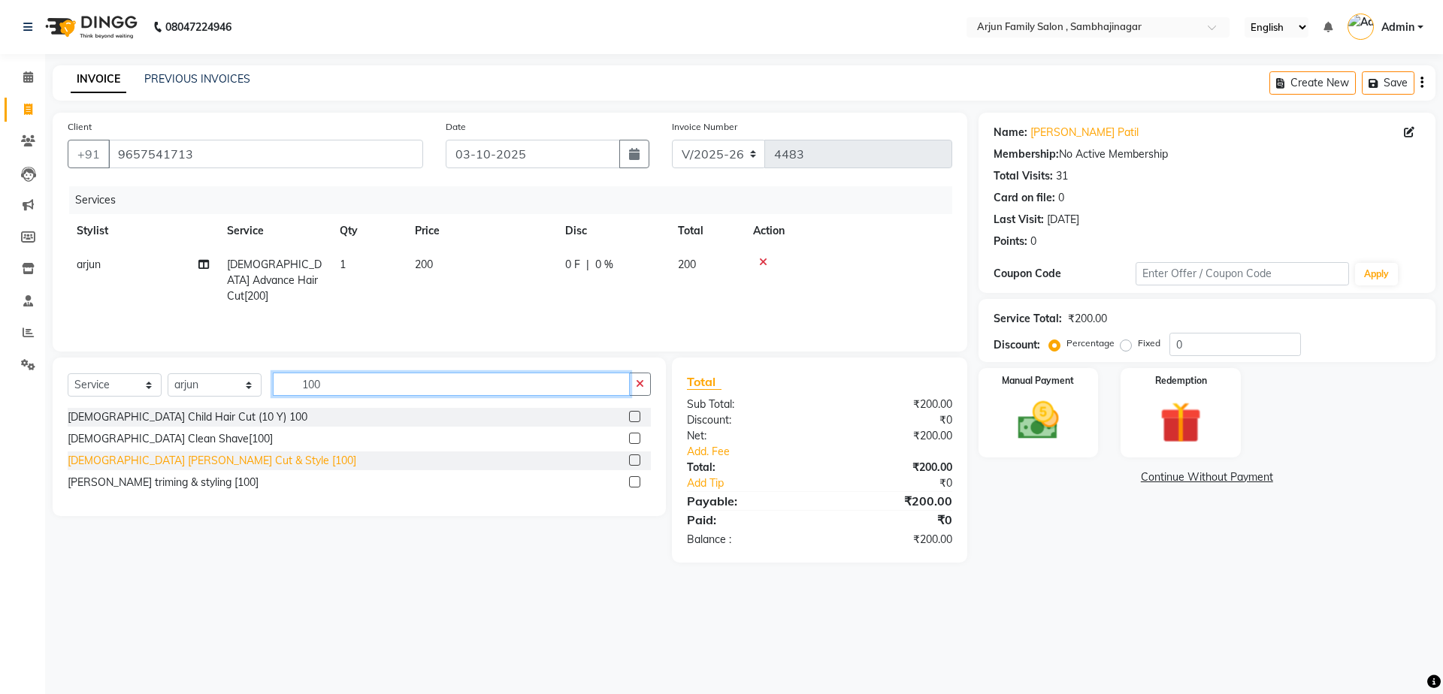
type input "100"
click at [136, 458] on div "[DEMOGRAPHIC_DATA] [PERSON_NAME] Cut & Style [100]" at bounding box center [212, 461] width 289 height 16
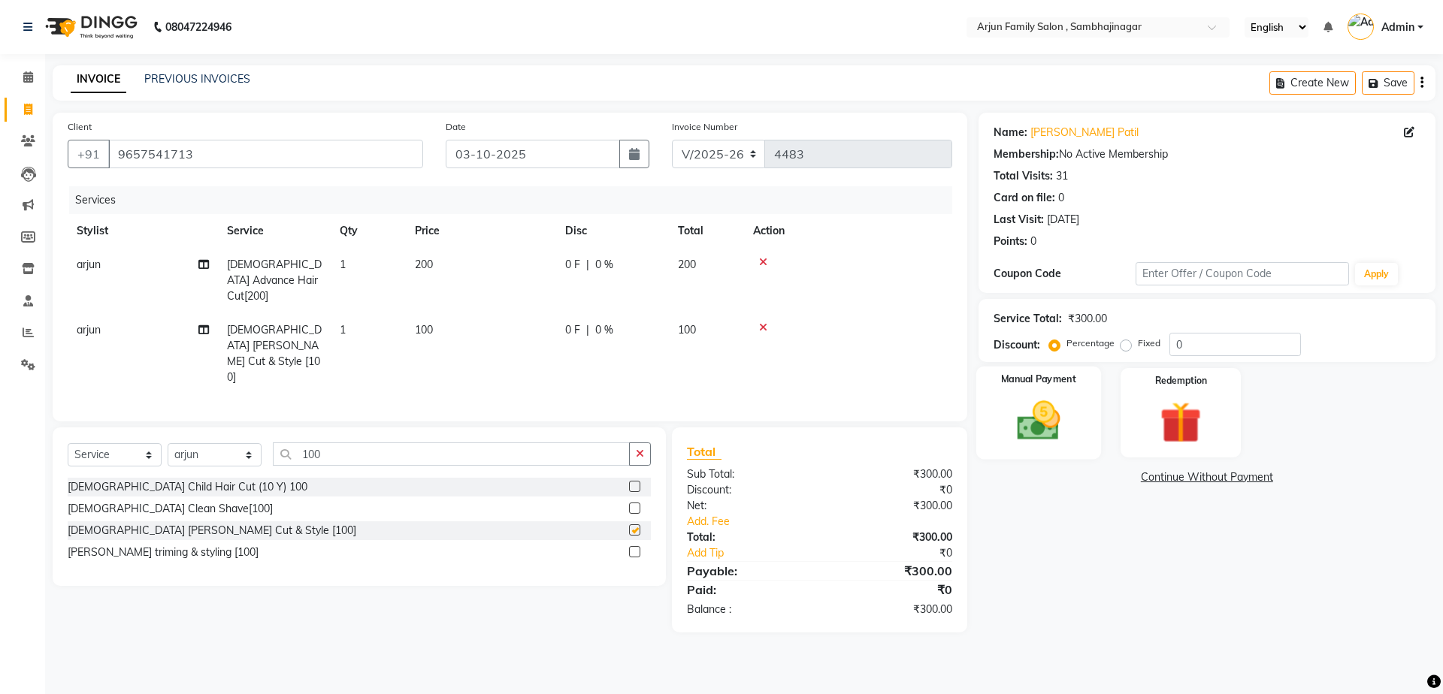
checkbox input "false"
click at [1044, 439] on img at bounding box center [1038, 421] width 70 height 50
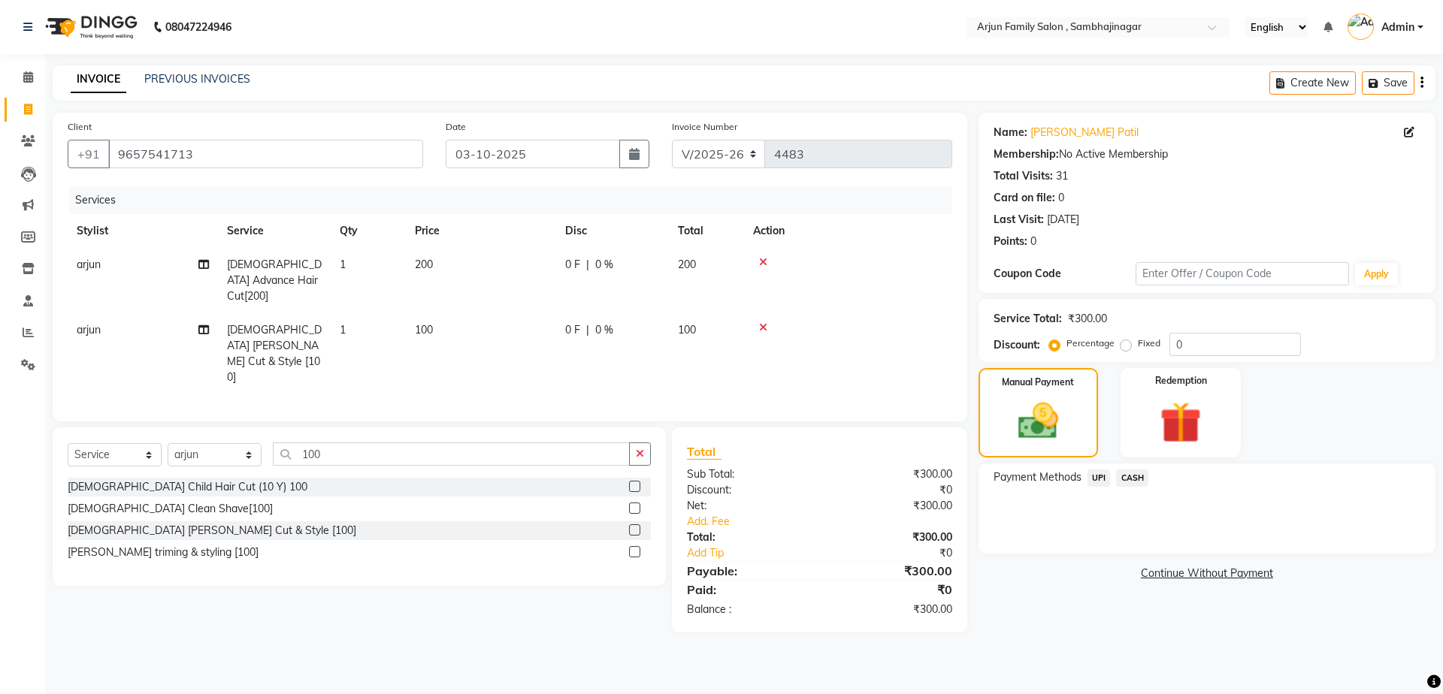
click at [1098, 475] on span "UPI" at bounding box center [1099, 478] width 23 height 17
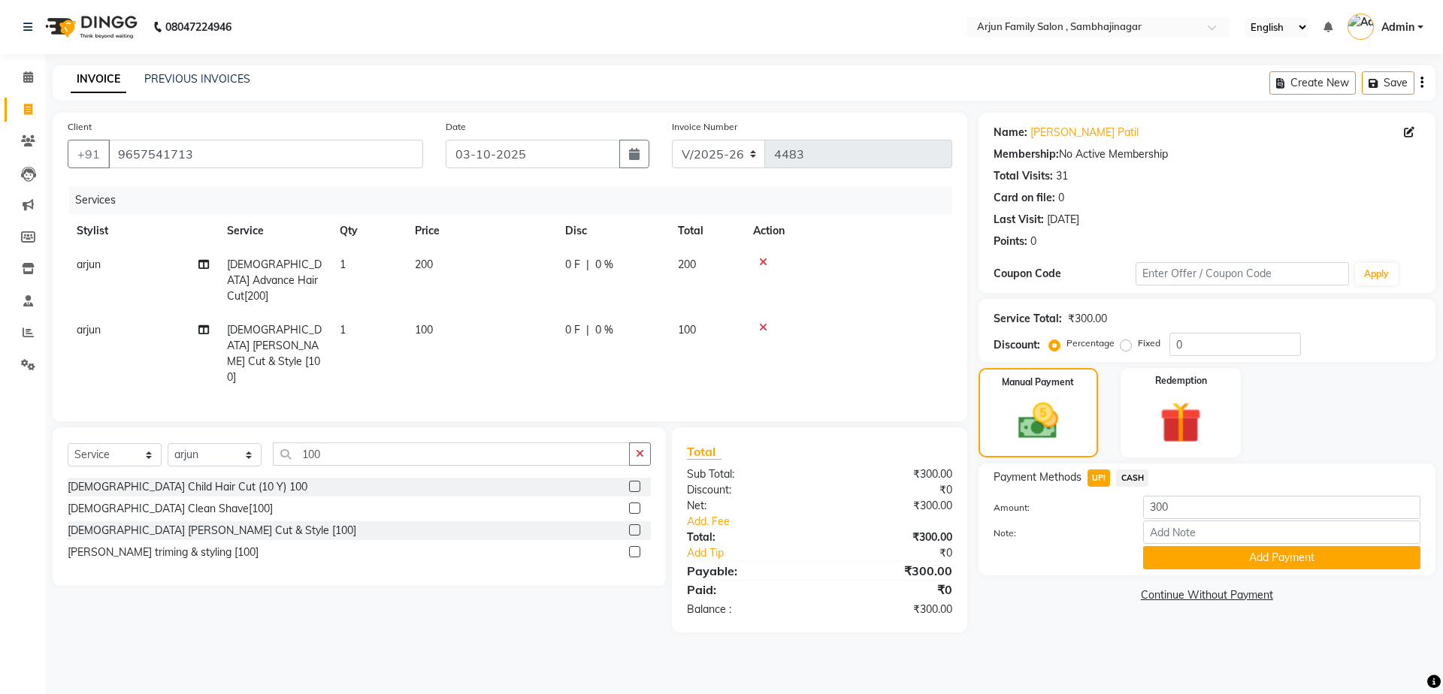
click at [1160, 553] on button "Add Payment" at bounding box center [1281, 557] width 277 height 23
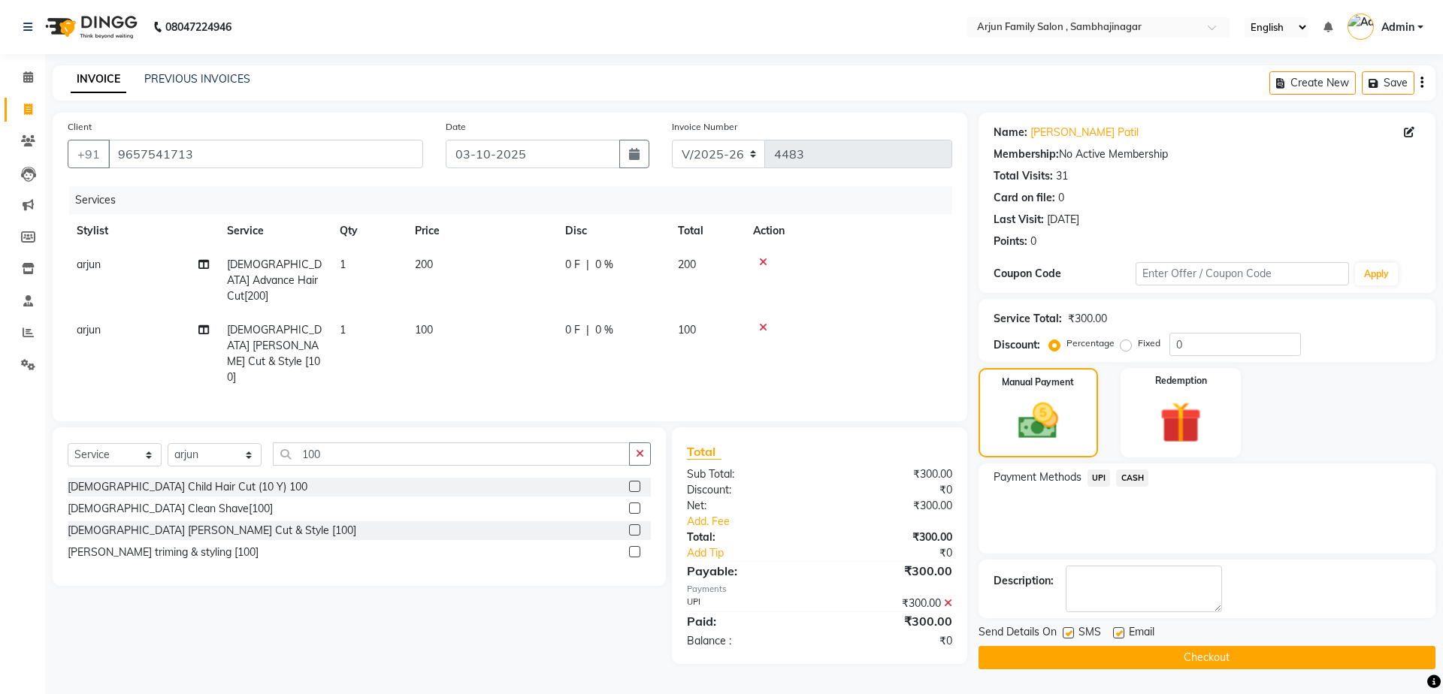
click at [1185, 655] on button "Checkout" at bounding box center [1207, 657] width 457 height 23
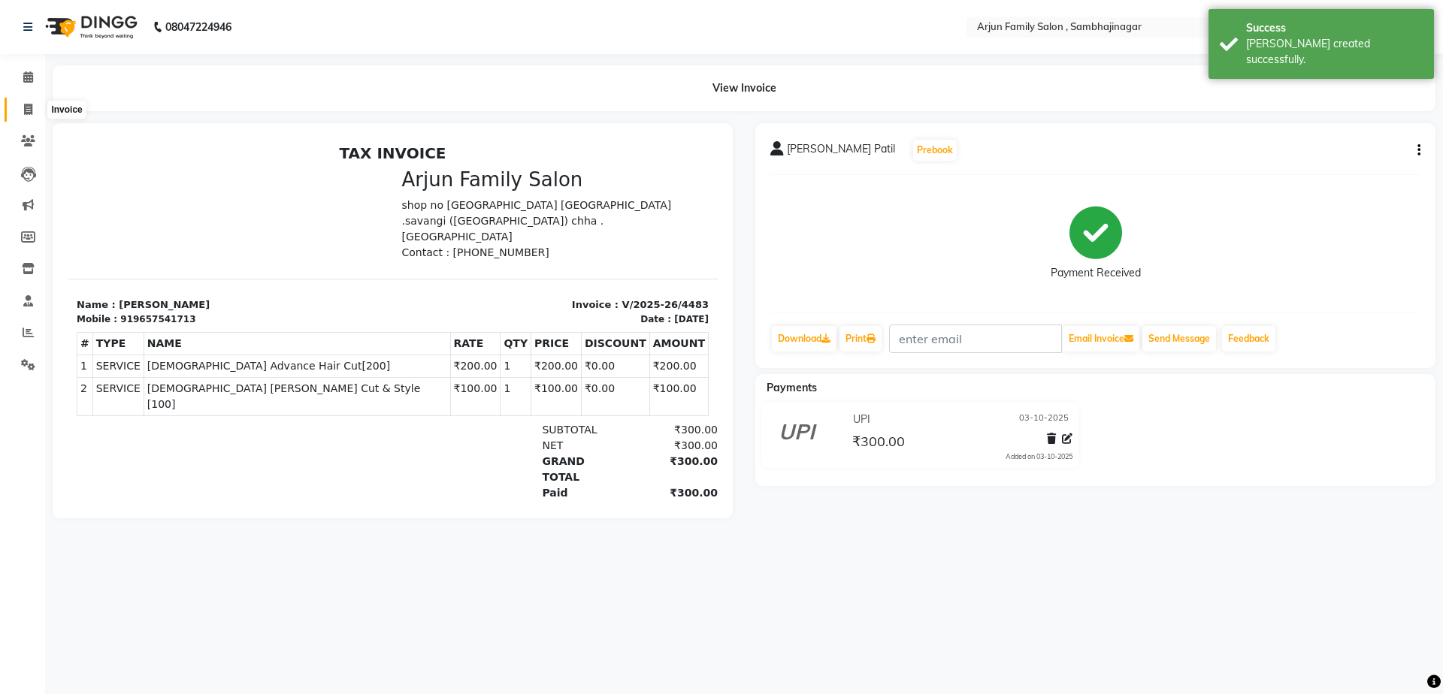
click at [32, 110] on icon at bounding box center [28, 109] width 8 height 11
select select "service"
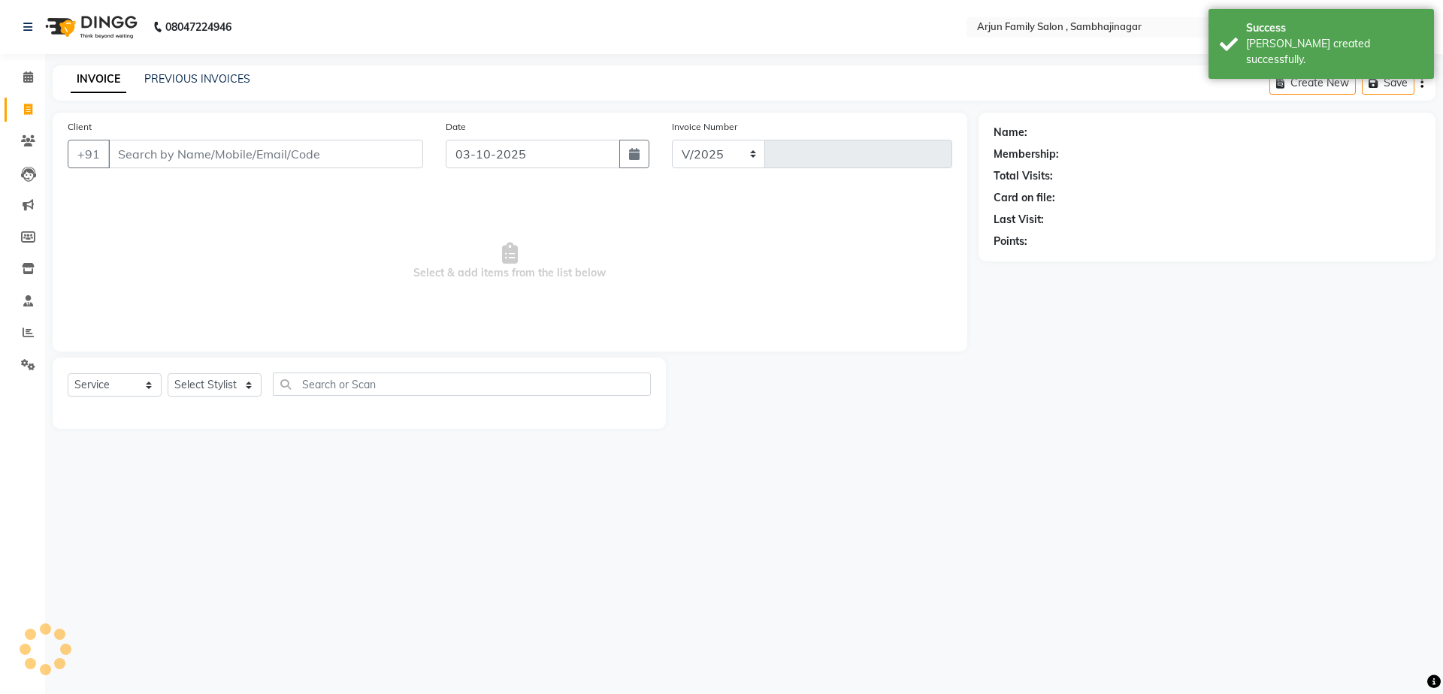
select select "6947"
type input "4484"
click at [234, 82] on link "PREVIOUS INVOICES" at bounding box center [197, 79] width 106 height 14
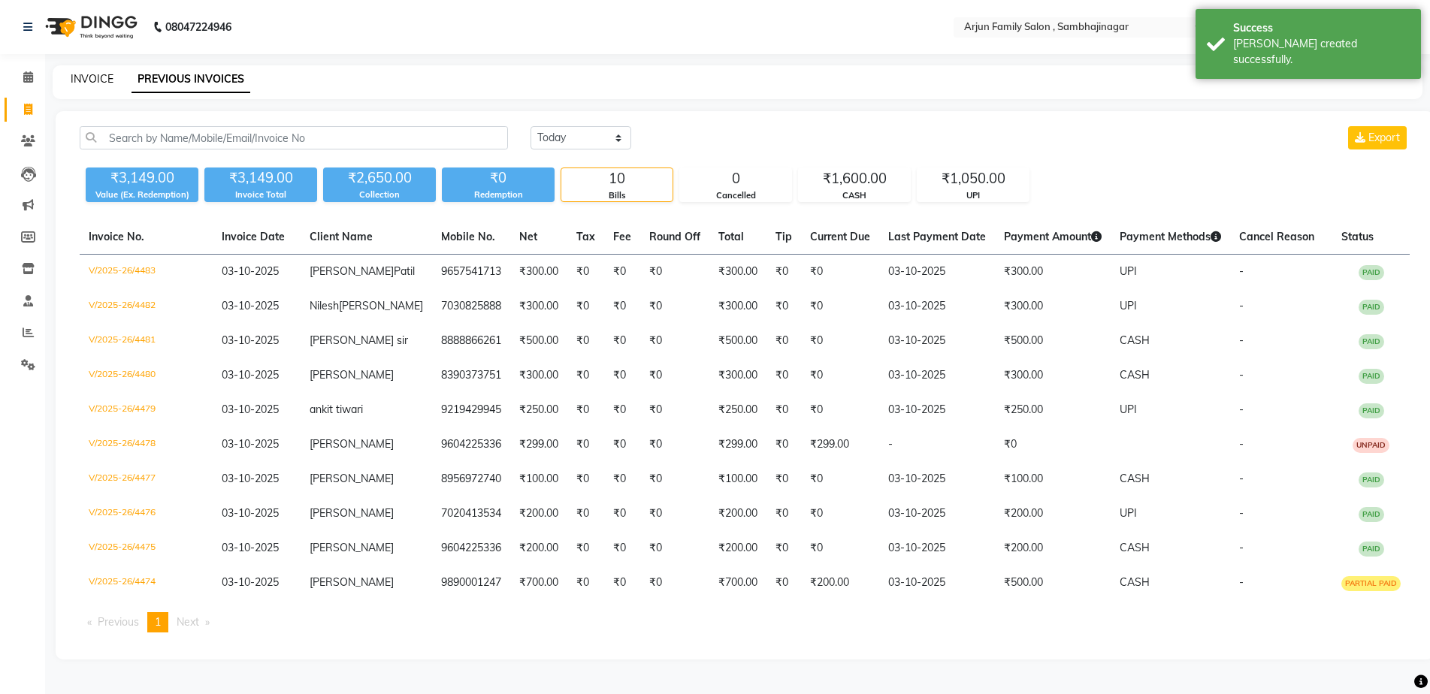
click at [101, 80] on link "INVOICE" at bounding box center [92, 79] width 43 height 14
select select "service"
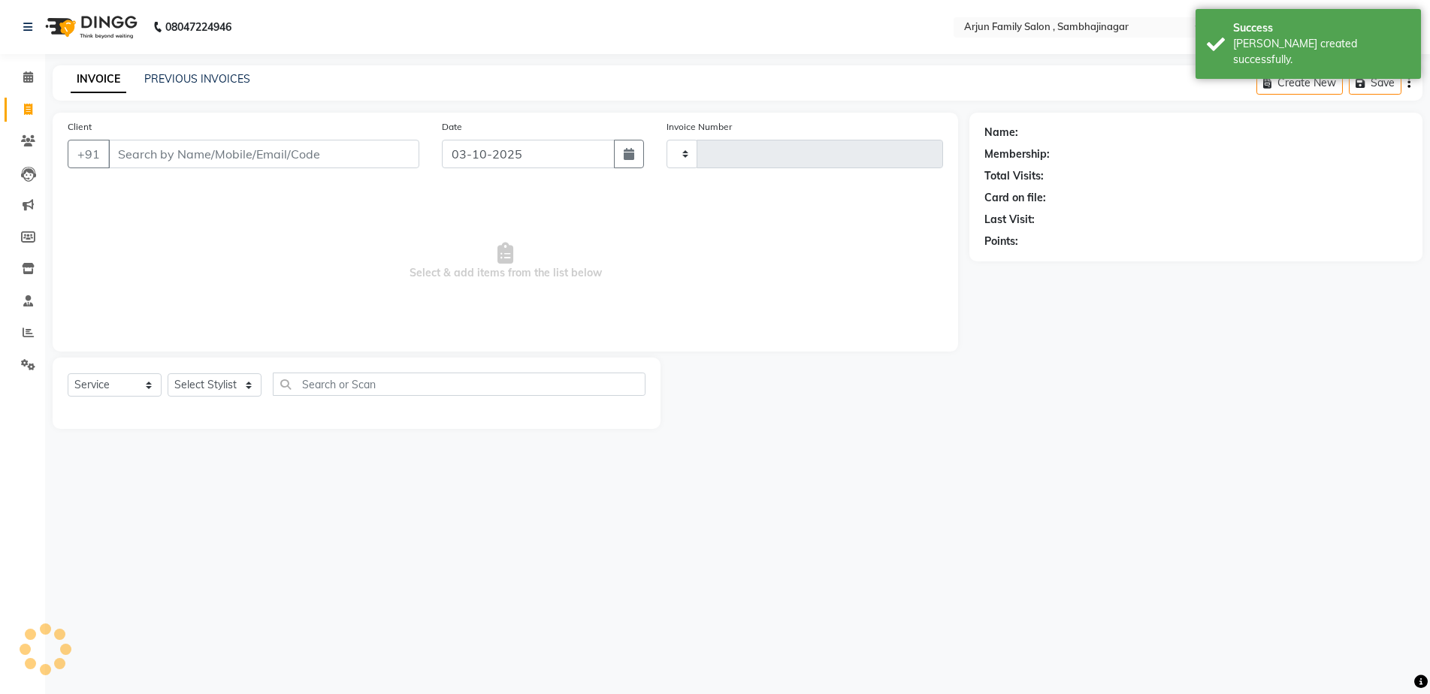
type input "4484"
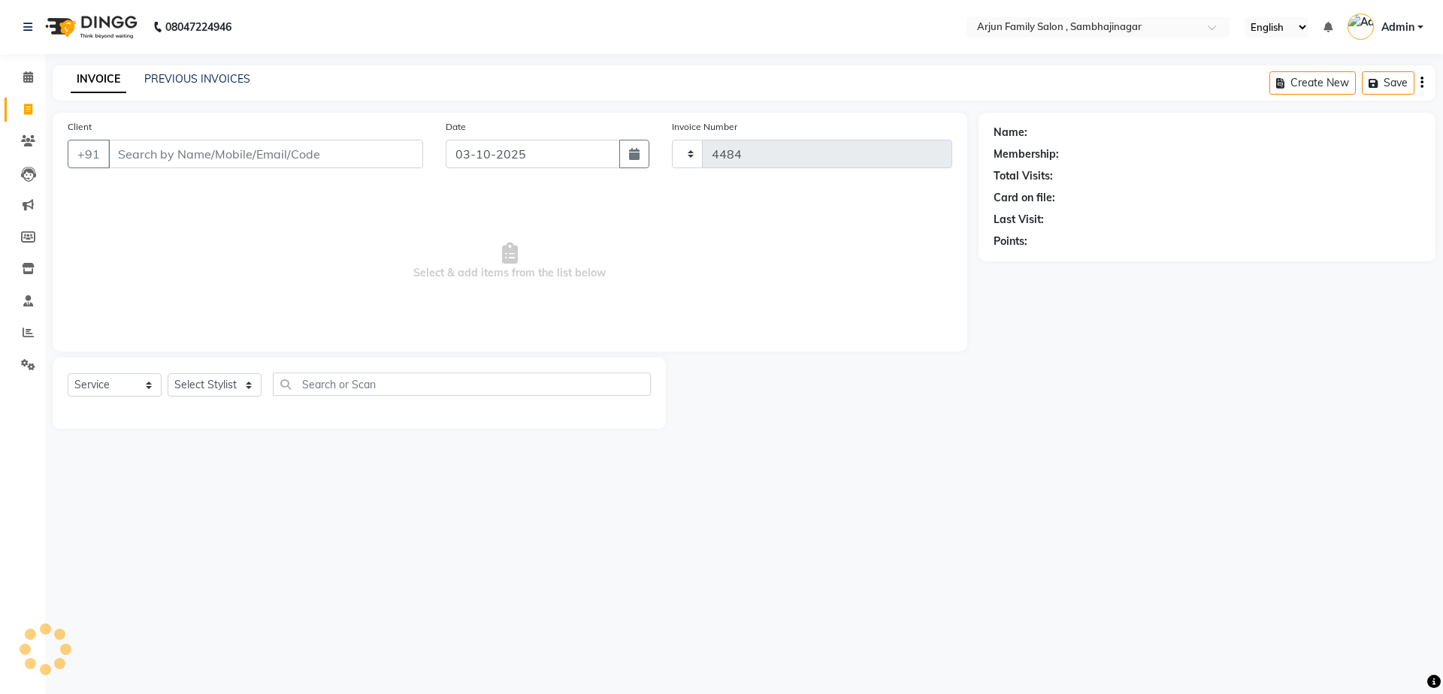
select select "6947"
